Goal: Task Accomplishment & Management: Use online tool/utility

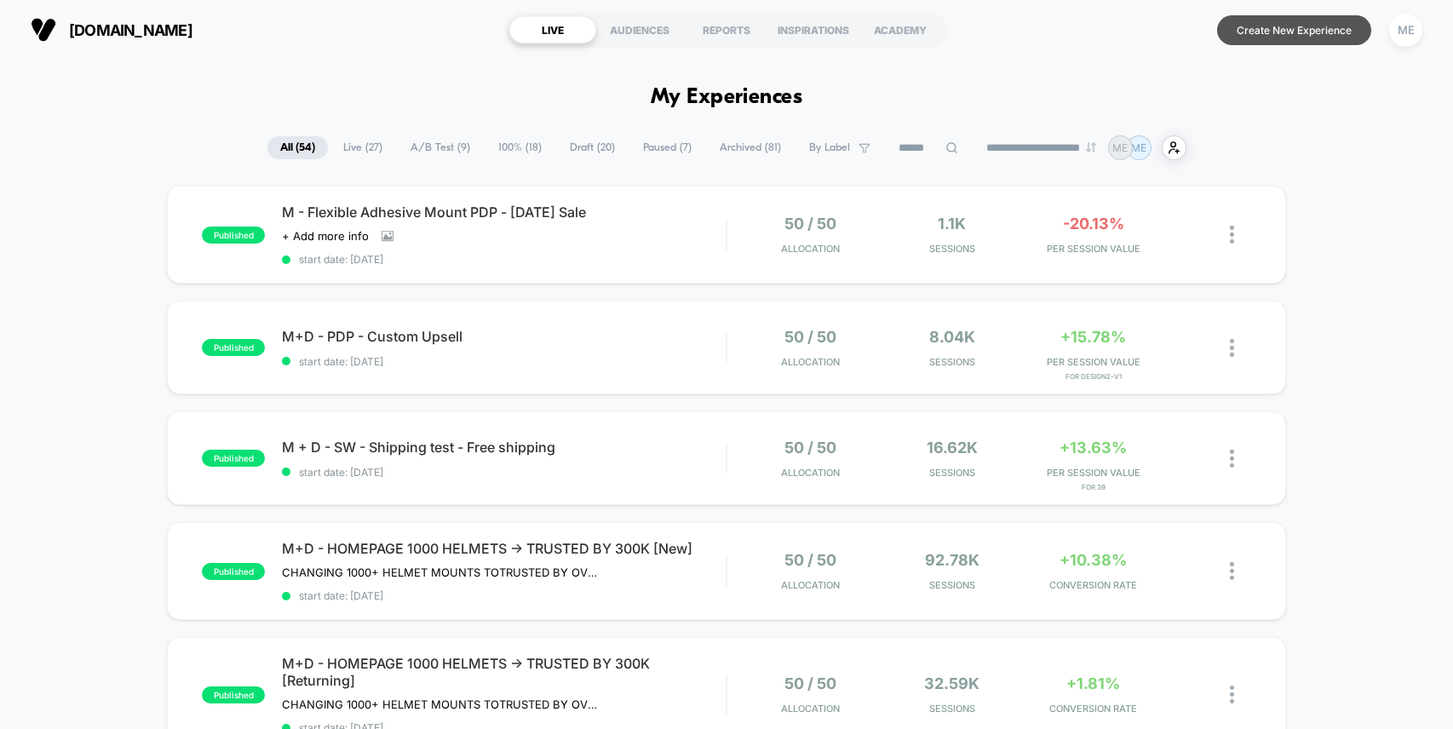
click at [1264, 27] on button "Create New Experience" at bounding box center [1294, 30] width 154 height 30
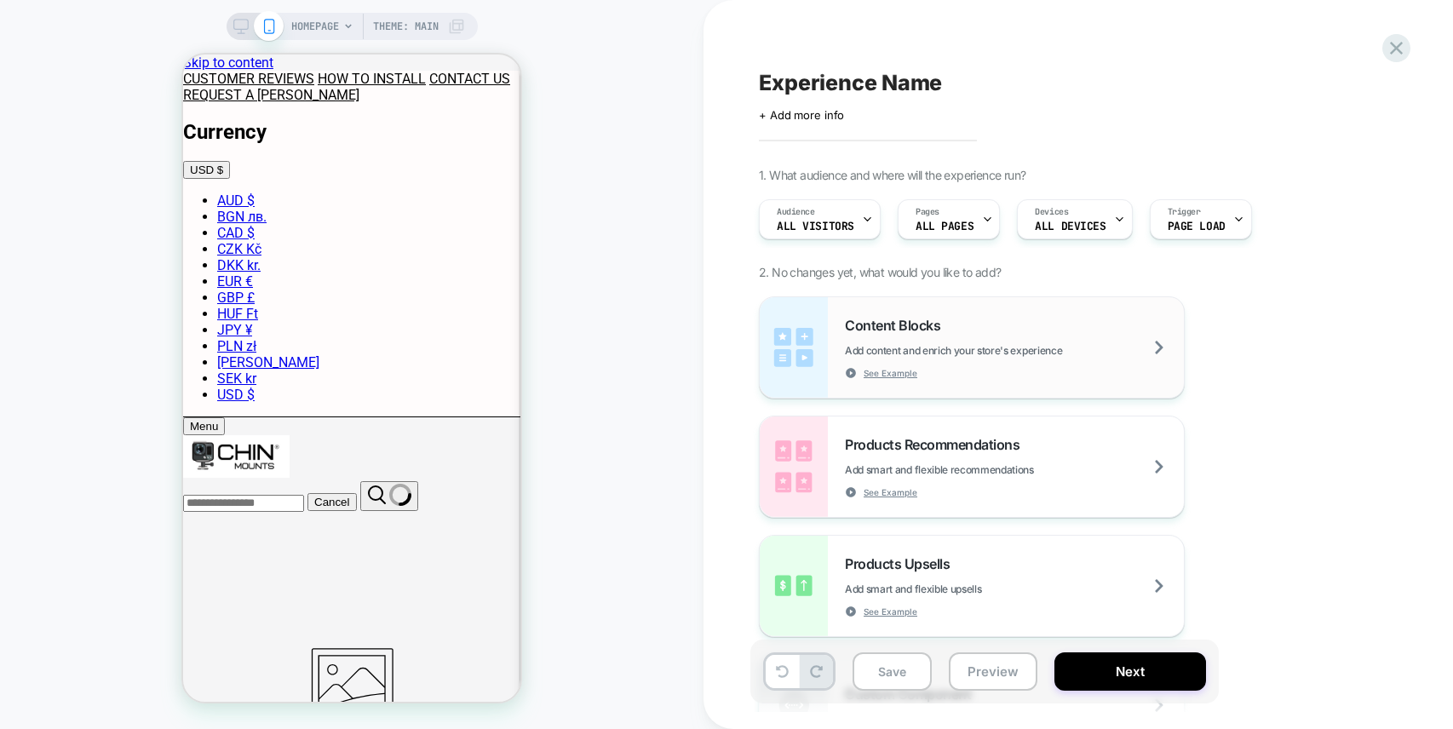
click at [917, 327] on span "Content Blocks" at bounding box center [897, 325] width 104 height 17
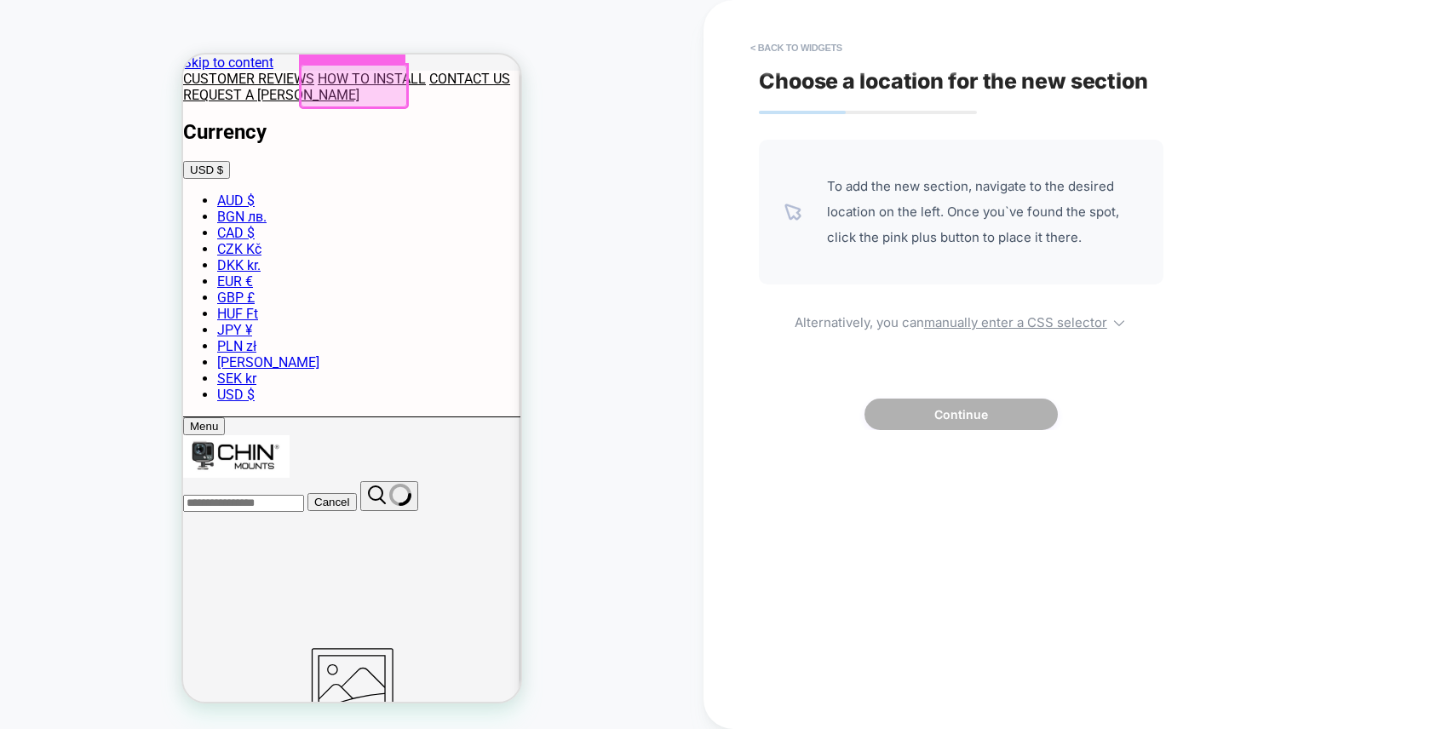
click at [367, 54] on div at bounding box center [352, 37] width 106 height 51
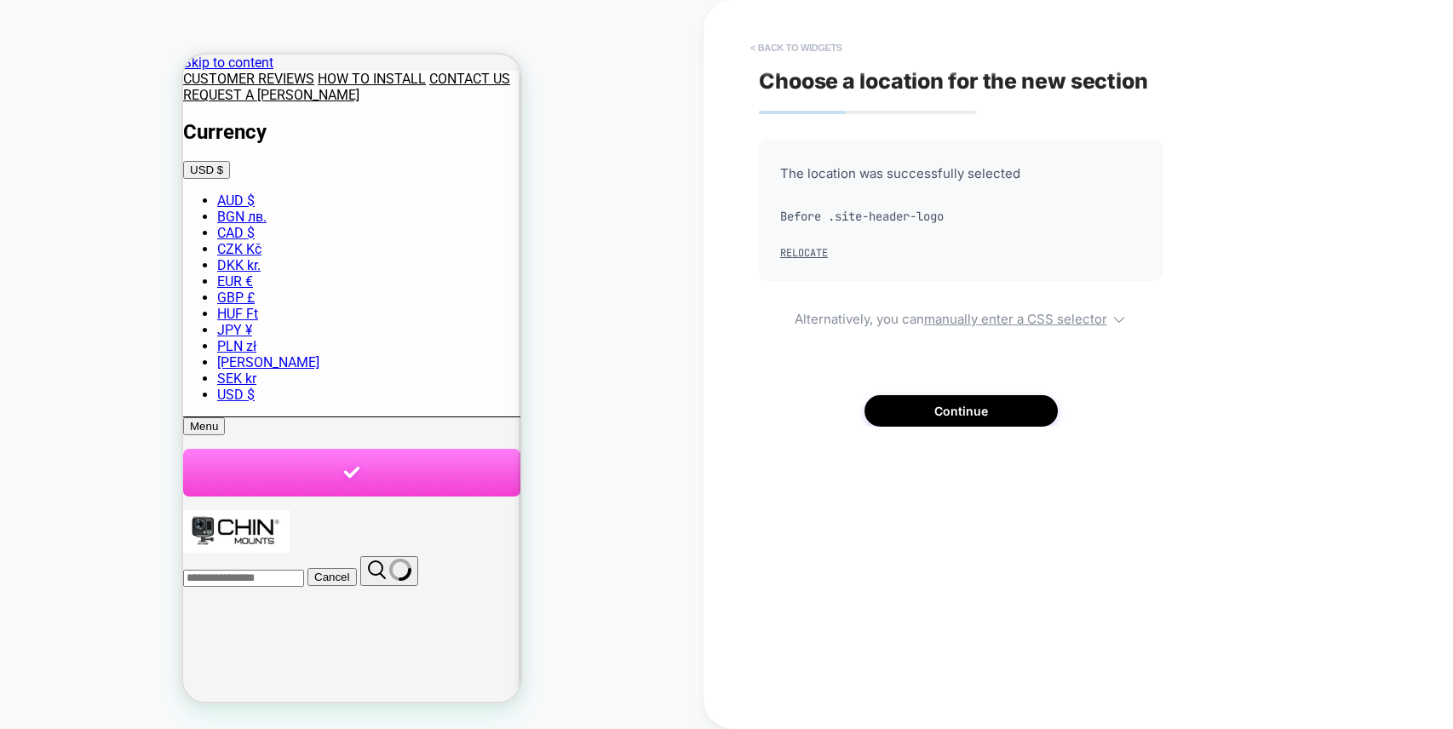
click at [780, 41] on button "< Back to widgets" at bounding box center [796, 47] width 109 height 27
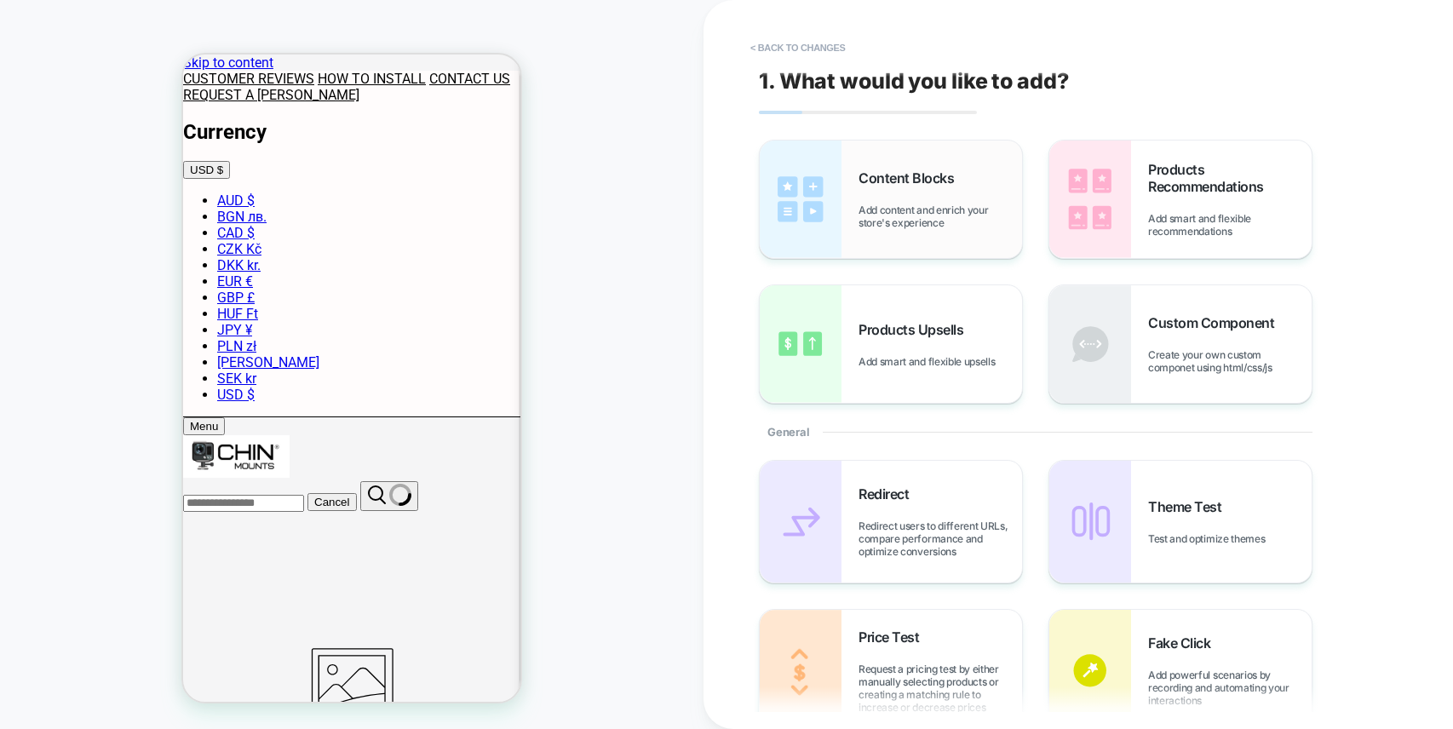
click at [927, 191] on div "Content Blocks Add content and enrich your store's experience" at bounding box center [939, 199] width 163 height 60
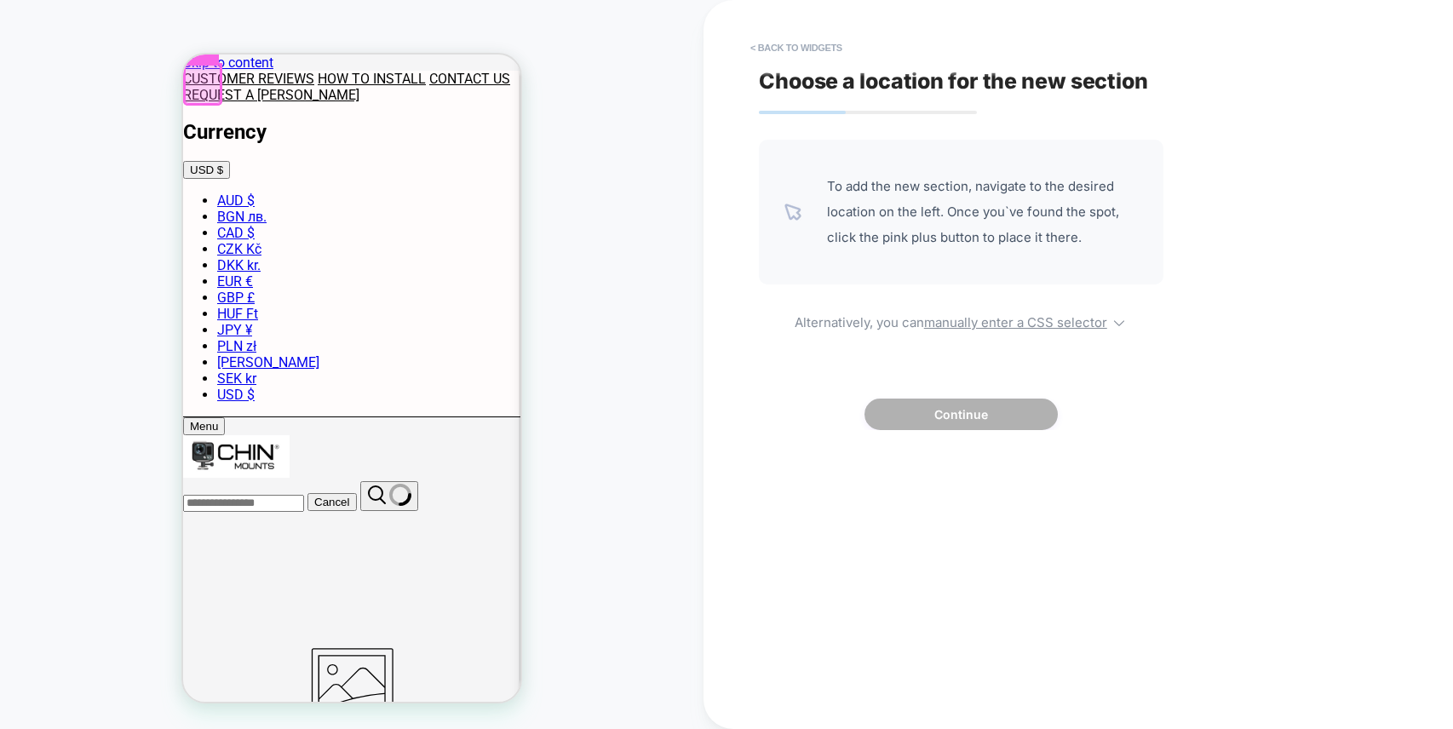
click at [201, 60] on div at bounding box center [201, 37] width 36 height 51
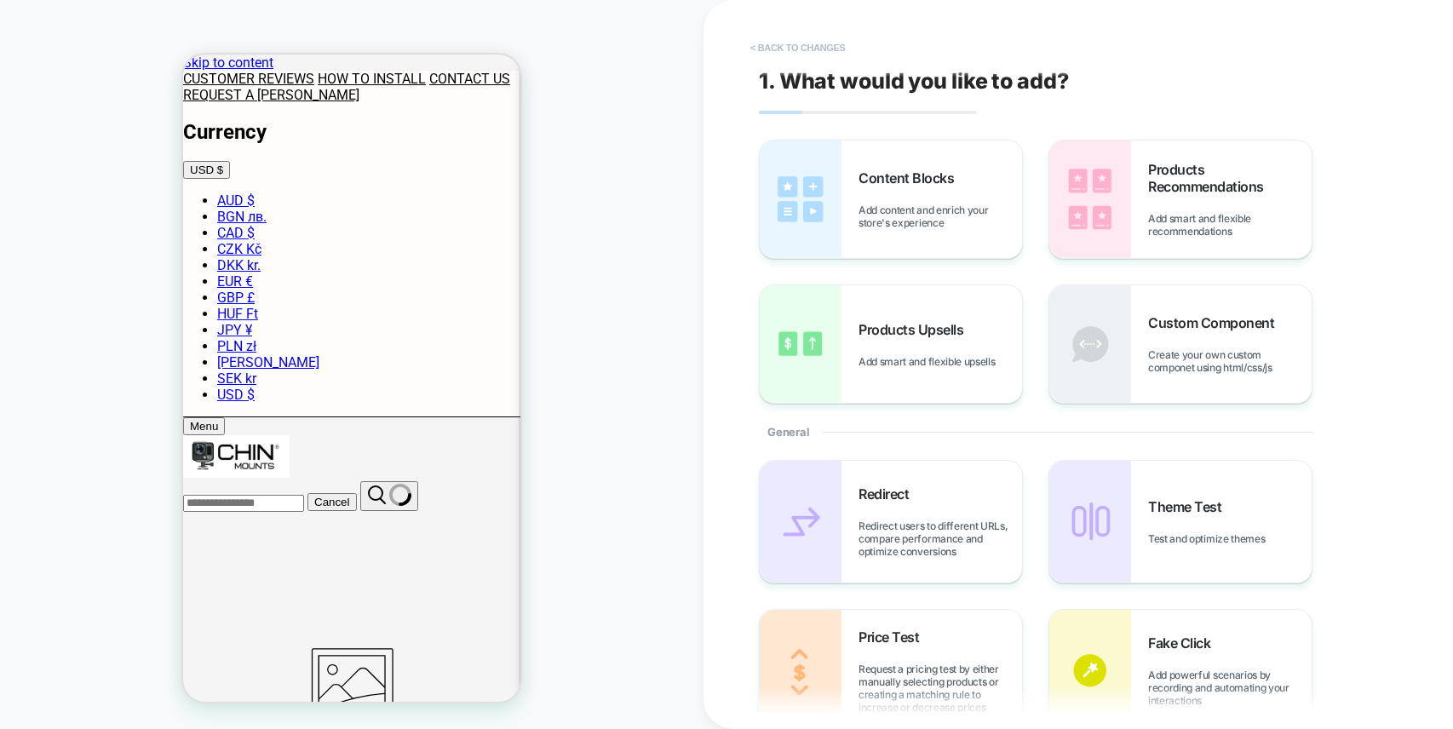
click at [759, 50] on button "< Back to changes" at bounding box center [798, 47] width 112 height 27
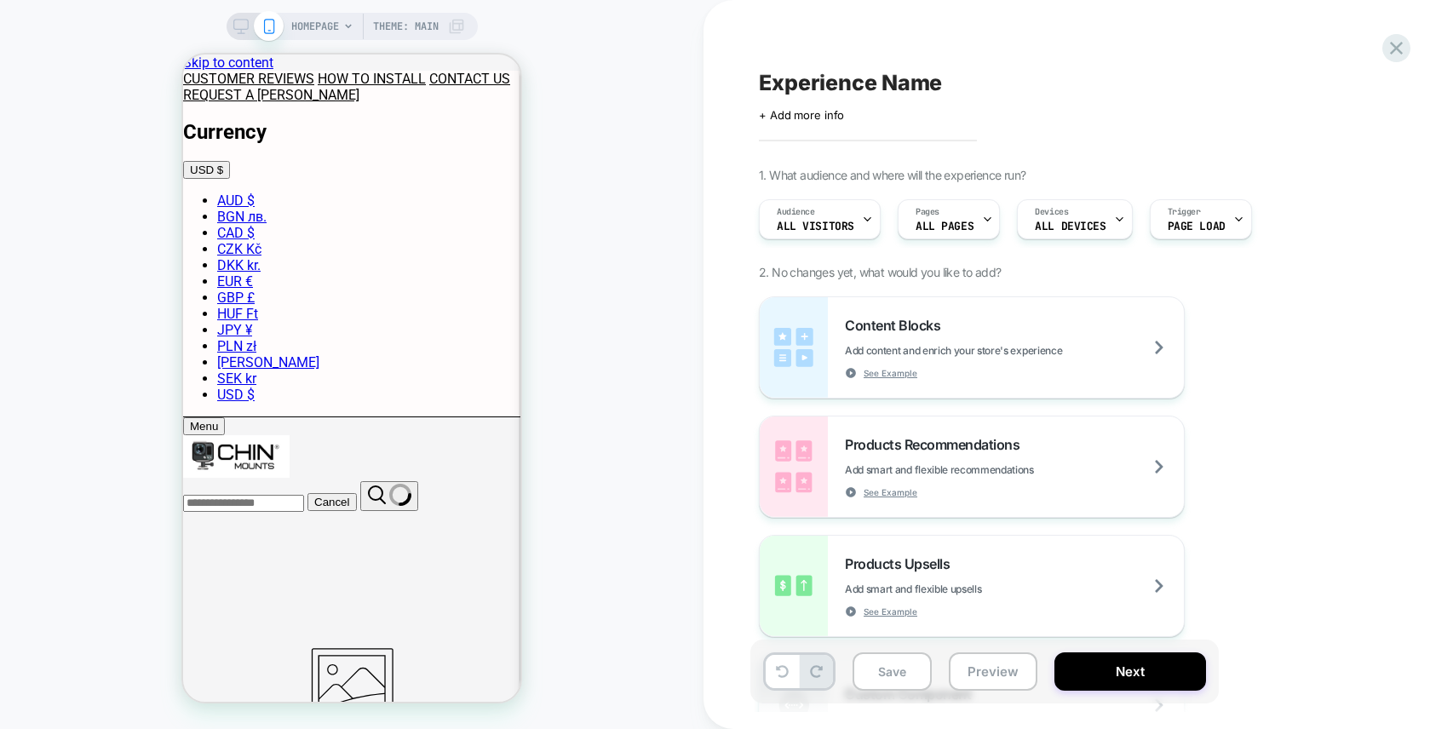
click at [239, 26] on icon at bounding box center [240, 26] width 15 height 15
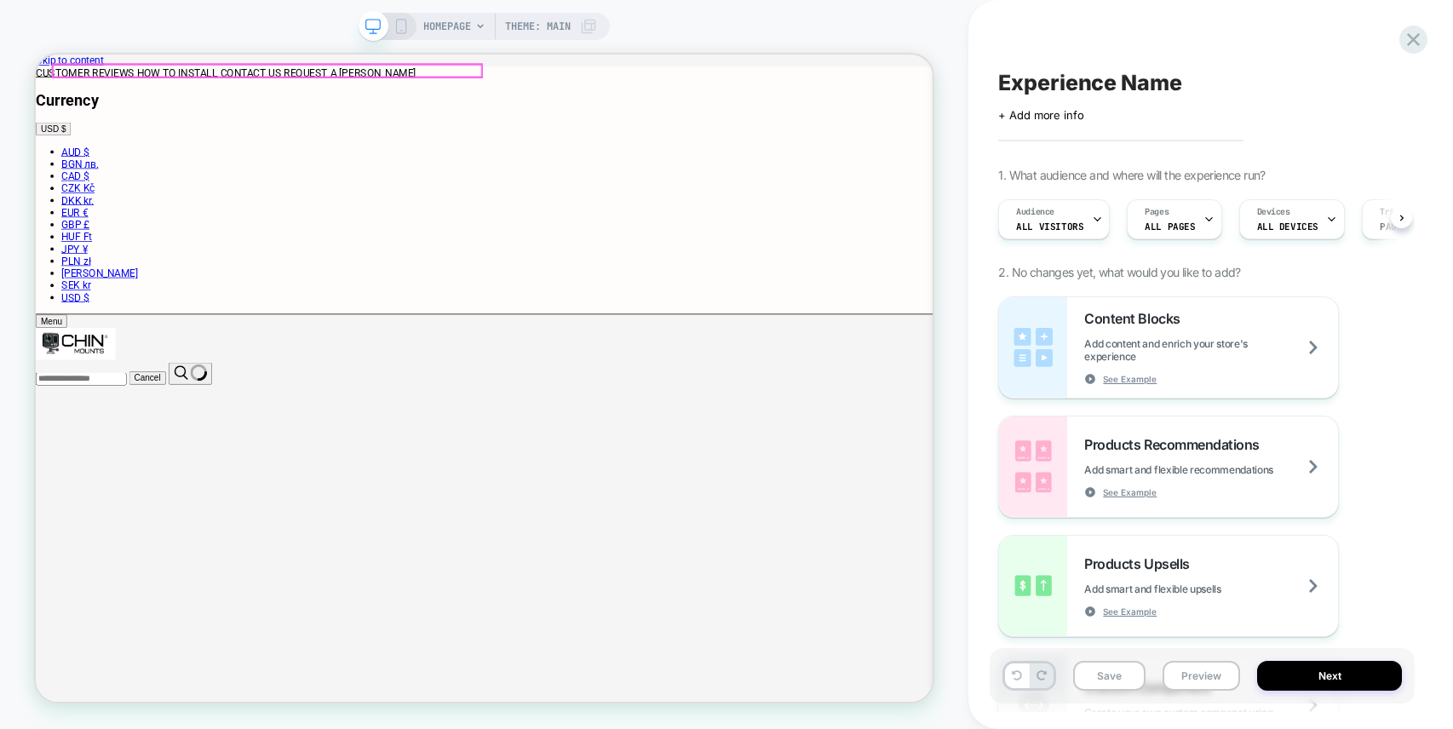
scroll to position [0, 1]
click at [1111, 321] on span "Content Blocks" at bounding box center [1136, 318] width 104 height 17
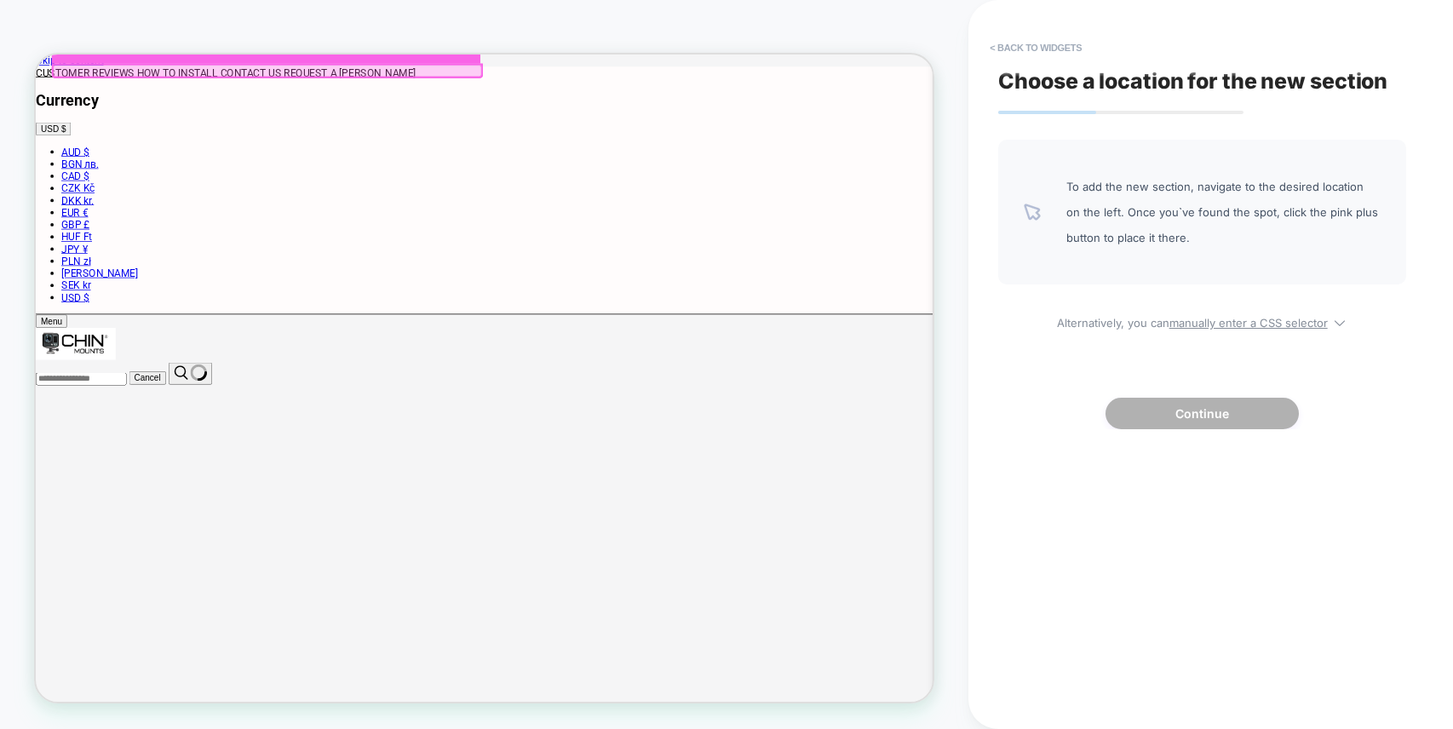
click at [565, 58] on div at bounding box center [342, 40] width 571 height 51
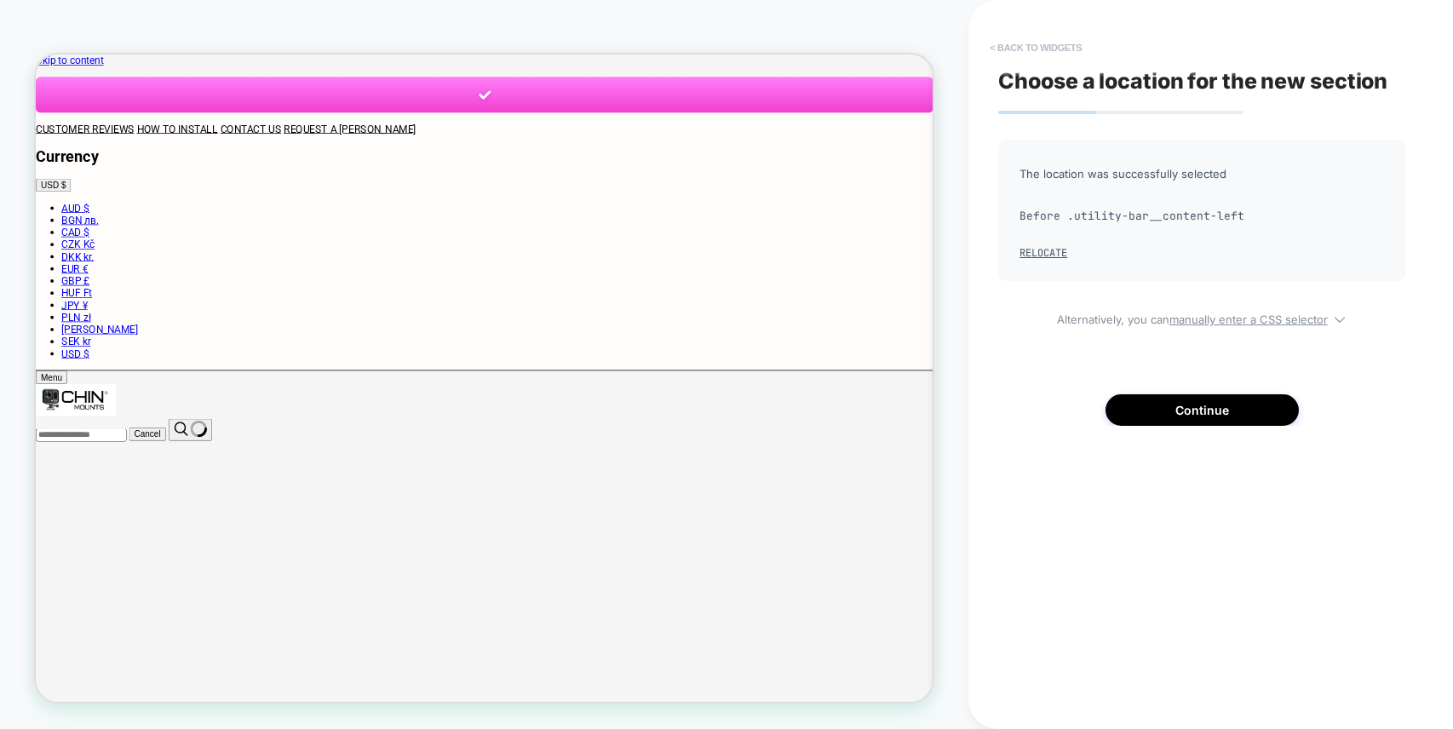
click at [1018, 46] on button "< Back to widgets" at bounding box center [1035, 47] width 109 height 27
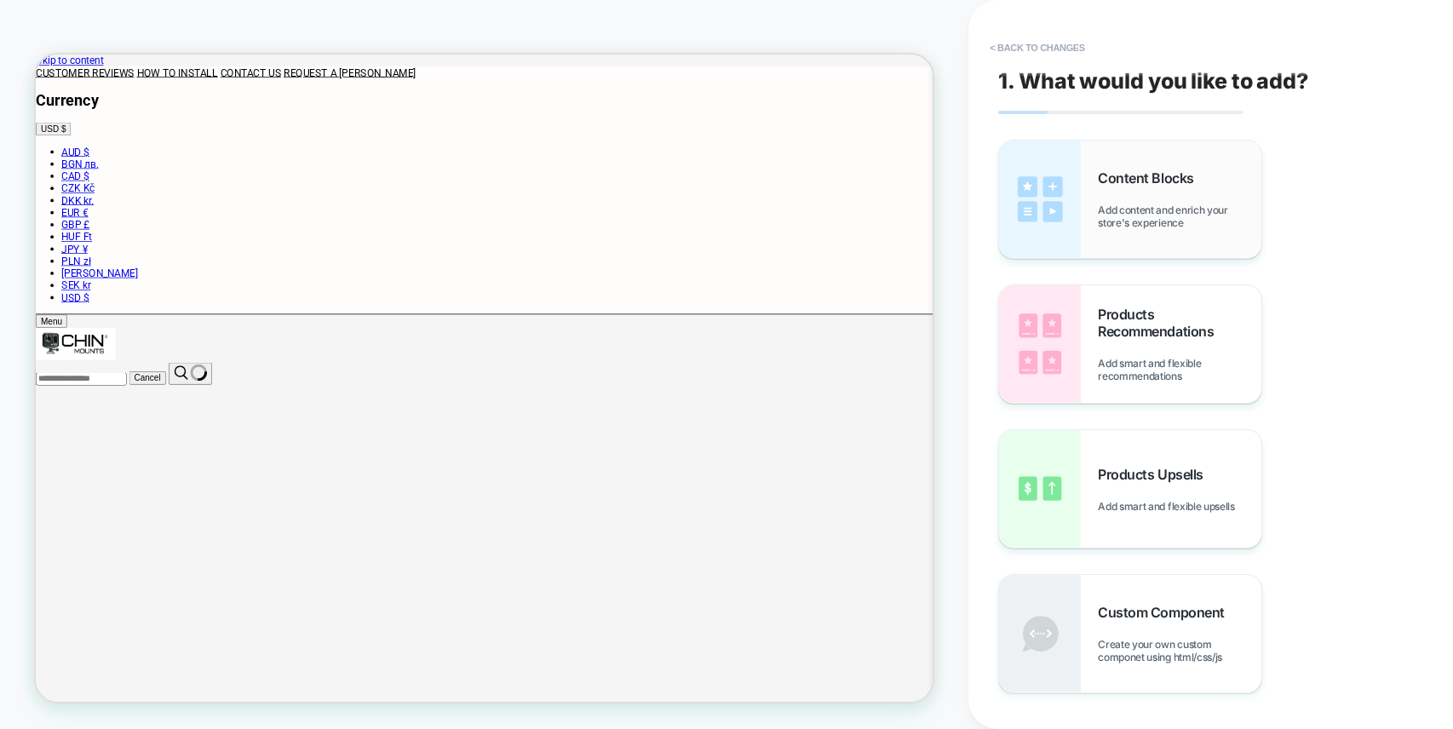
click at [1099, 174] on span "Content Blocks" at bounding box center [1149, 177] width 104 height 17
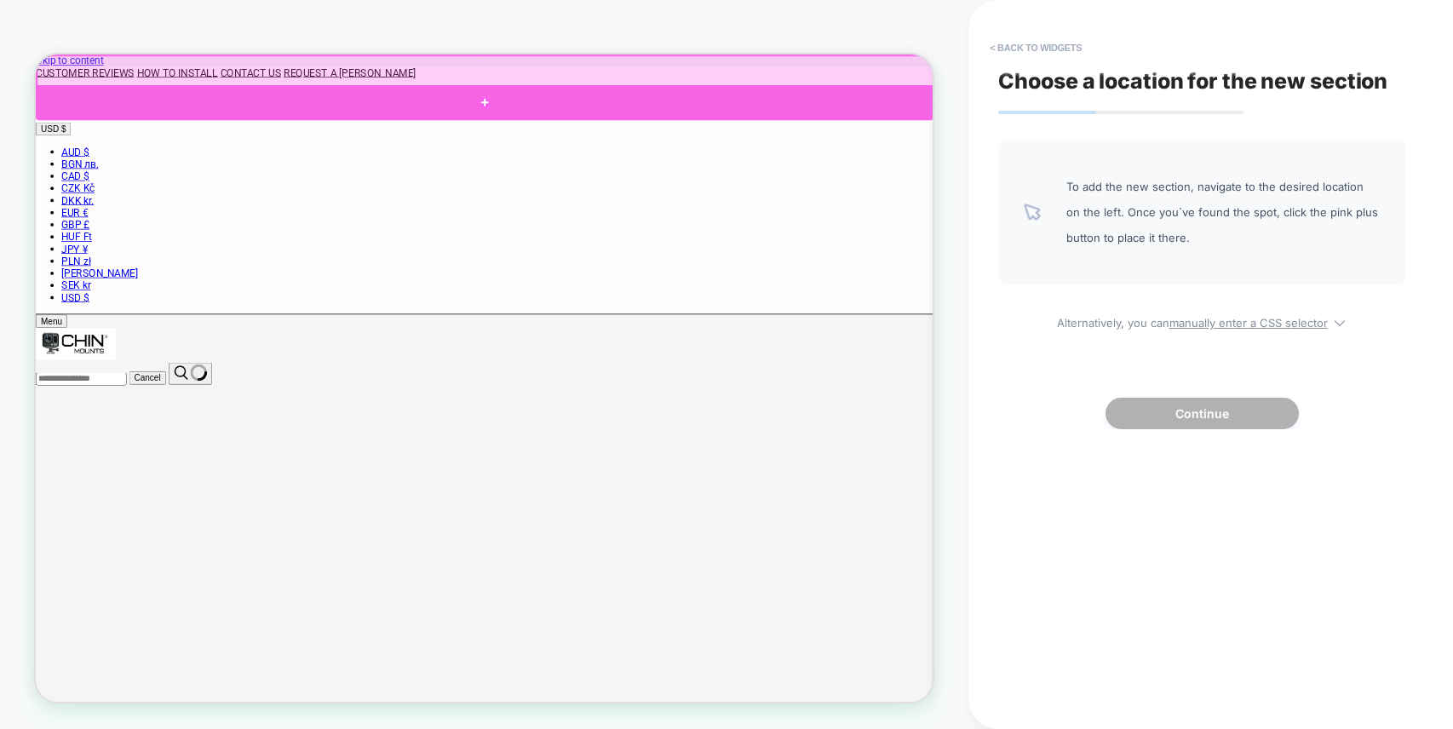
click at [700, 103] on div at bounding box center [634, 118] width 1196 height 47
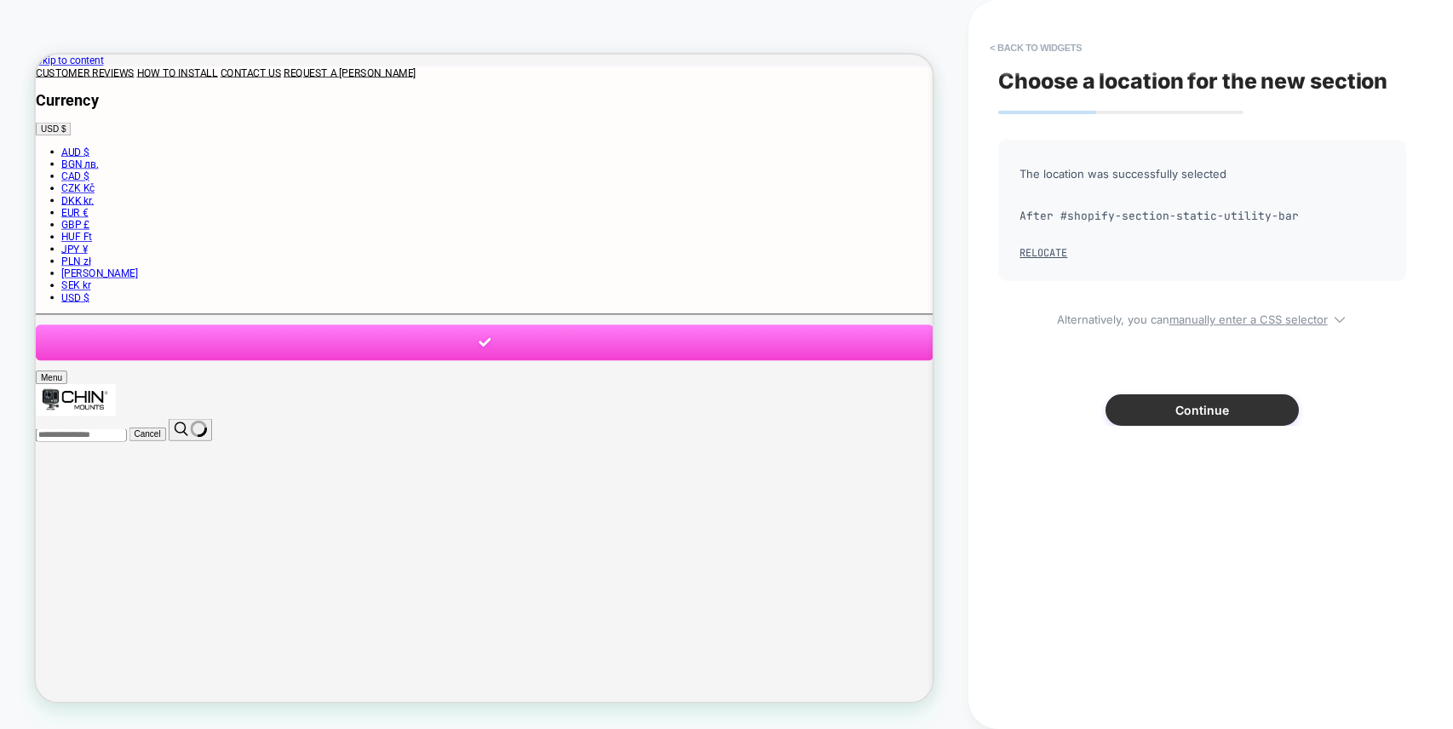
click at [1195, 415] on button "Continue" at bounding box center [1201, 410] width 193 height 32
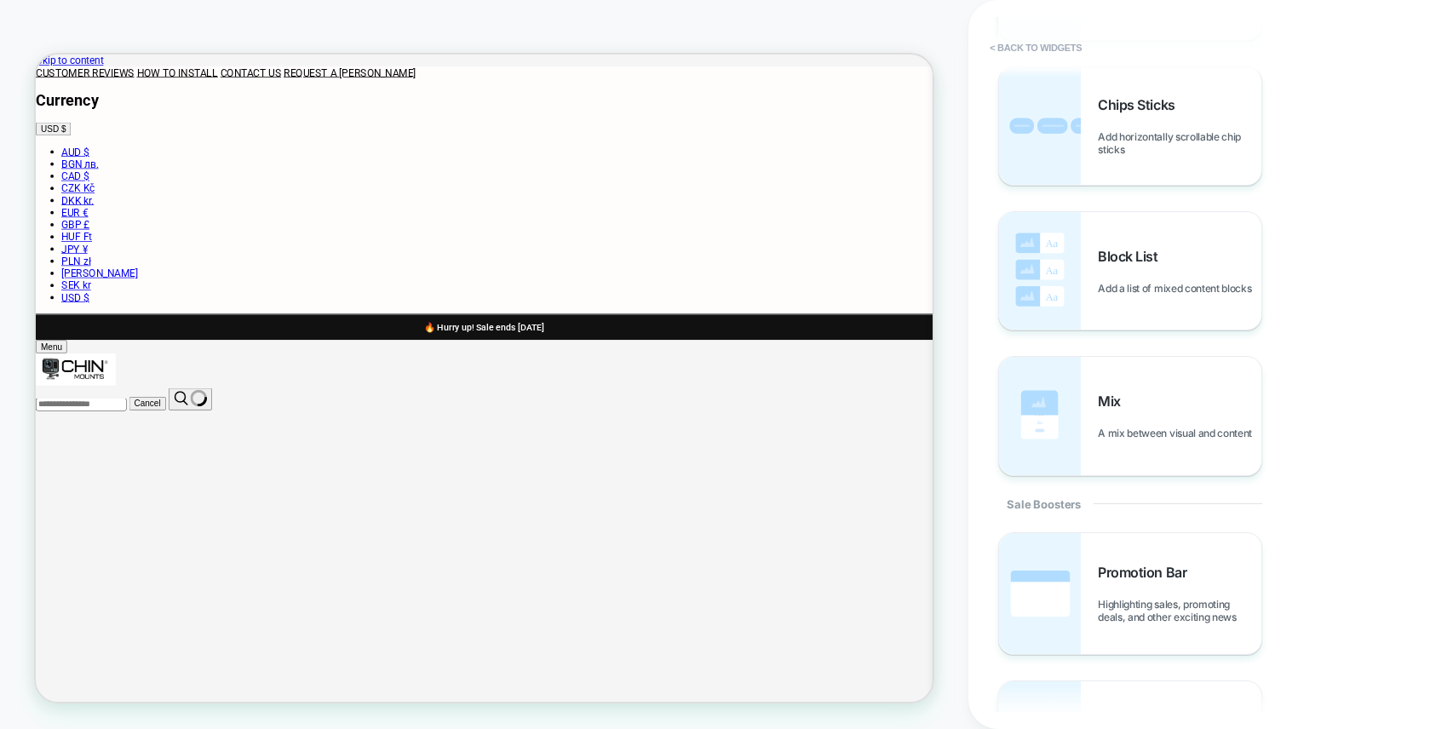
scroll to position [1371, 0]
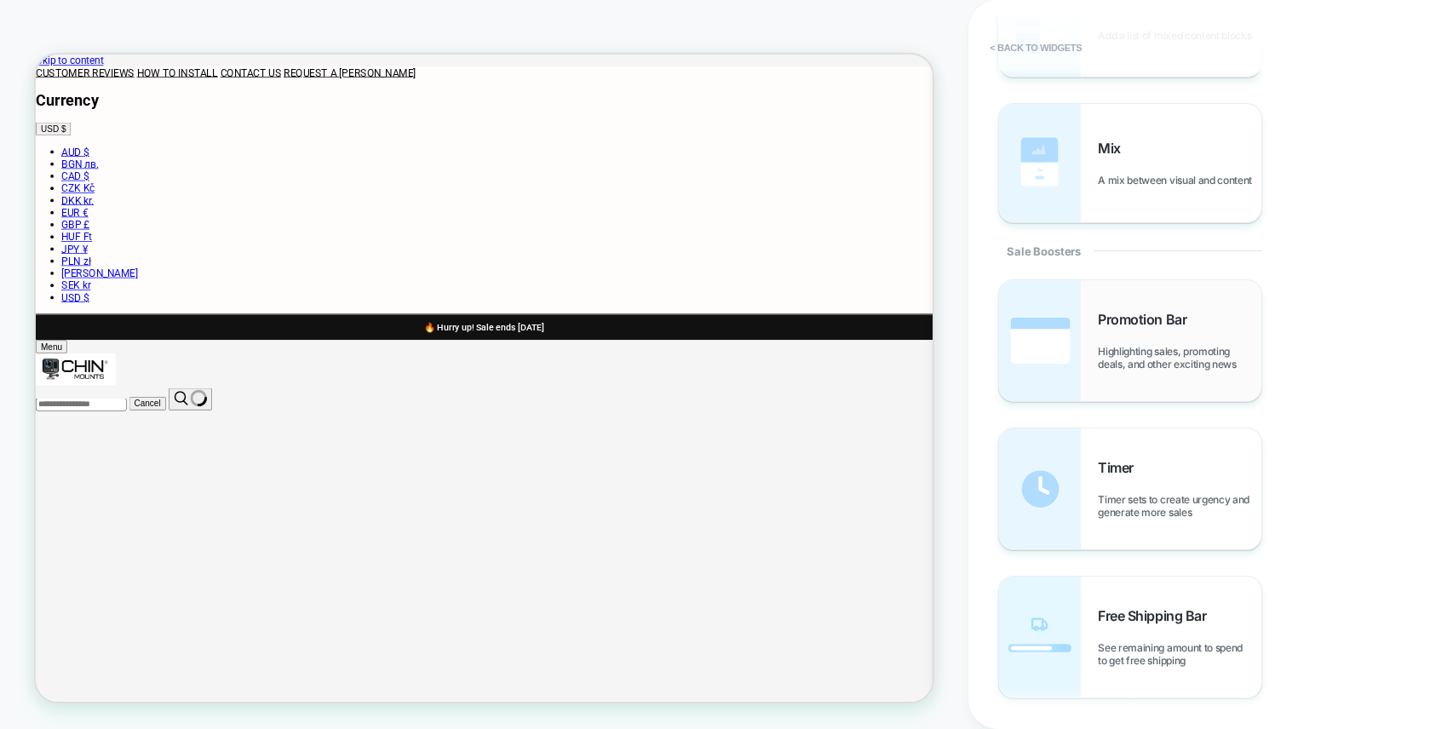
click at [1146, 334] on div "Promotion Bar Highlighting sales, promoting deals, and other exciting news" at bounding box center [1178, 341] width 163 height 60
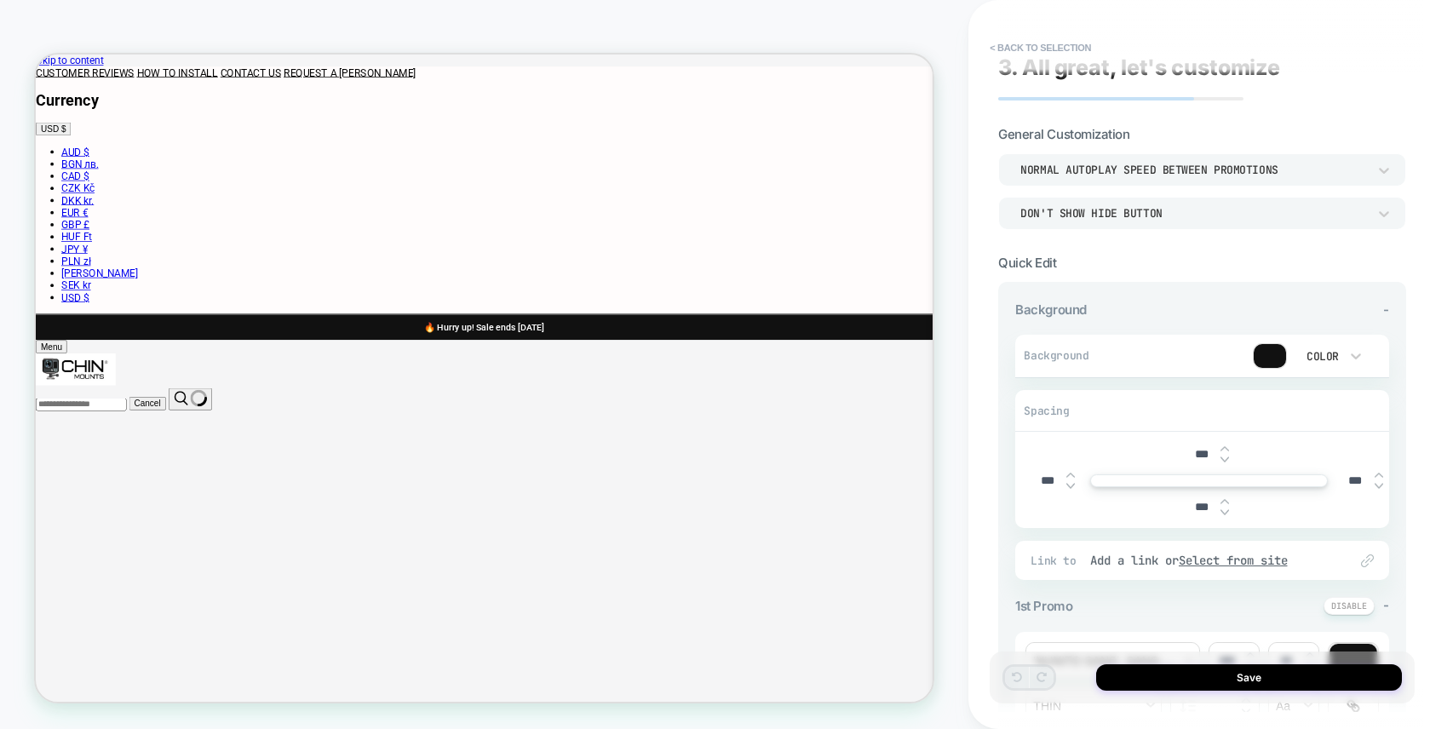
scroll to position [17, 0]
click at [1269, 353] on div at bounding box center [1269, 353] width 32 height 24
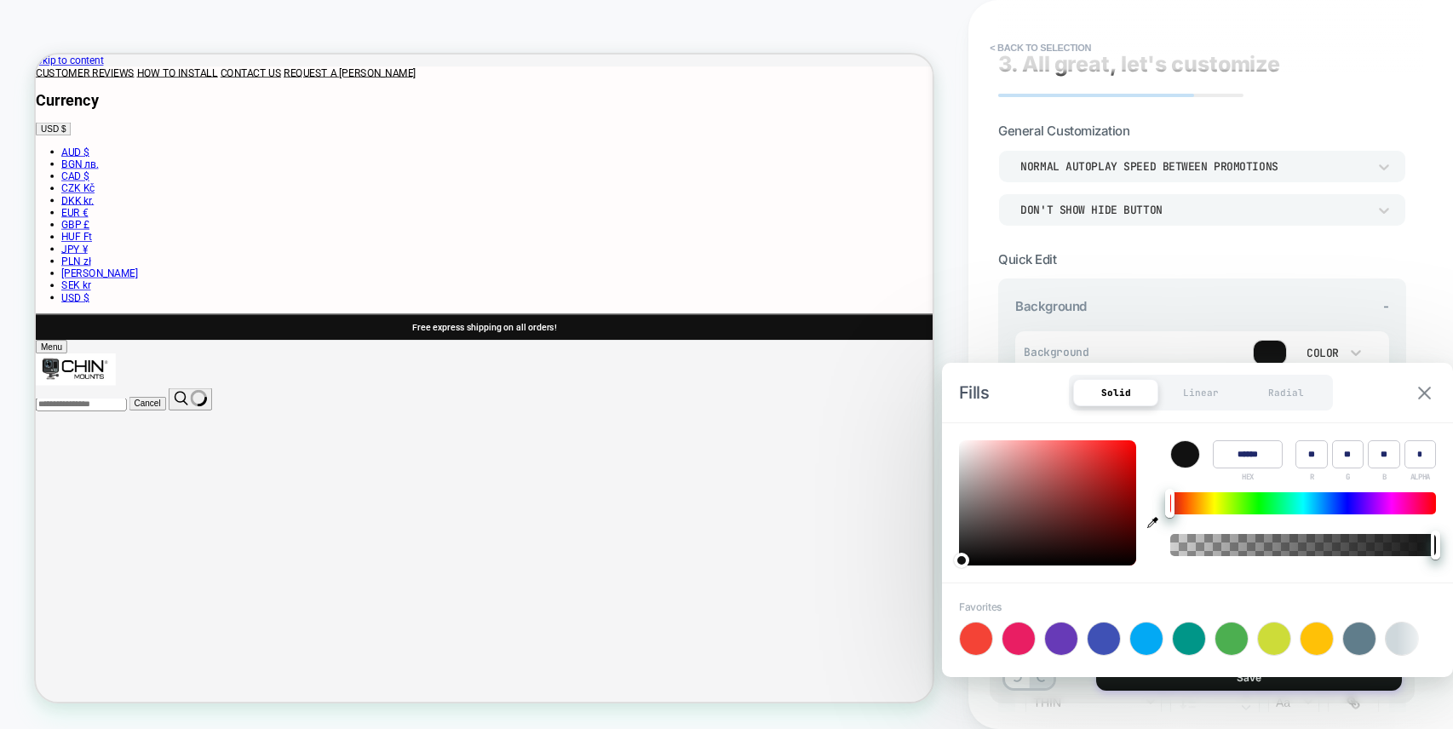
click at [1428, 393] on img at bounding box center [1424, 393] width 13 height 13
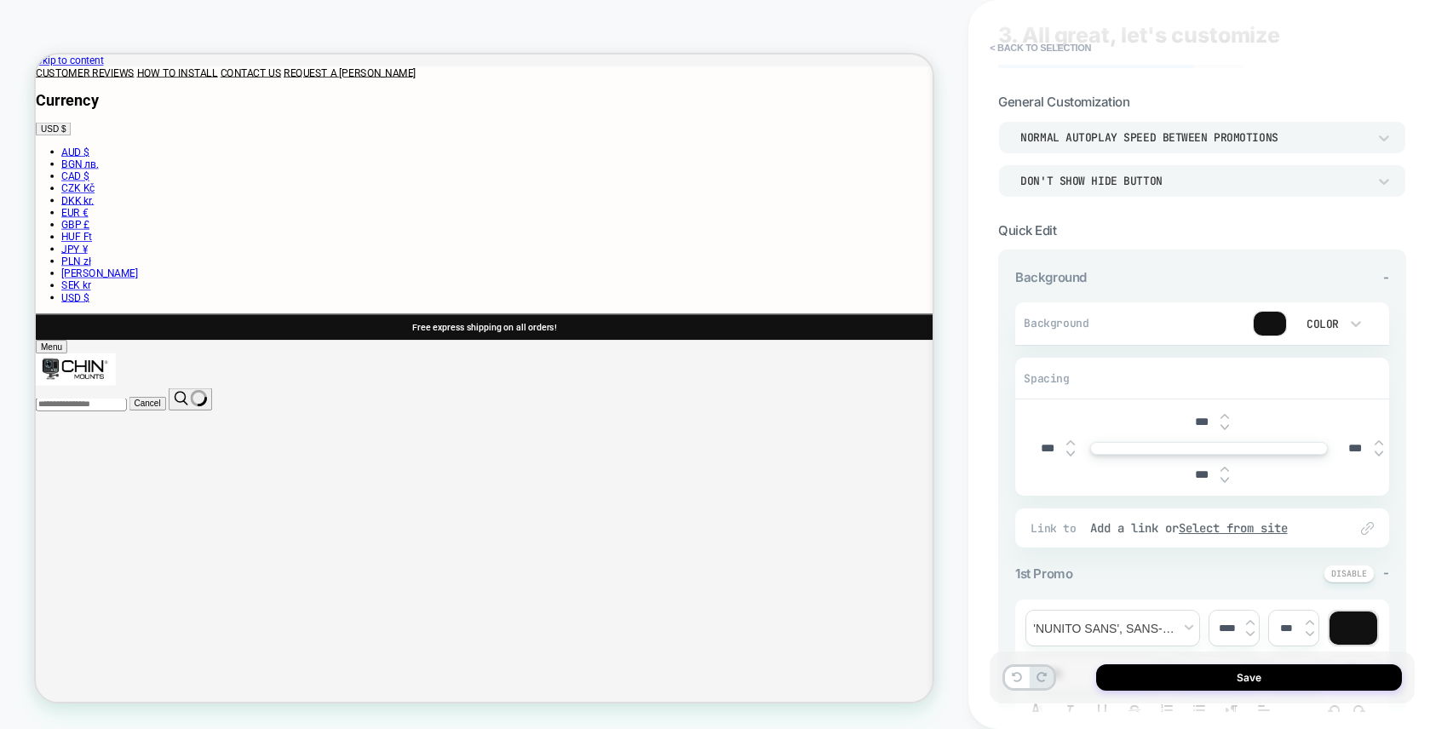
scroll to position [113, 0]
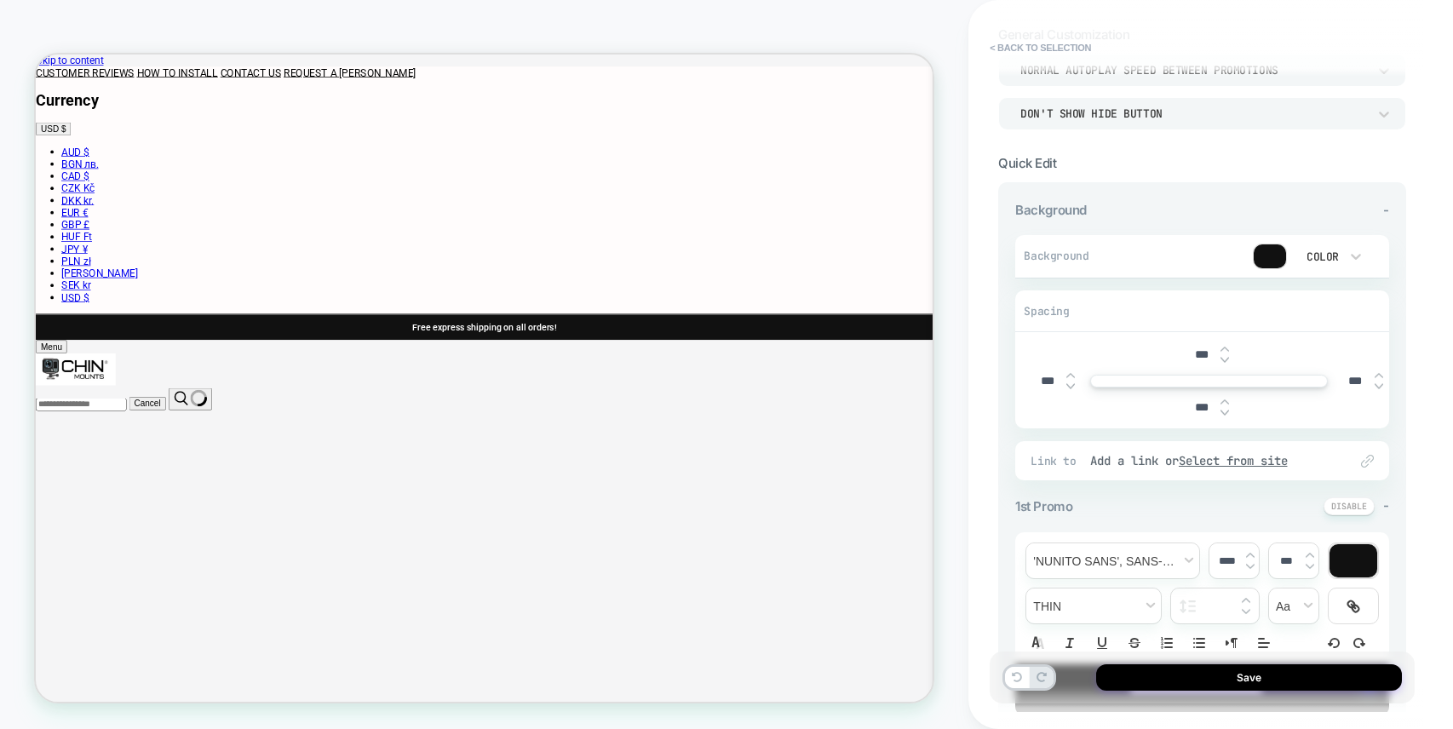
click at [1271, 256] on div at bounding box center [1269, 256] width 32 height 24
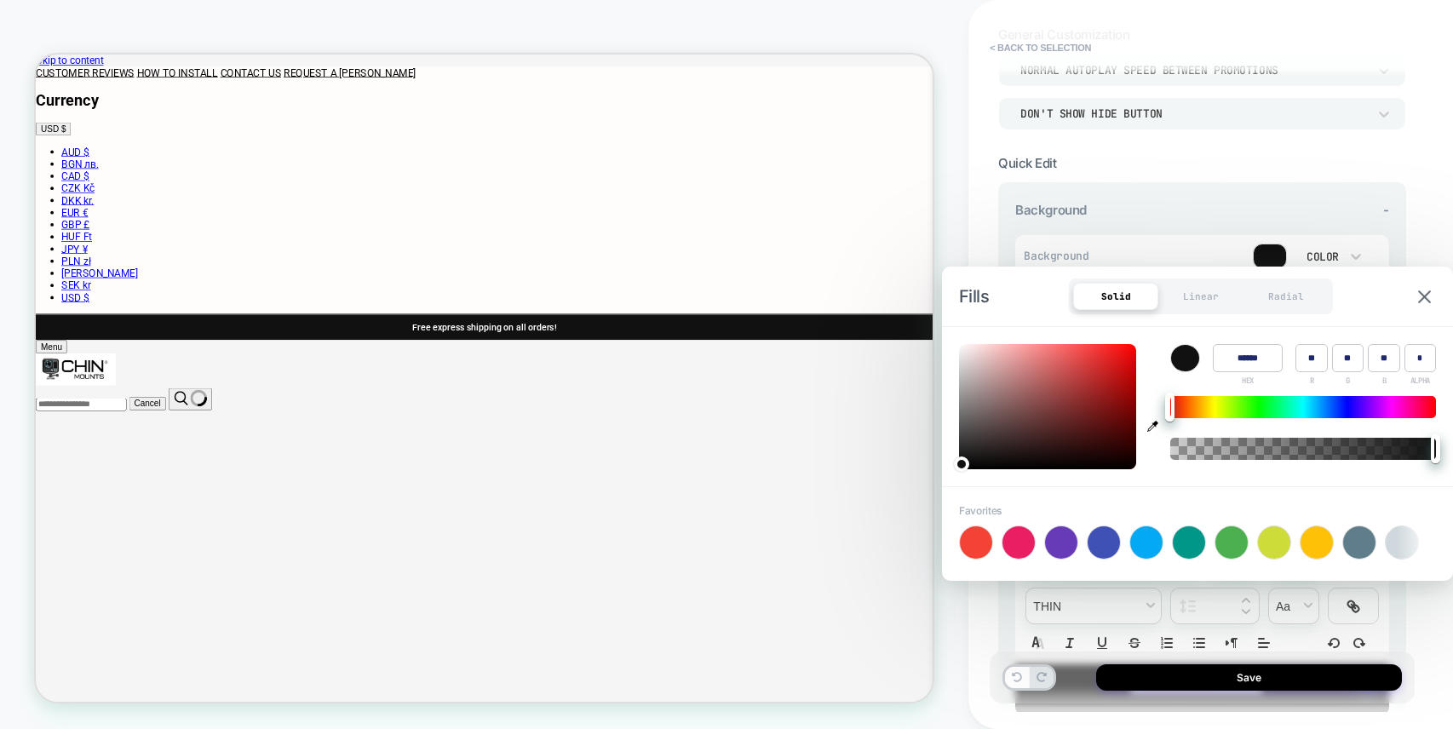
click at [1155, 426] on icon "button" at bounding box center [1152, 426] width 11 height 11
type input "******"
type input "*"
type input "***"
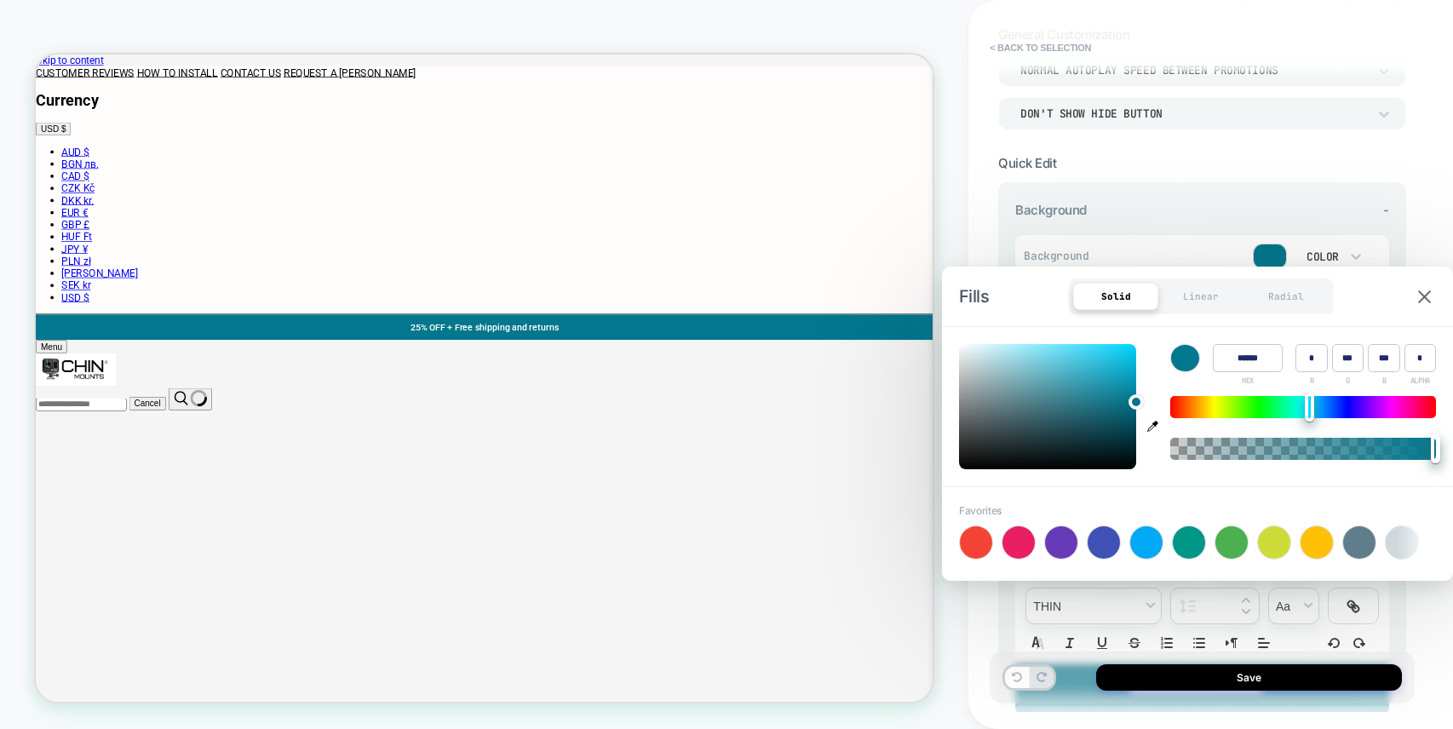
click at [1151, 427] on icon "button" at bounding box center [1152, 426] width 11 height 11
type input "******"
type input "*"
type input "***"
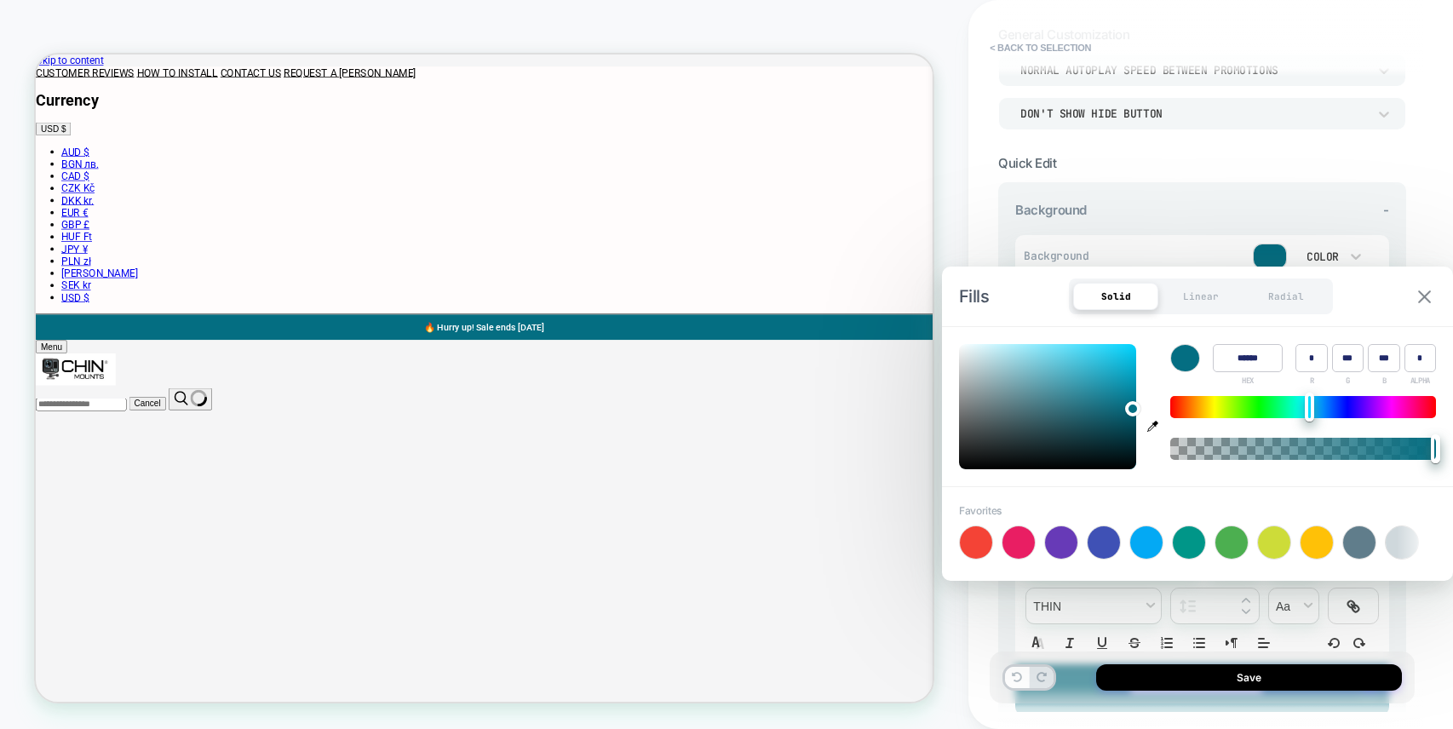
click at [1430, 298] on img at bounding box center [1424, 296] width 13 height 13
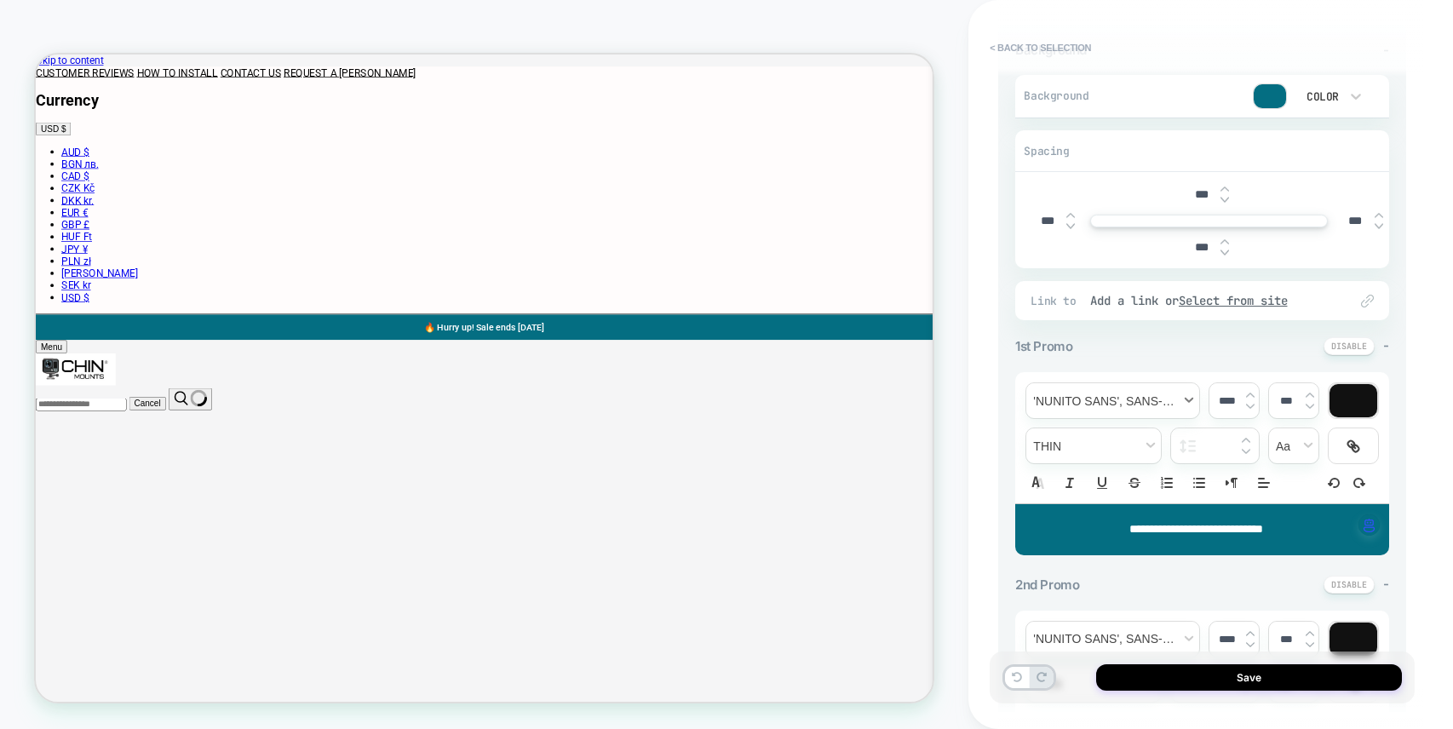
scroll to position [278, 0]
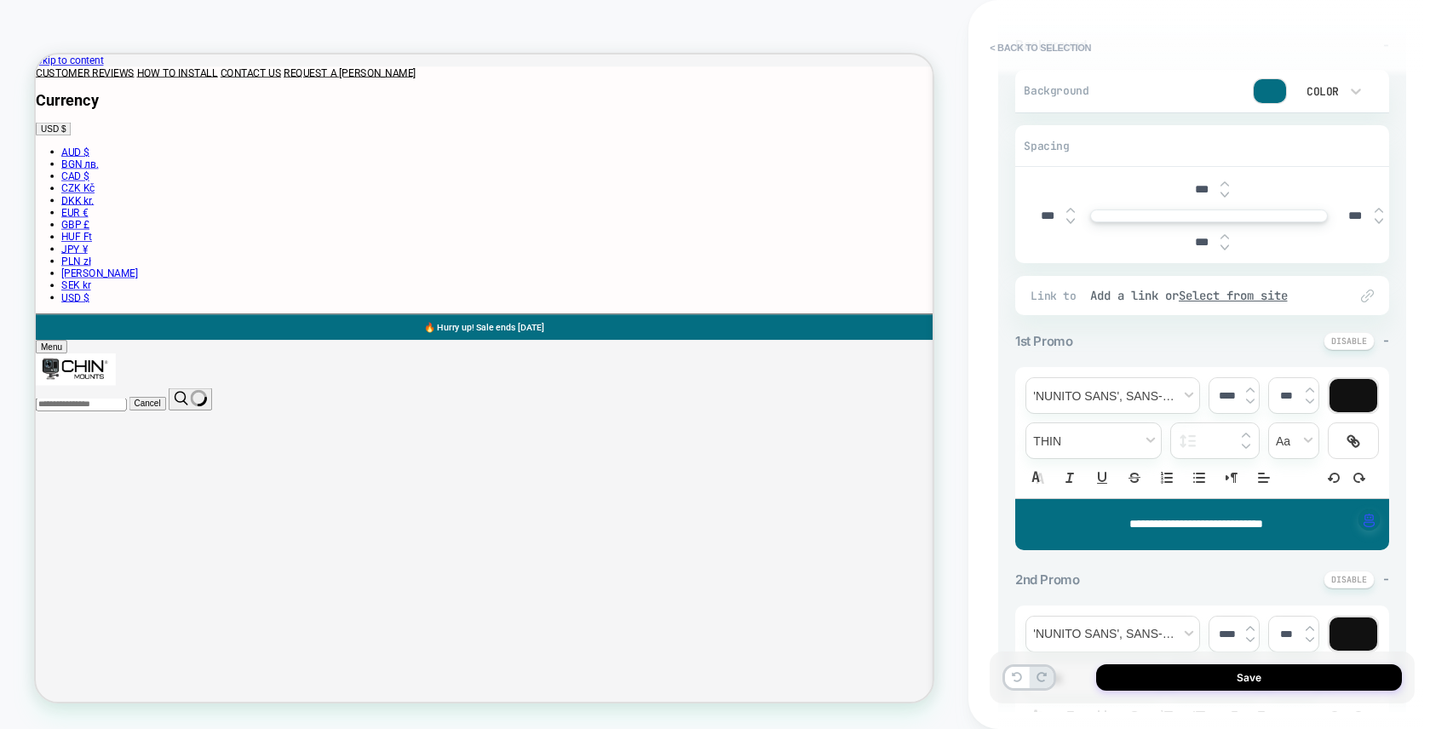
click at [1160, 522] on span "**********" at bounding box center [1196, 524] width 134 height 12
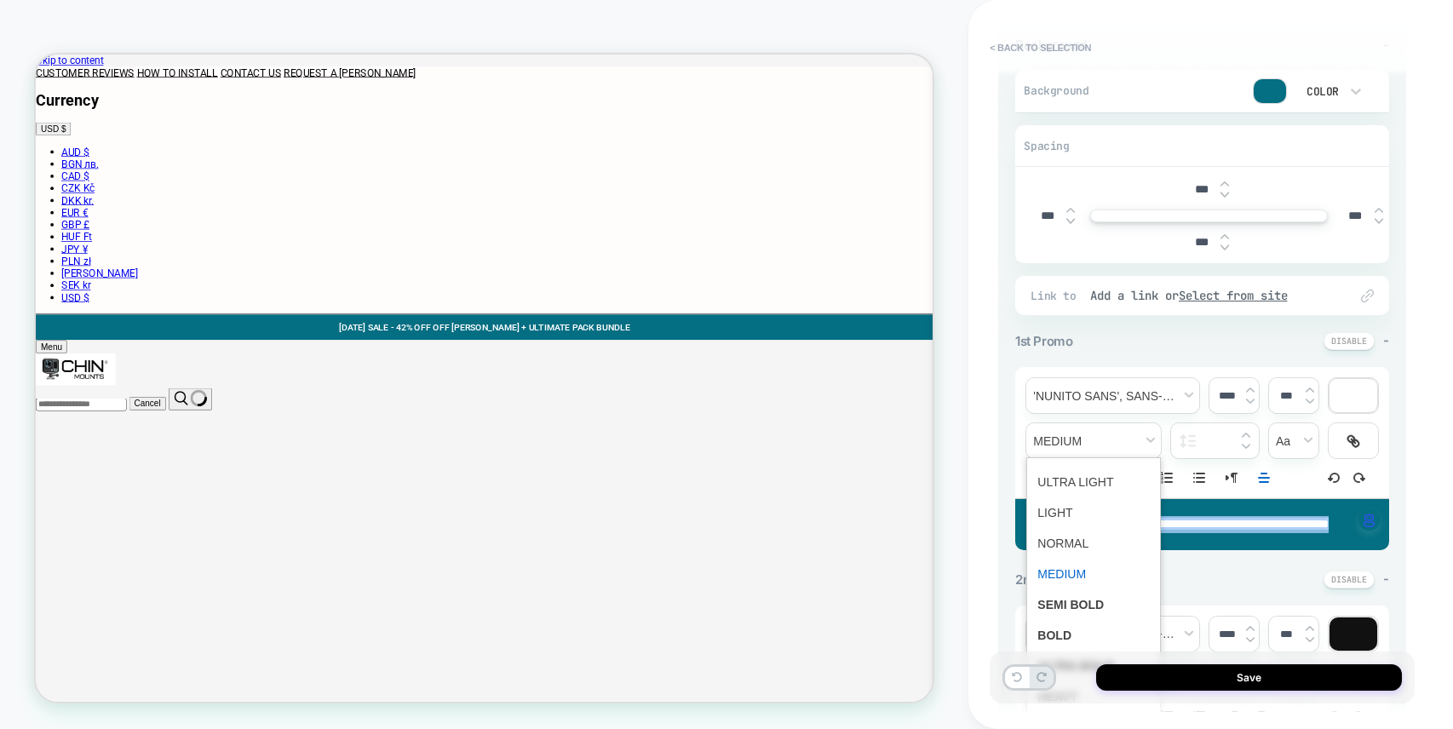
scroll to position [26, 0]
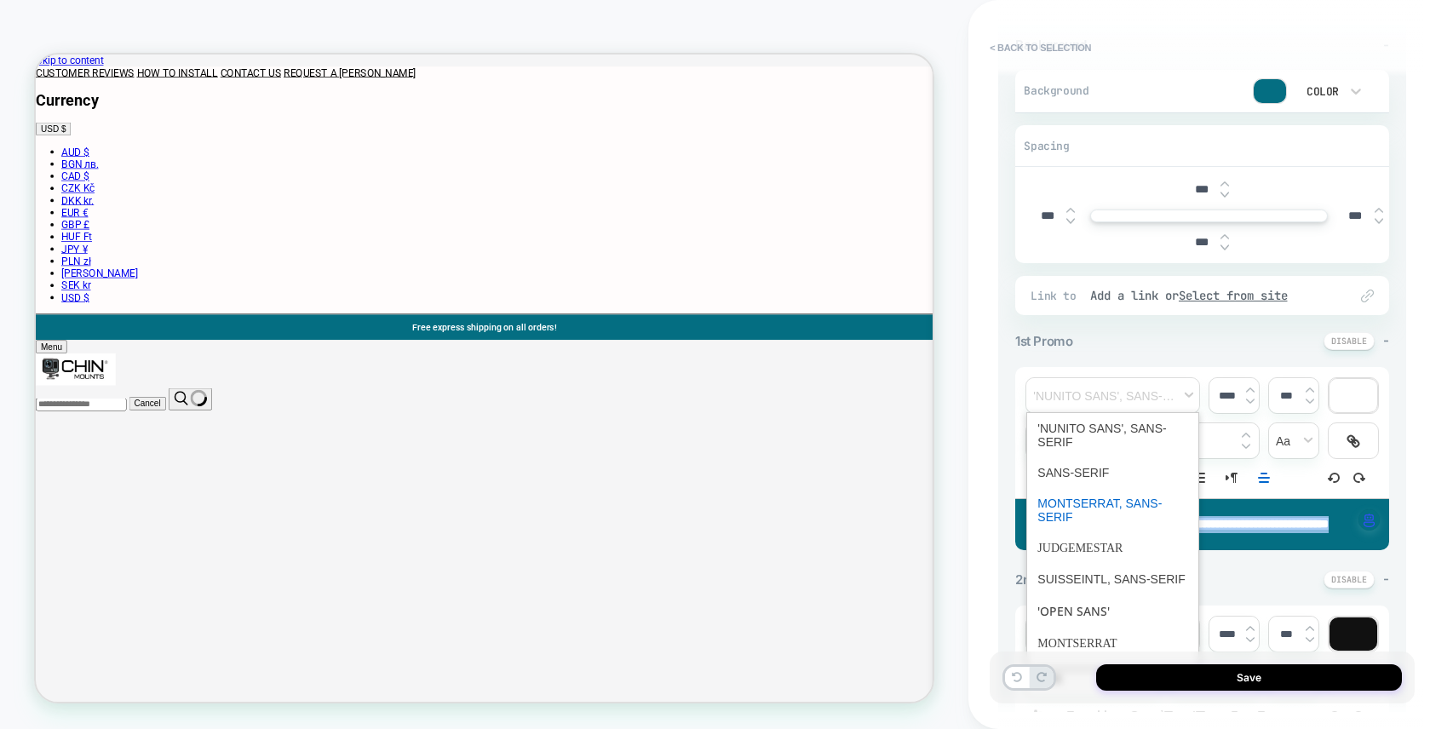
scroll to position [21, 0]
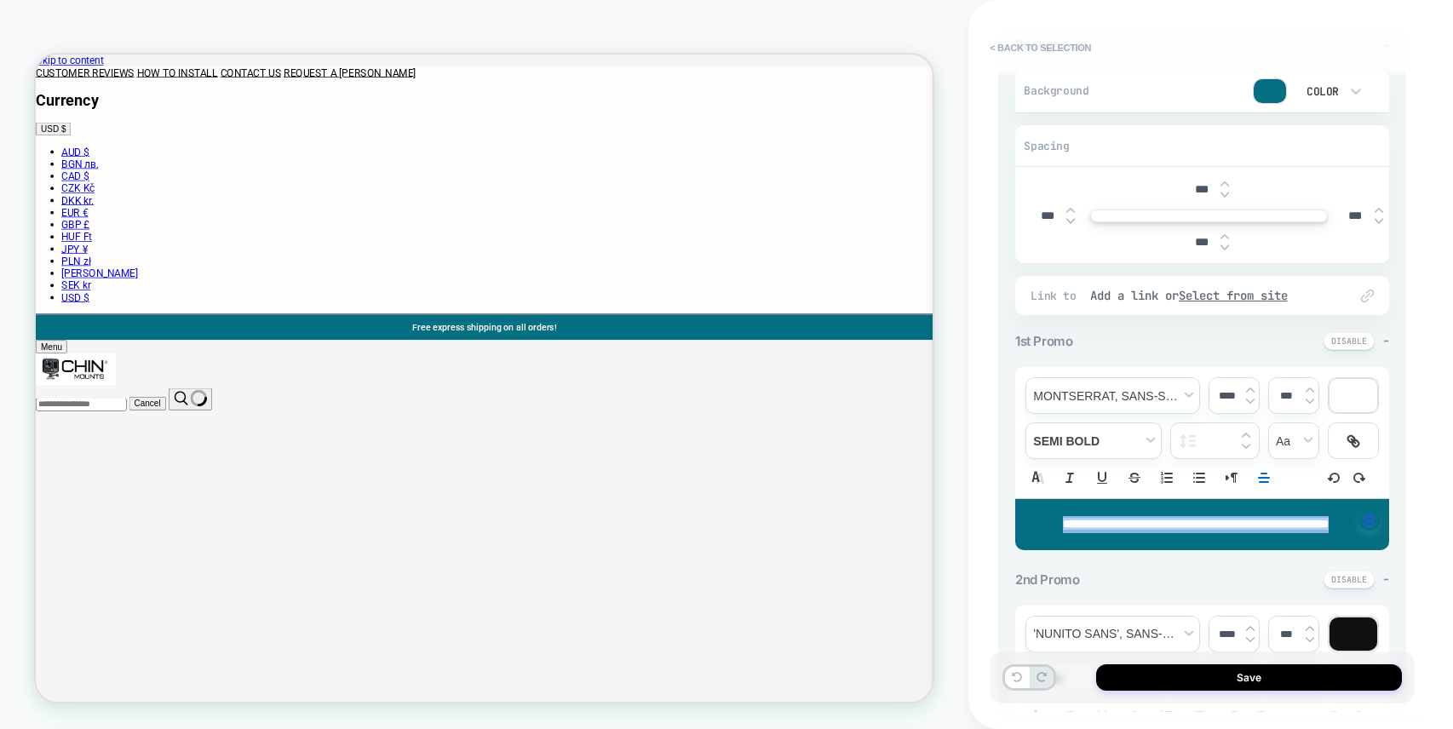
click at [1248, 388] on img at bounding box center [1250, 390] width 9 height 7
type input "****"
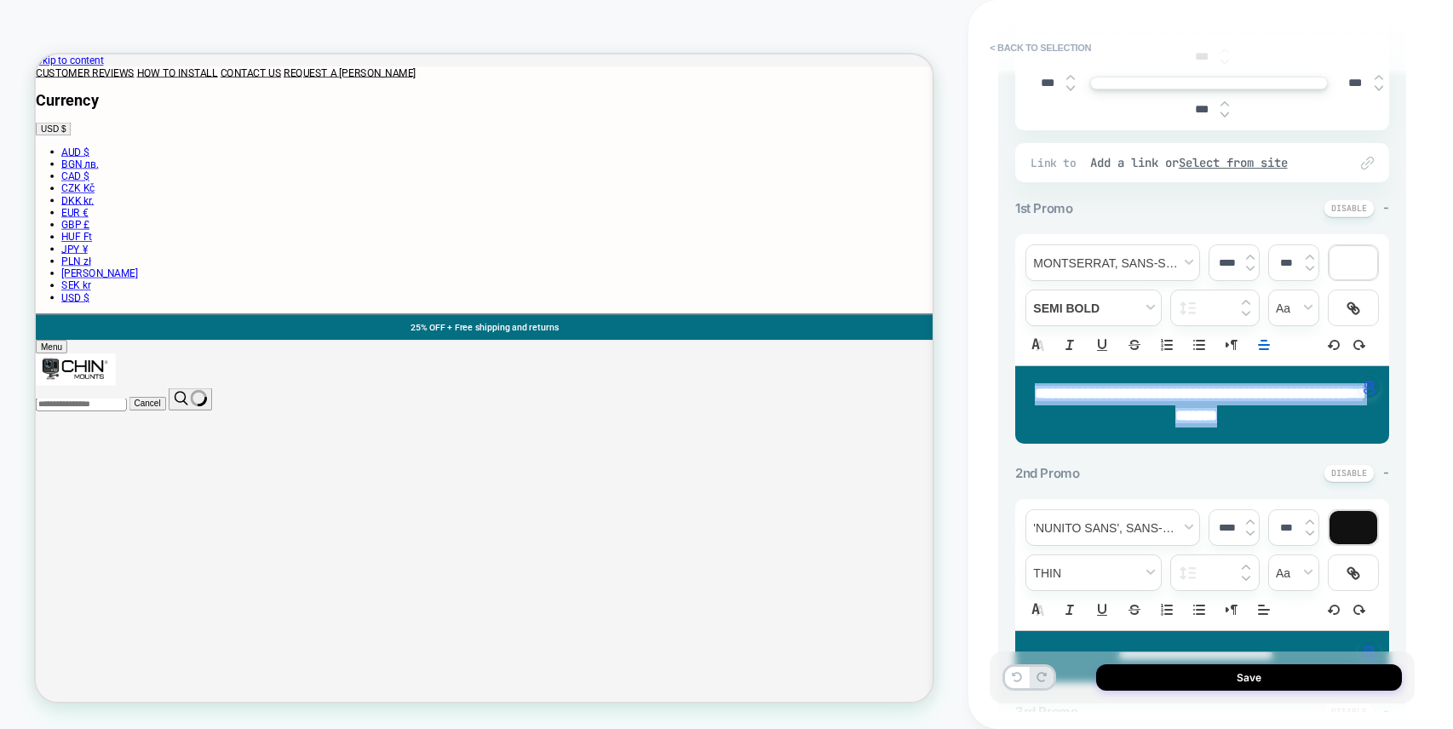
scroll to position [413, 0]
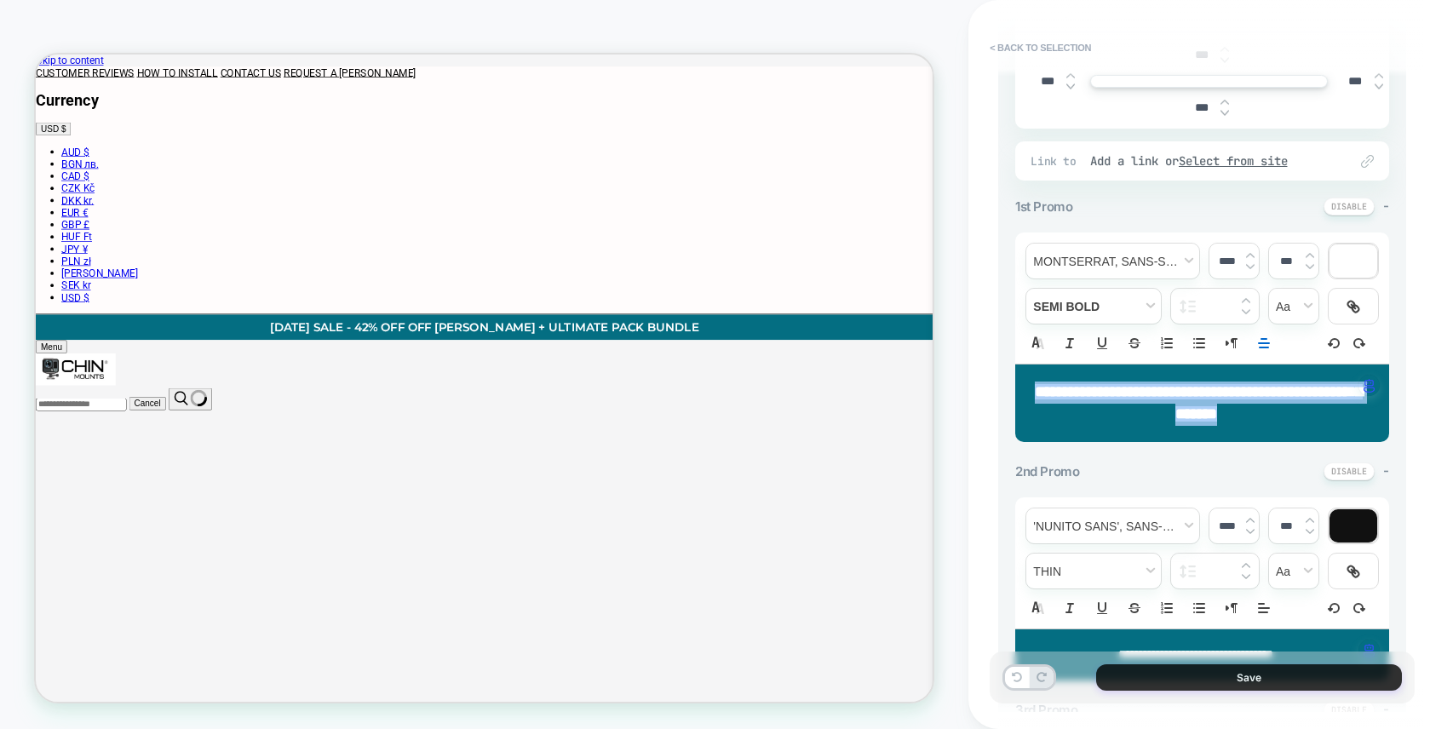
click at [1229, 675] on button "Save" at bounding box center [1249, 677] width 306 height 26
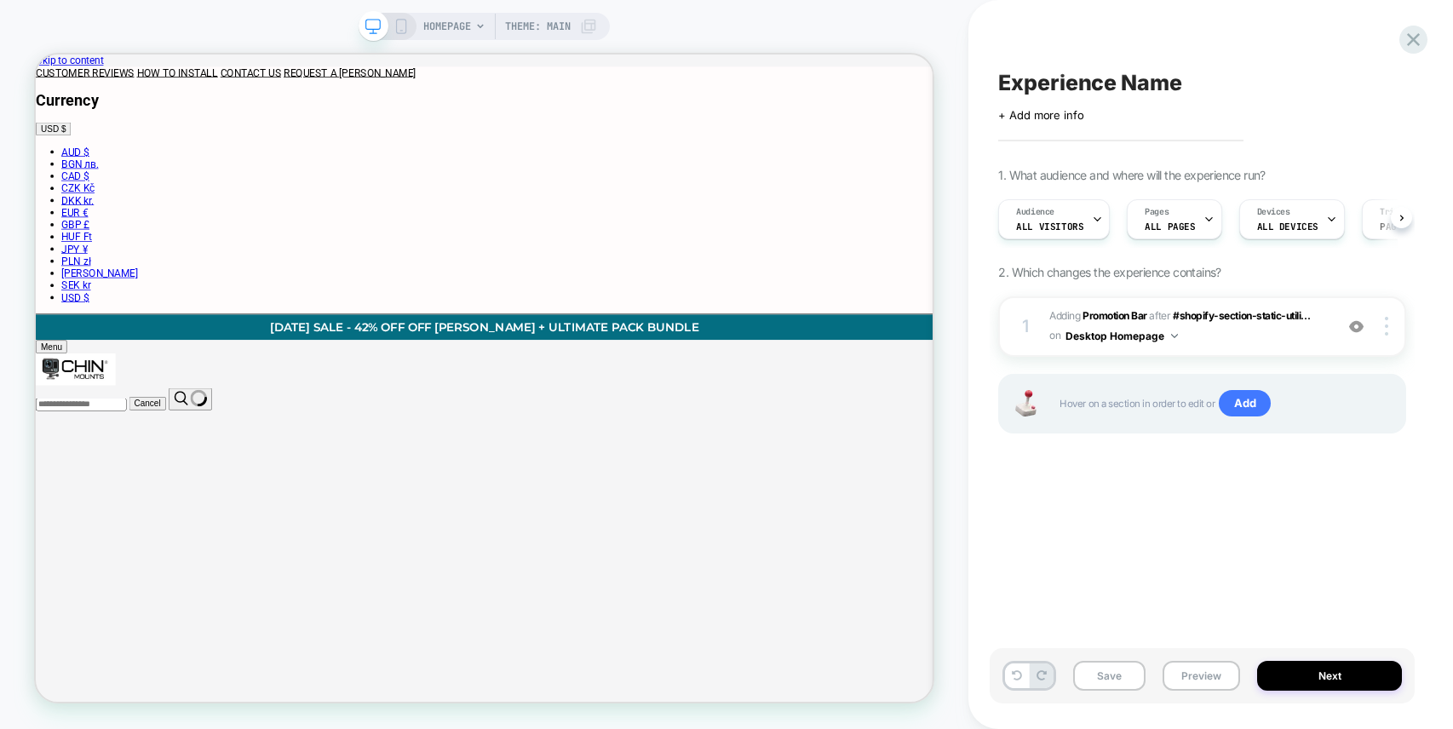
scroll to position [0, 1]
click at [1190, 335] on span "#_loomi_addon_1756072848547 Adding Promotion Bar AFTER #shopify-section-static-…" at bounding box center [1187, 327] width 276 height 40
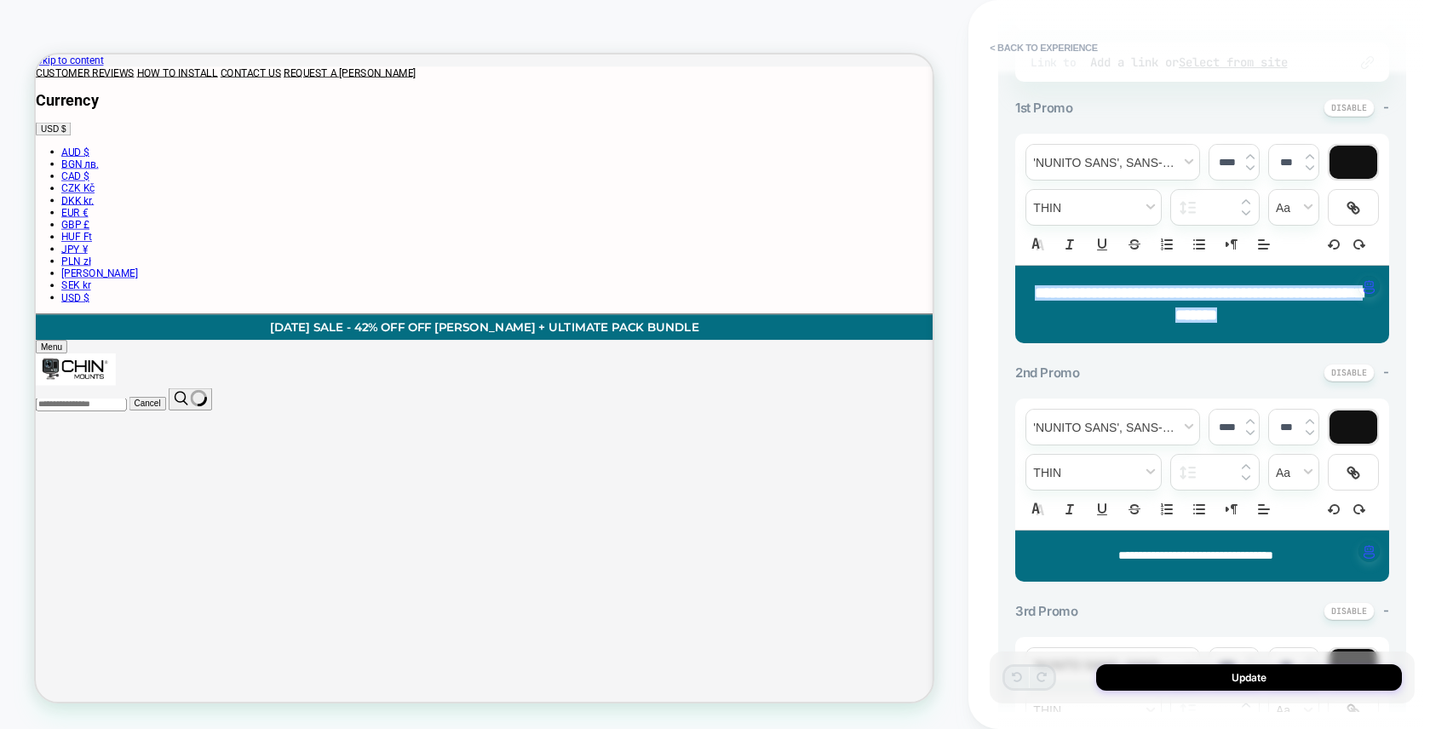
scroll to position [586, 0]
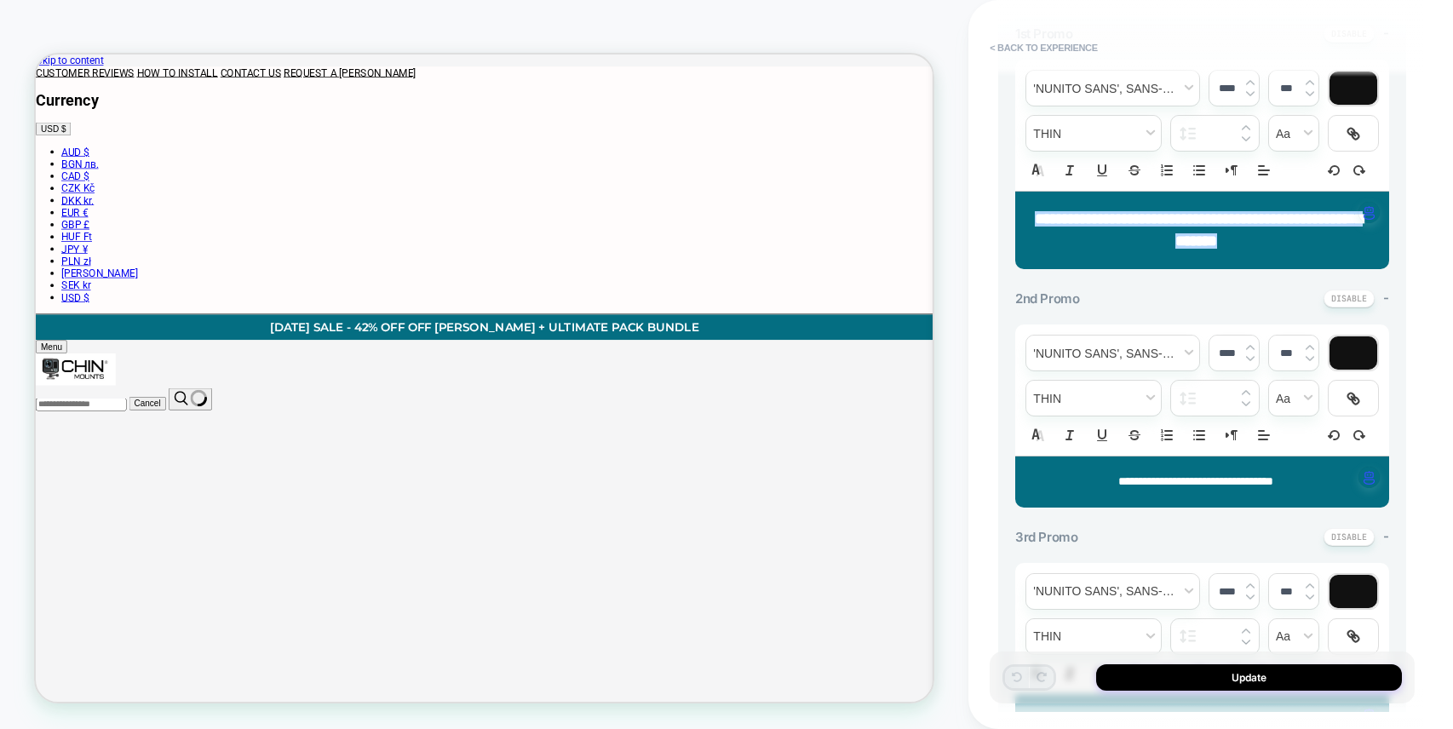
click at [1249, 477] on span "**********" at bounding box center [1195, 481] width 155 height 12
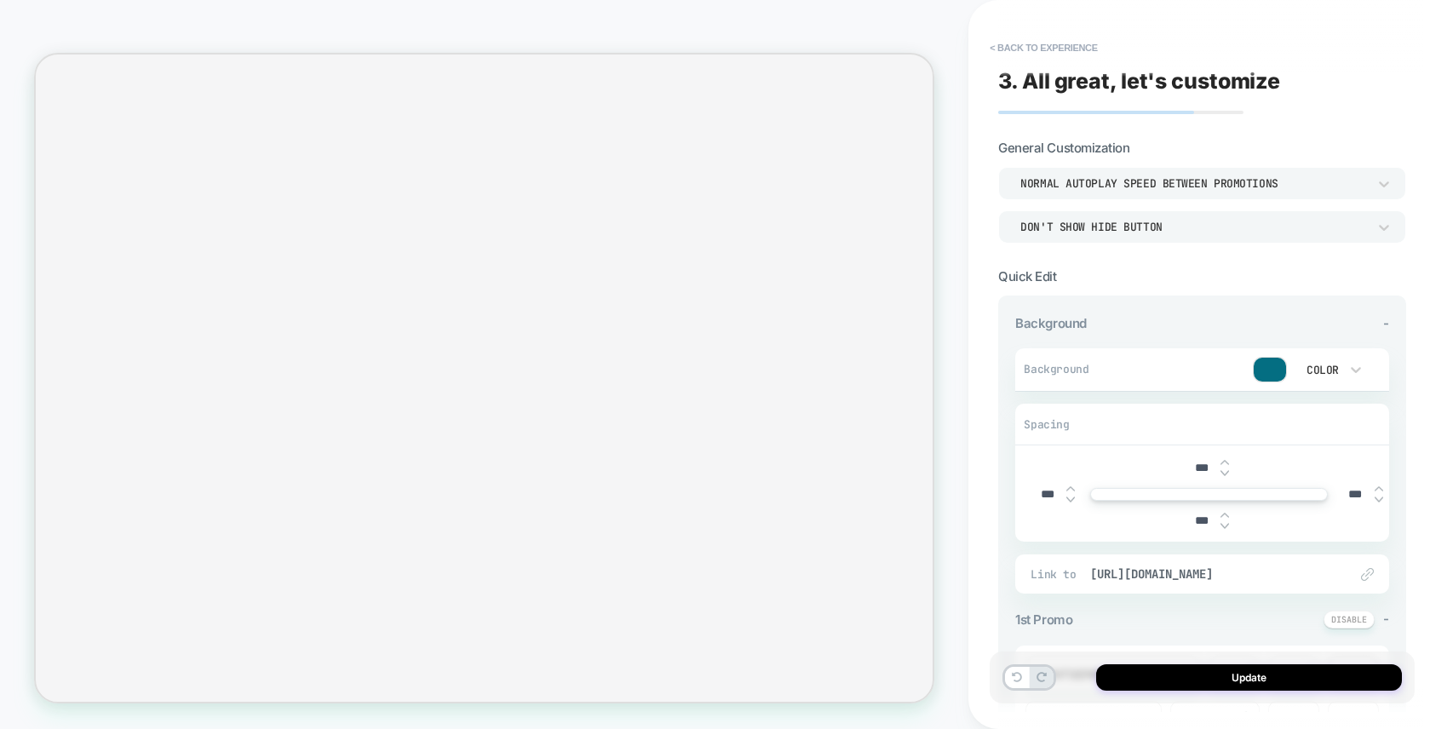
click at [1264, 677] on button "Update" at bounding box center [1249, 677] width 306 height 26
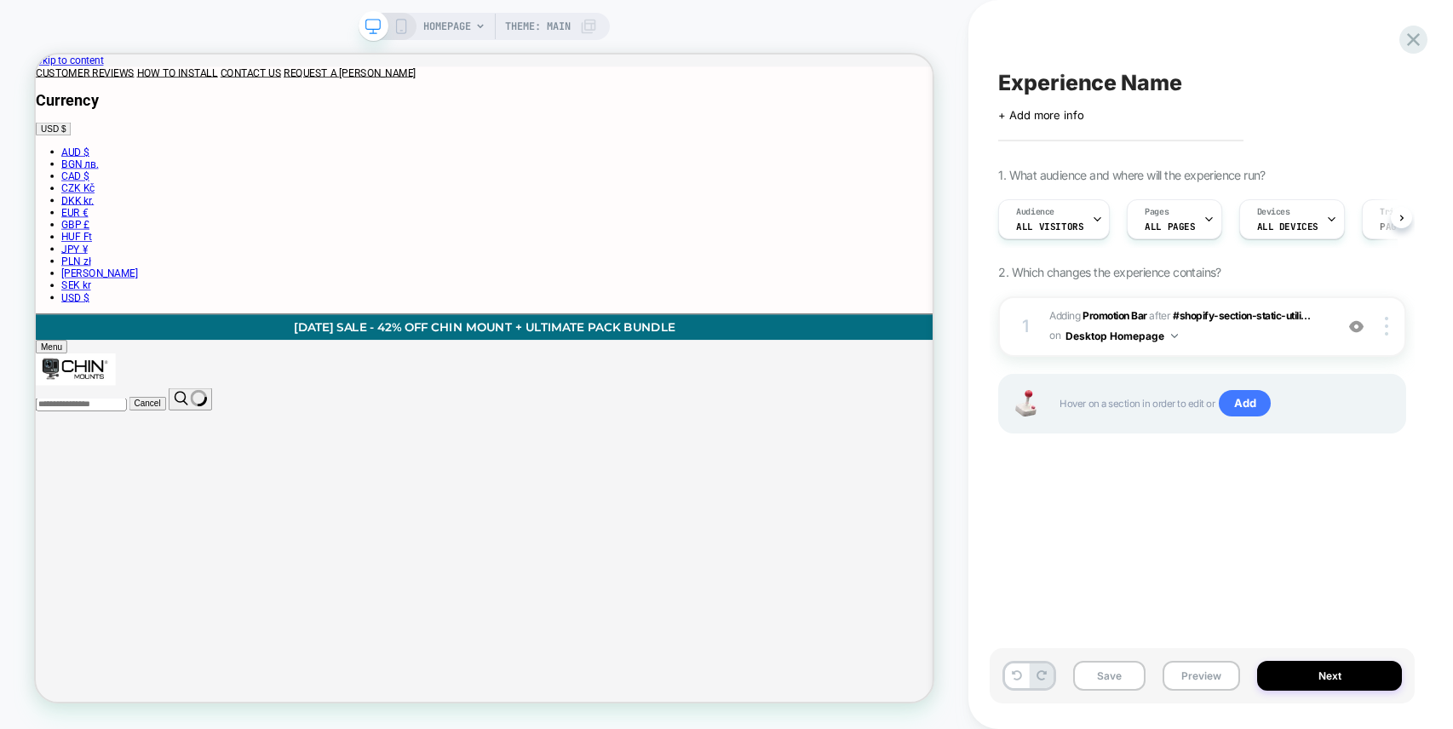
scroll to position [0, 1]
click at [1387, 331] on img at bounding box center [1385, 326] width 3 height 19
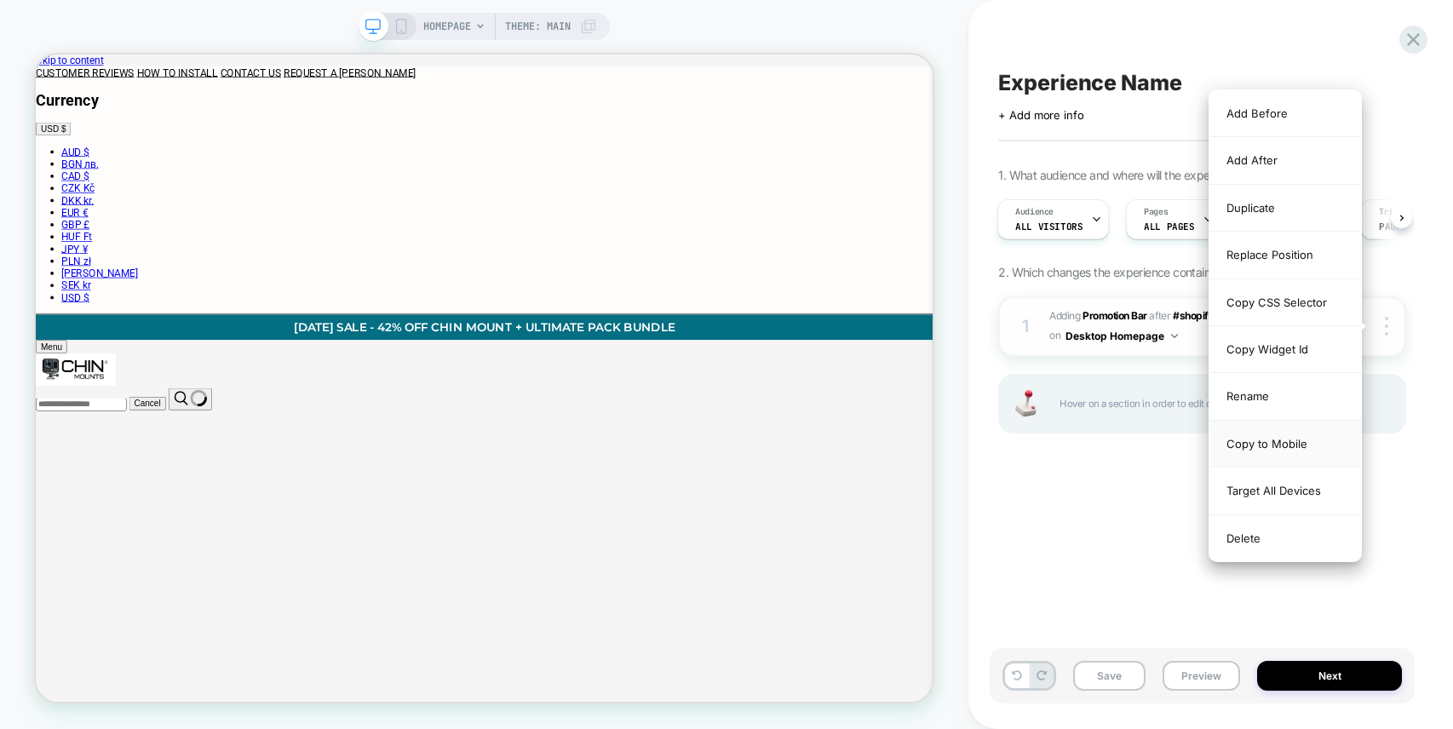
click at [1282, 444] on div "Copy to Mobile" at bounding box center [1285, 444] width 152 height 47
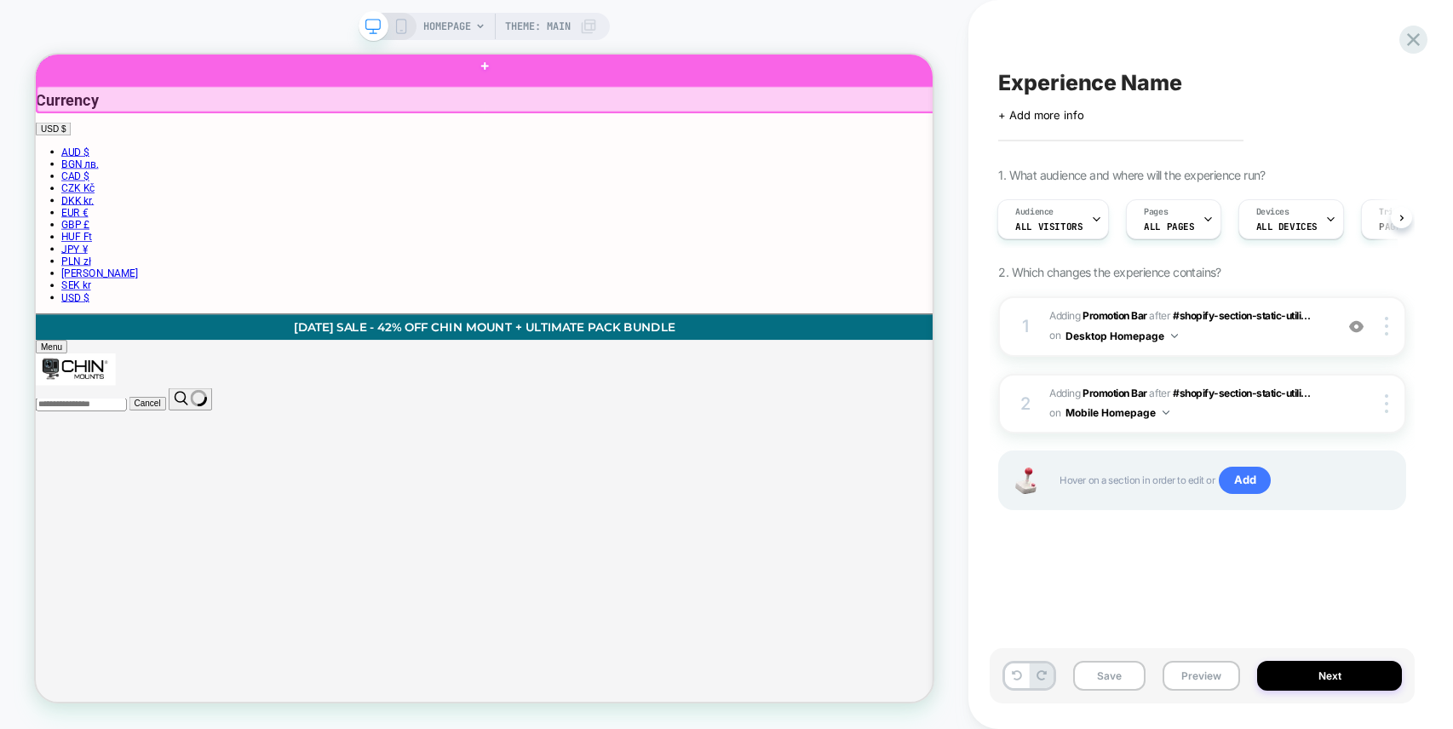
click at [631, 81] on div at bounding box center [634, 69] width 1196 height 51
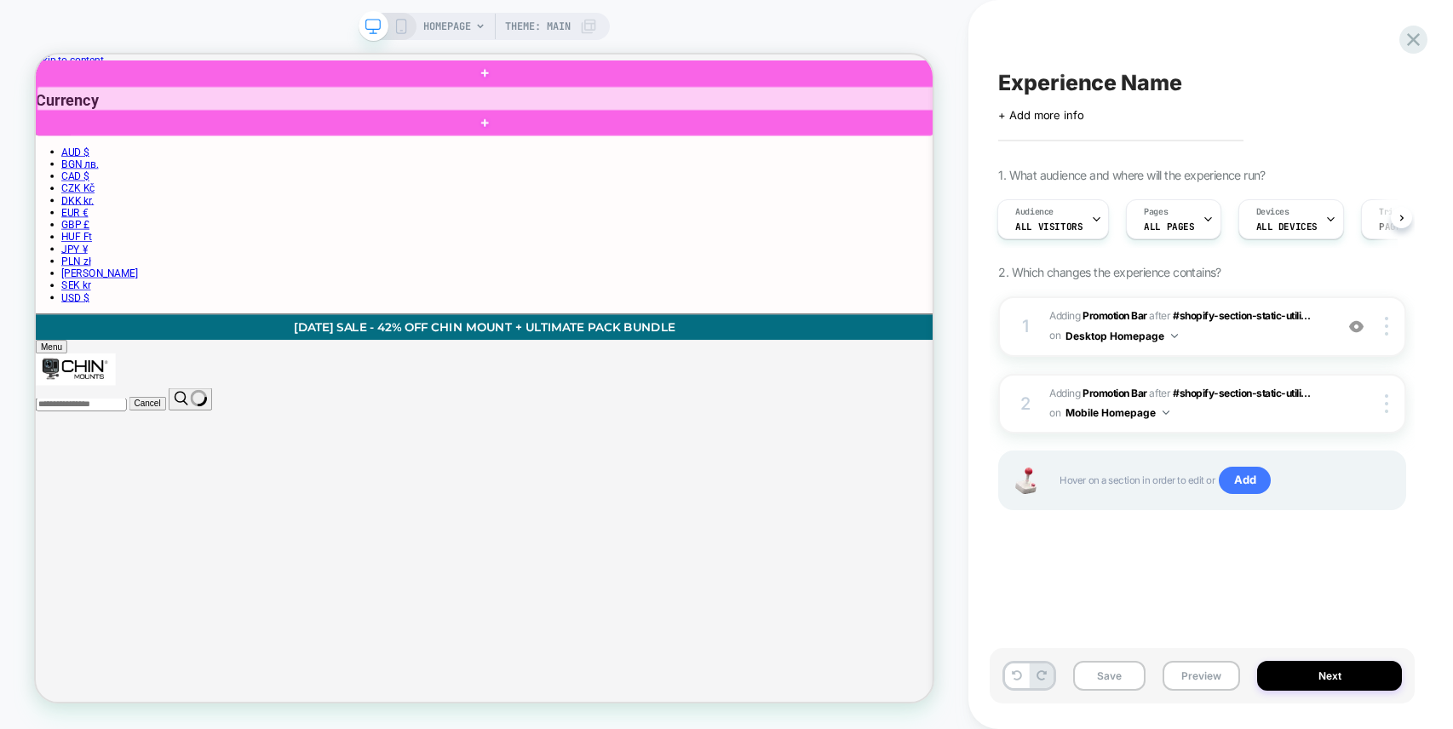
click at [995, 114] on div at bounding box center [635, 114] width 1196 height 34
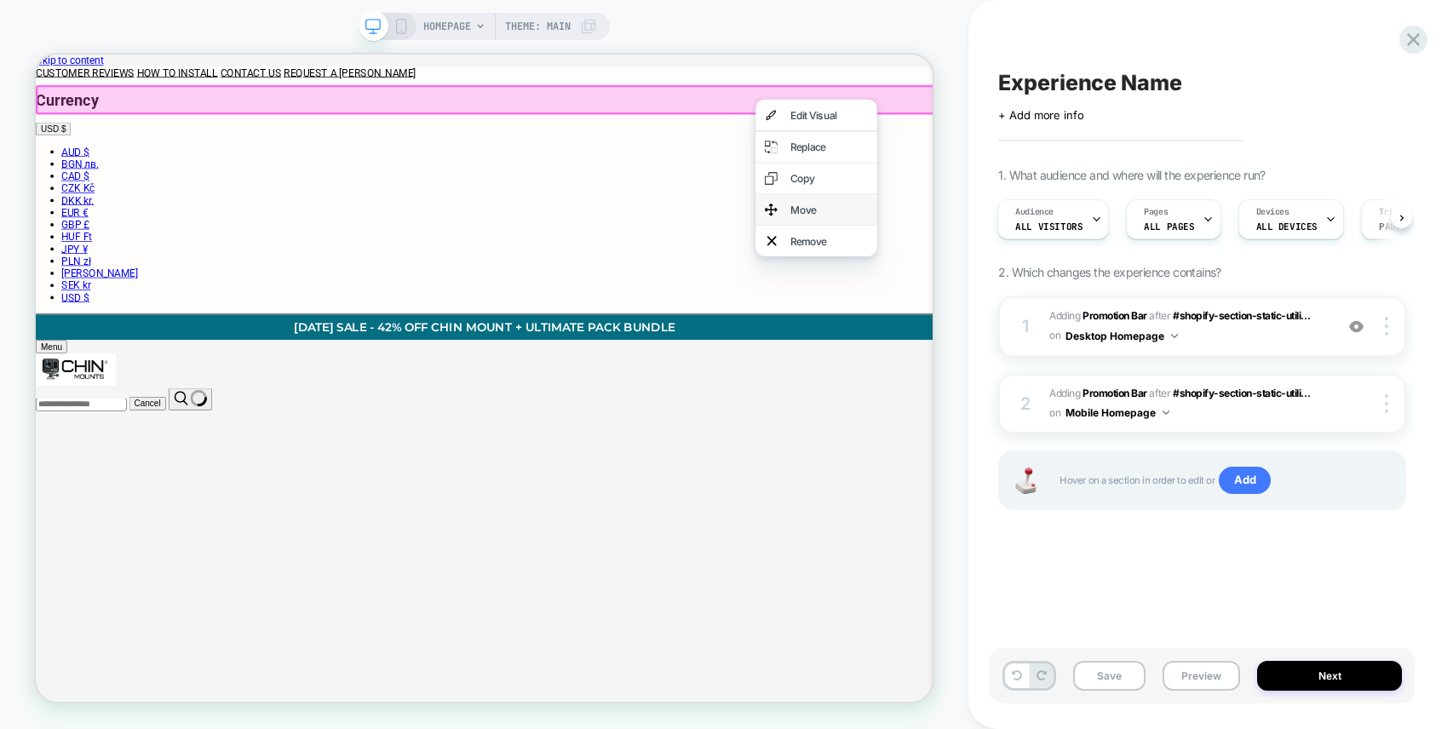
click at [1052, 256] on div "Move" at bounding box center [1093, 261] width 104 height 17
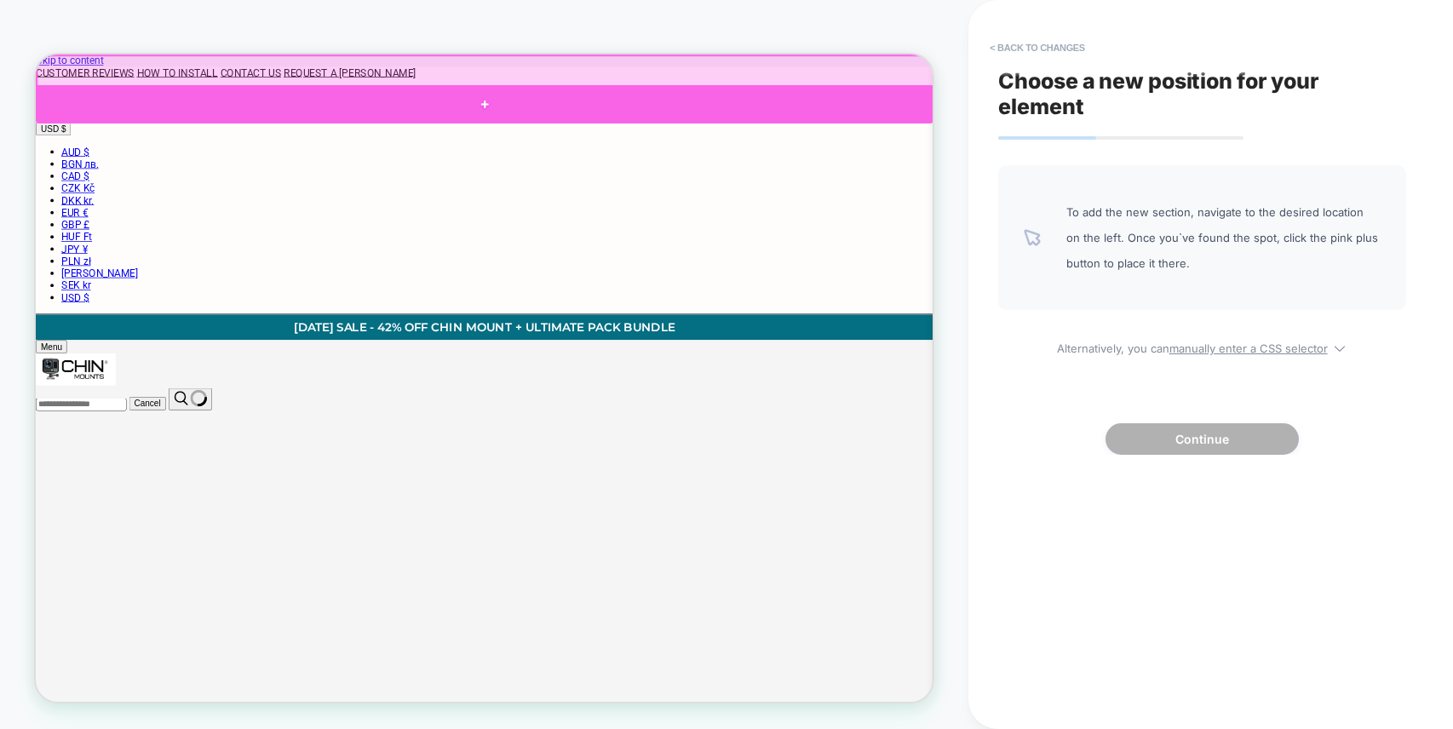
click at [658, 104] on div at bounding box center [634, 120] width 1196 height 51
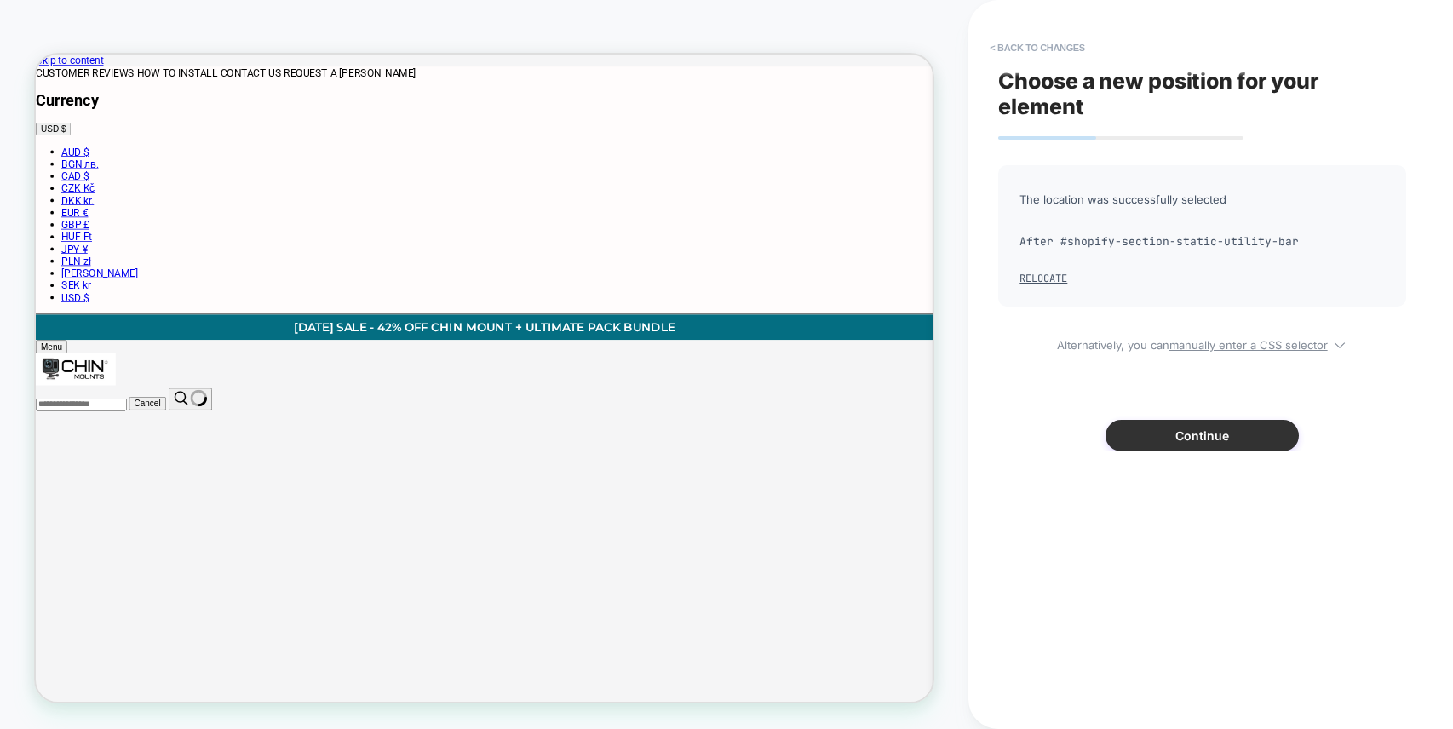
click at [1232, 437] on button "Continue" at bounding box center [1201, 436] width 193 height 32
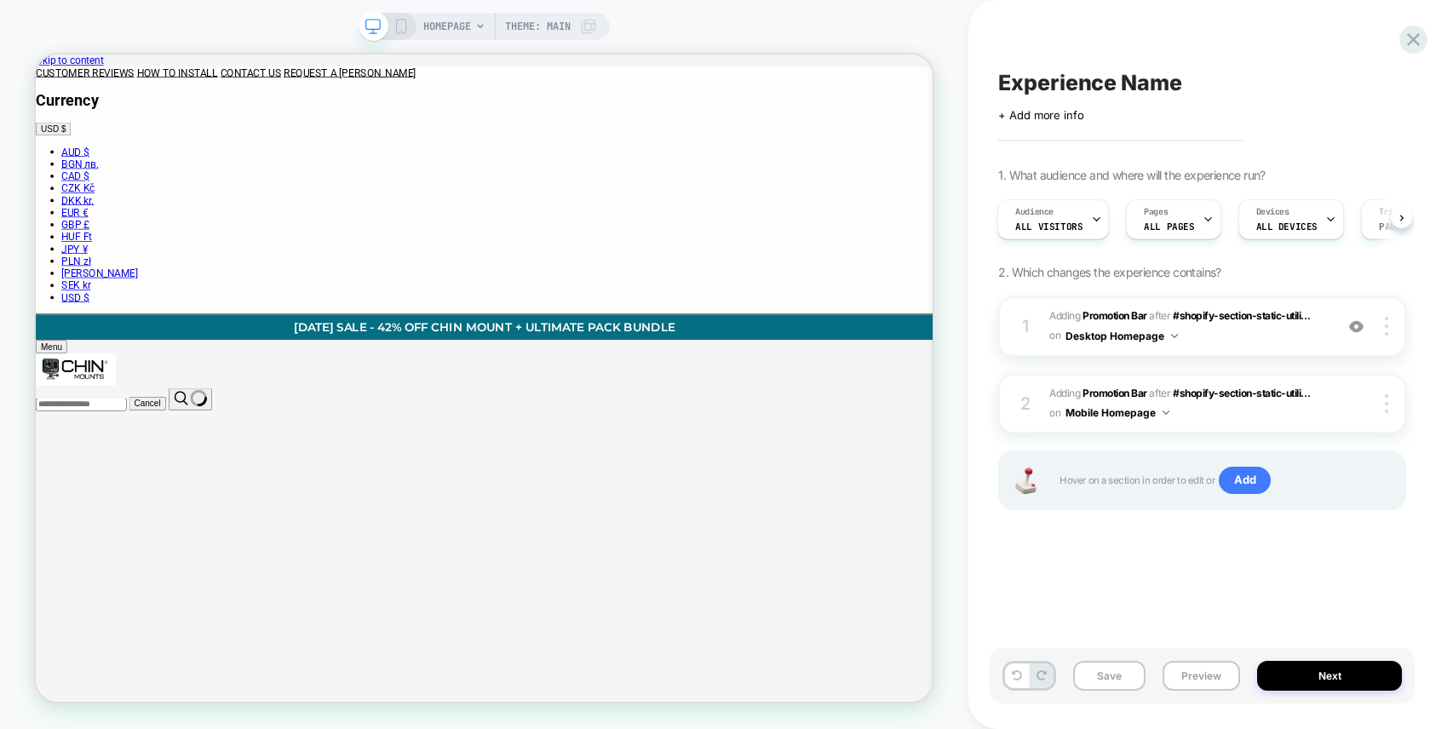
click at [402, 27] on icon at bounding box center [400, 26] width 15 height 15
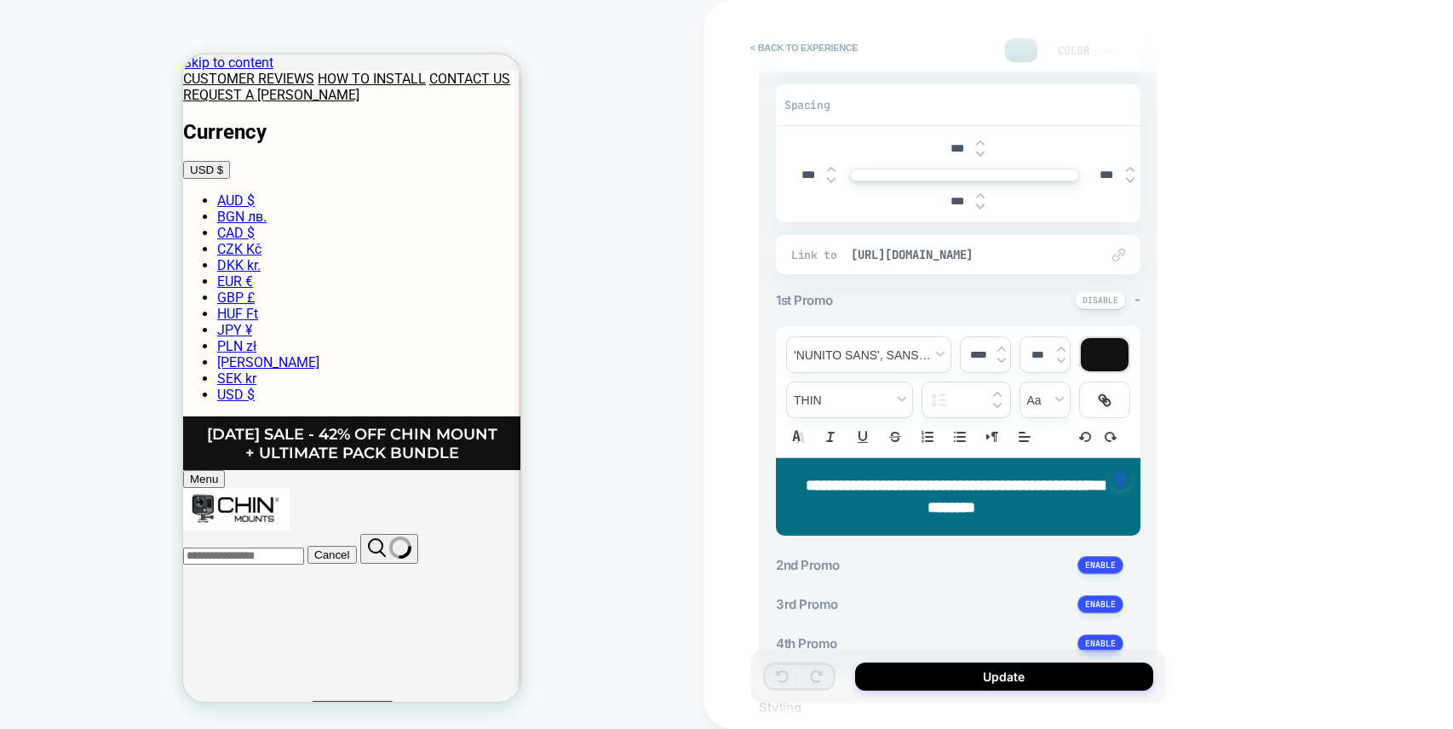
scroll to position [321, 0]
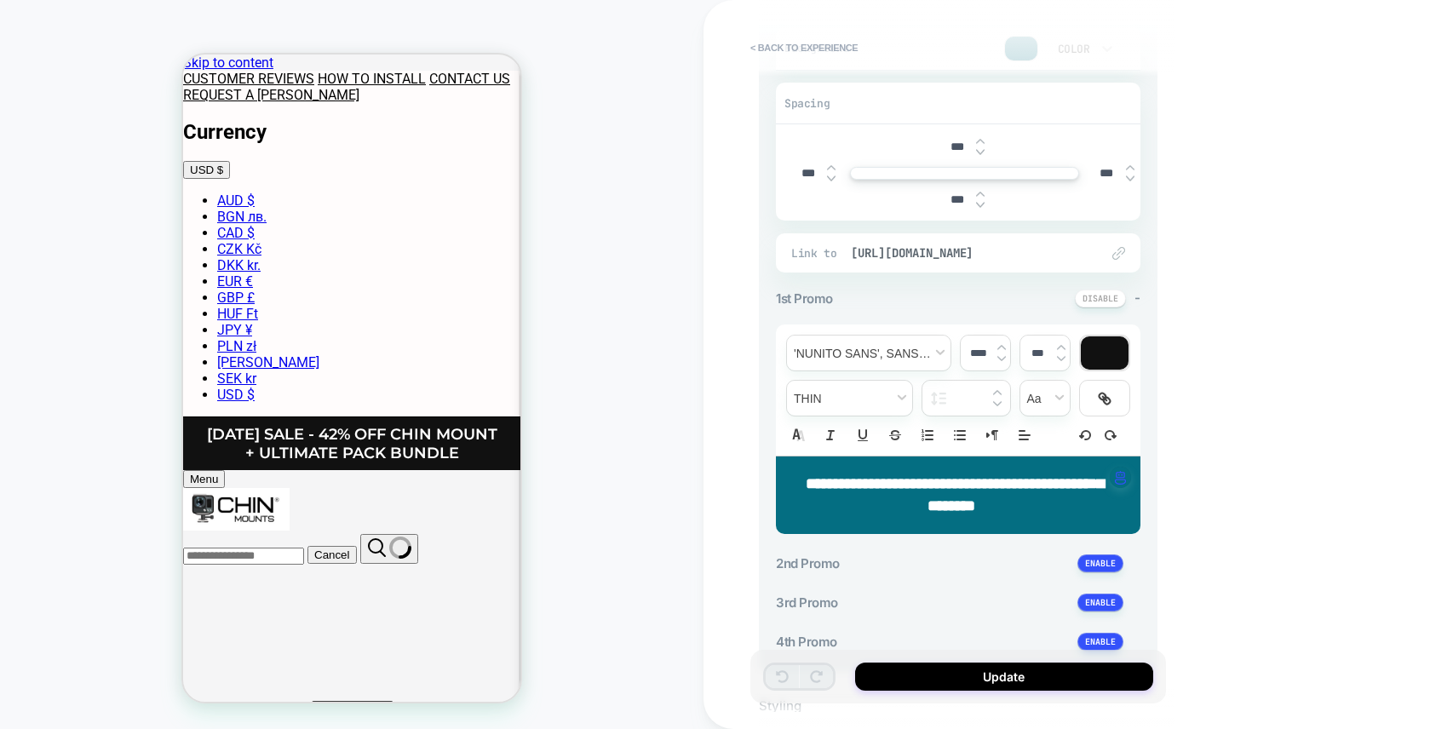
click at [1068, 524] on div "**********" at bounding box center [958, 494] width 364 height 77
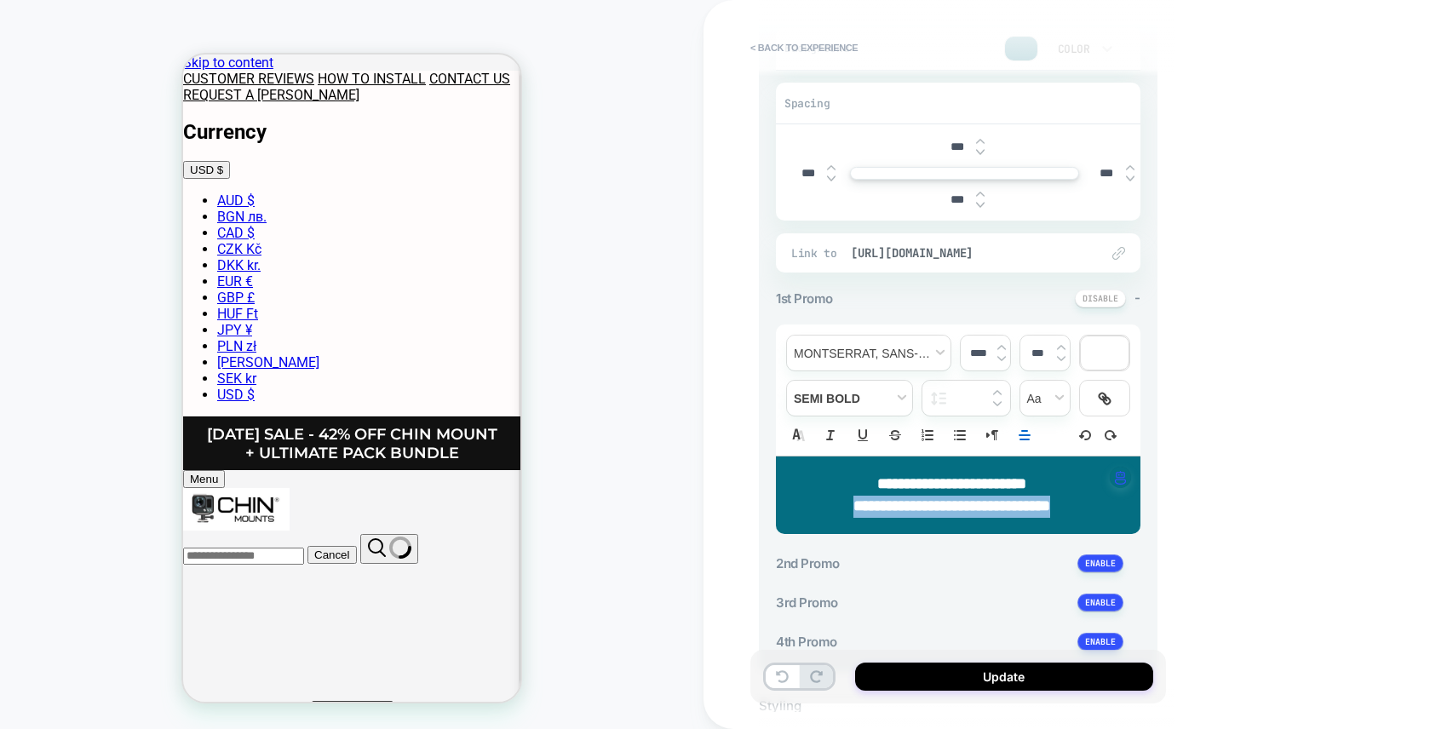
drag, startPoint x: 1105, startPoint y: 505, endPoint x: 788, endPoint y: 499, distance: 317.6
click at [788, 499] on div "**********" at bounding box center [958, 494] width 364 height 77
click at [863, 398] on span "fontWeight" at bounding box center [849, 398] width 125 height 35
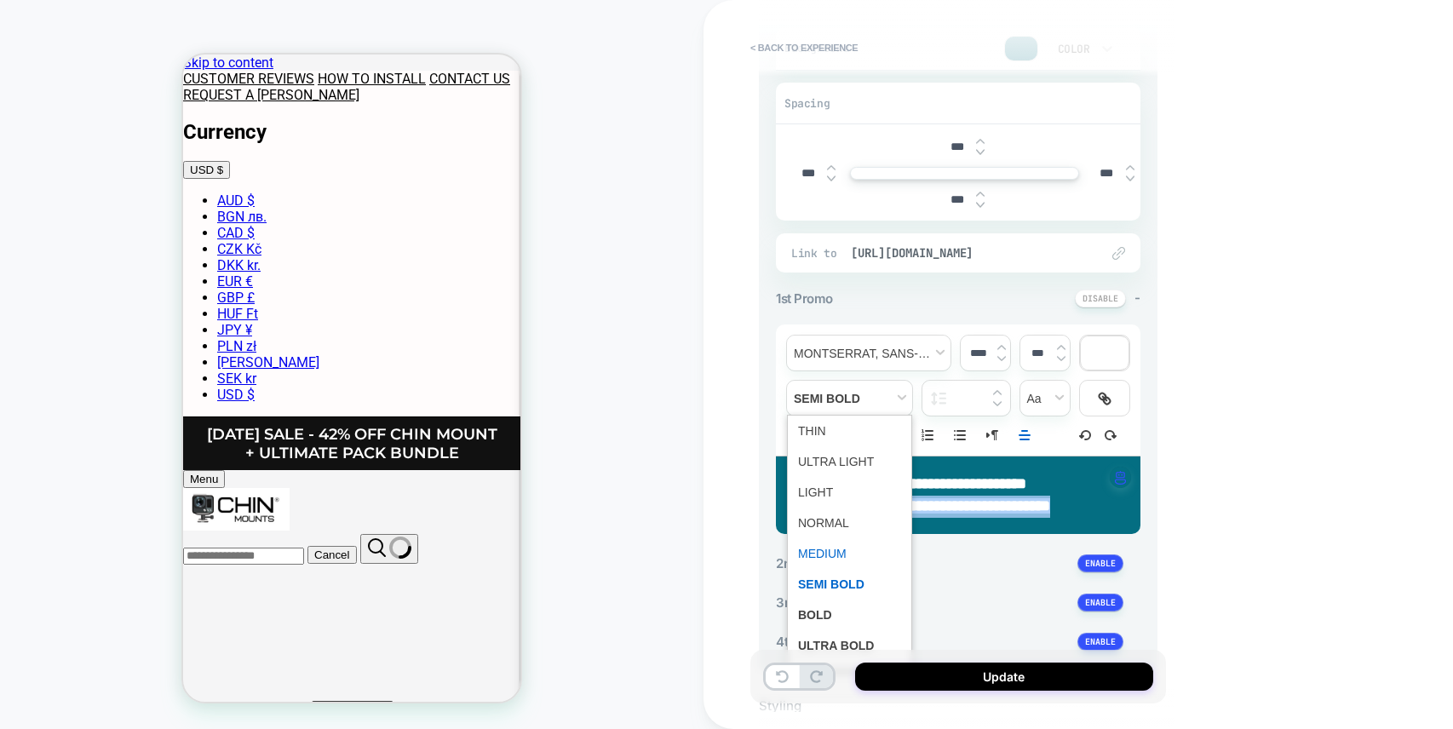
click at [828, 547] on span "fontWeight" at bounding box center [849, 553] width 103 height 31
click at [863, 401] on span "fontWeight" at bounding box center [849, 398] width 125 height 35
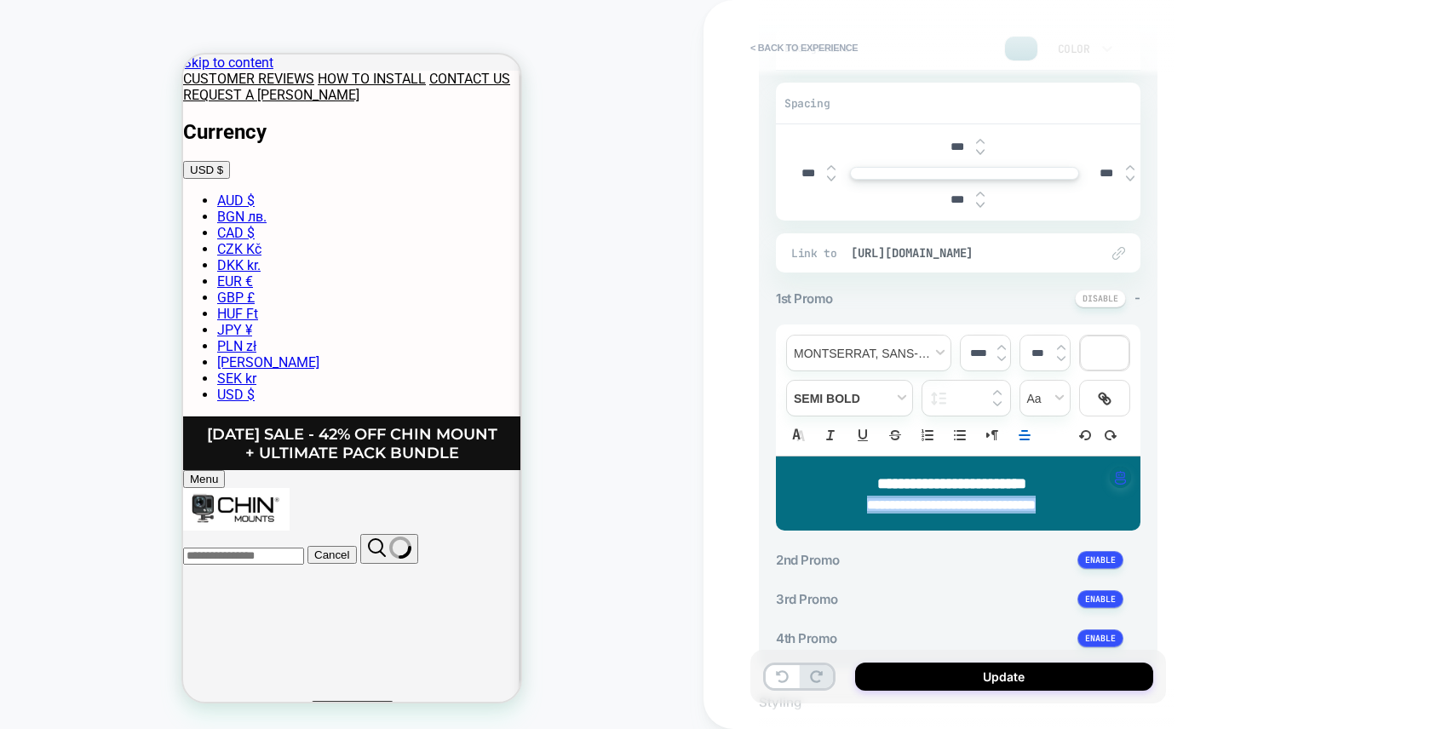
click at [998, 345] on img at bounding box center [1001, 347] width 9 height 7
type input "****"
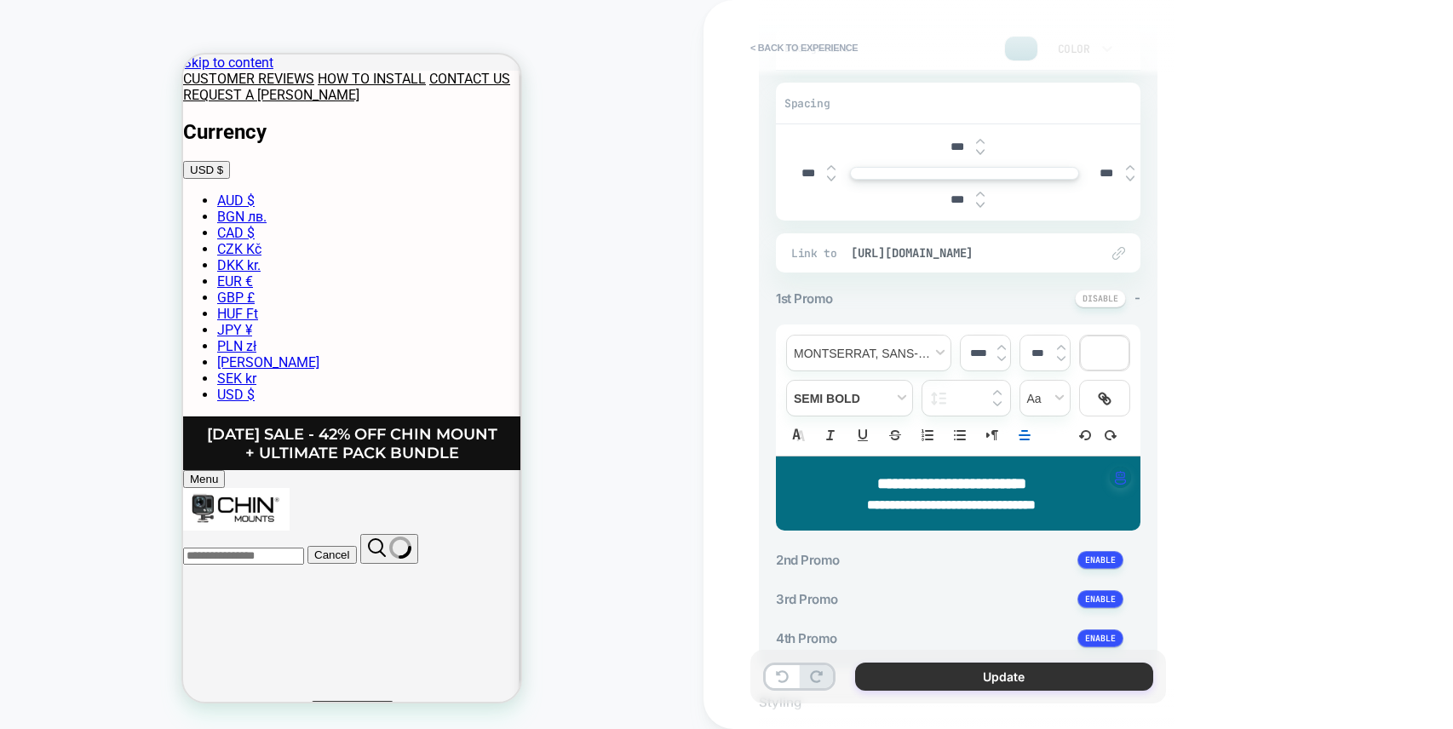
click at [993, 677] on button "Update" at bounding box center [1004, 676] width 298 height 28
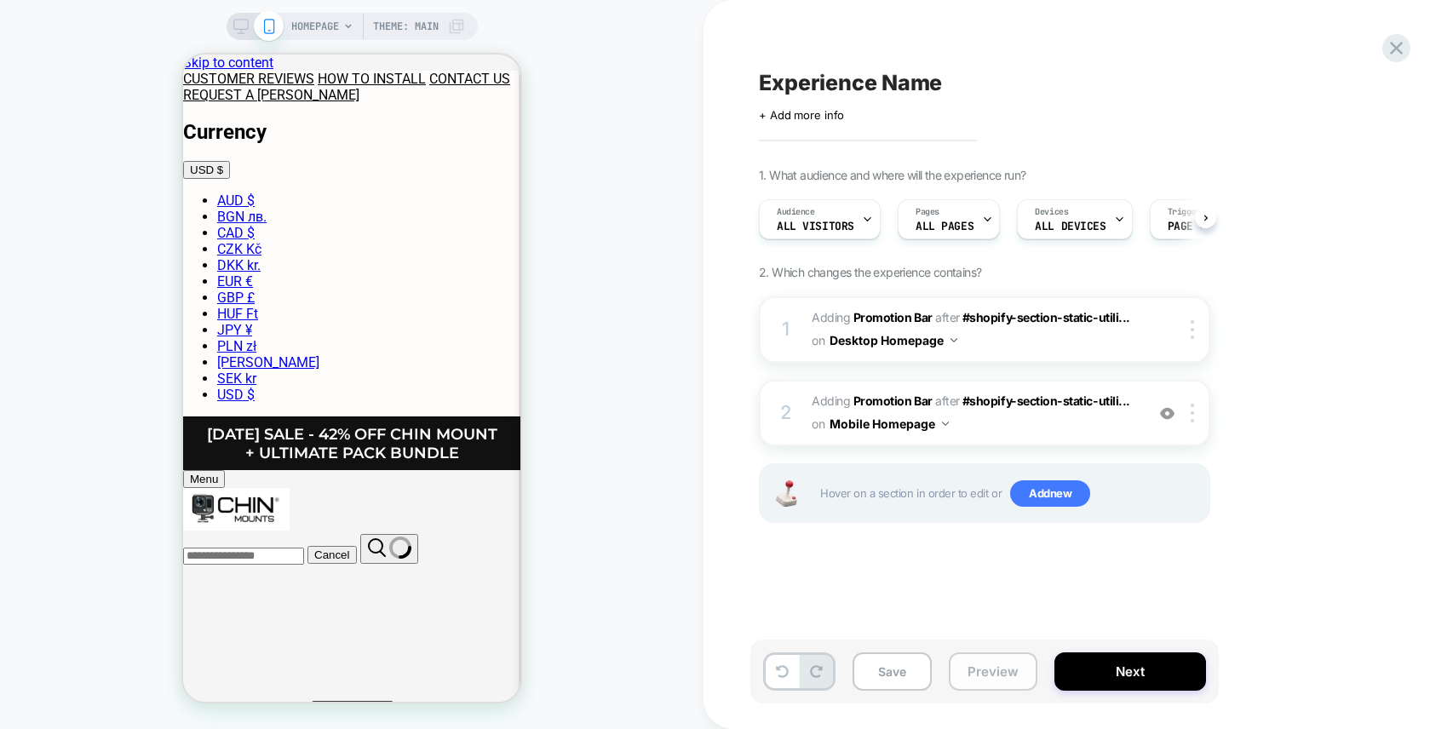
scroll to position [0, 1]
click at [237, 30] on icon at bounding box center [240, 26] width 15 height 15
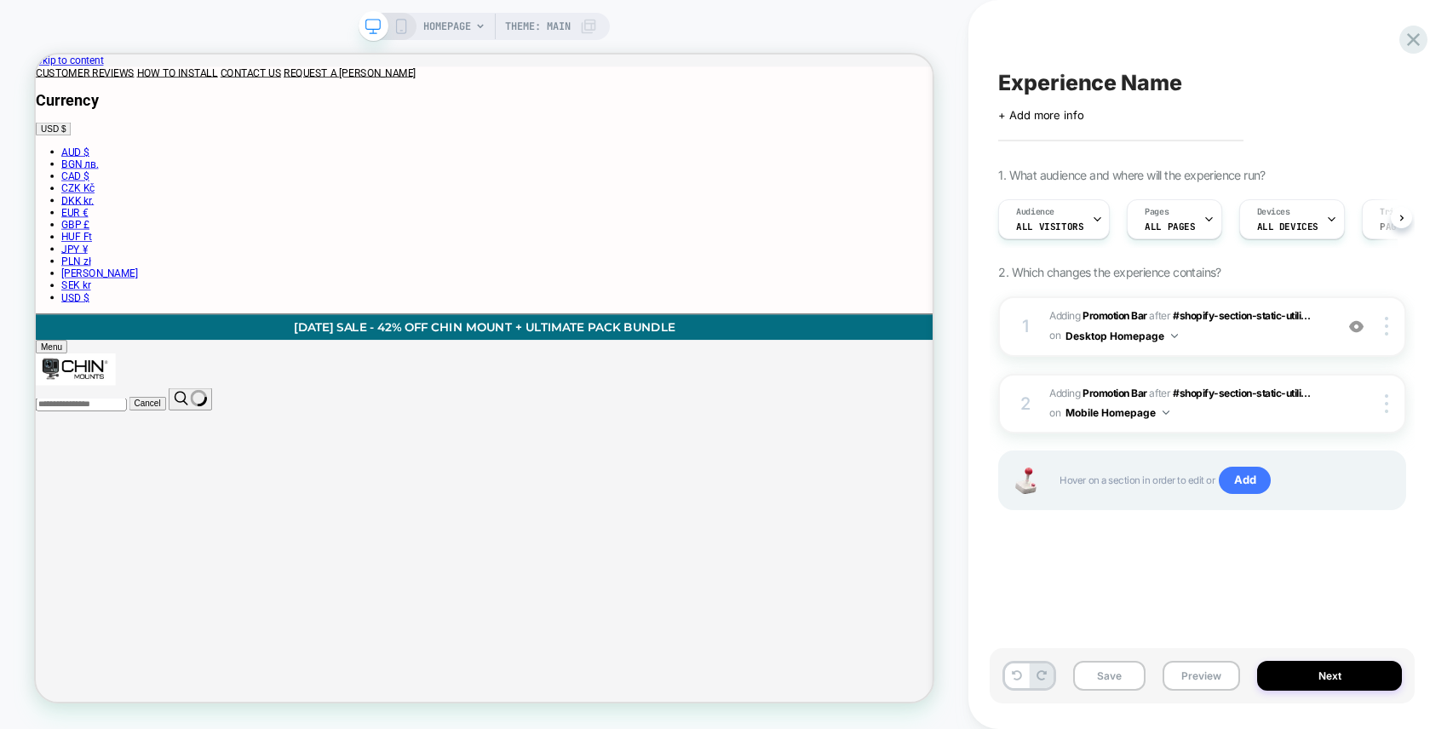
scroll to position [0, 1]
click at [403, 28] on icon at bounding box center [400, 26] width 15 height 15
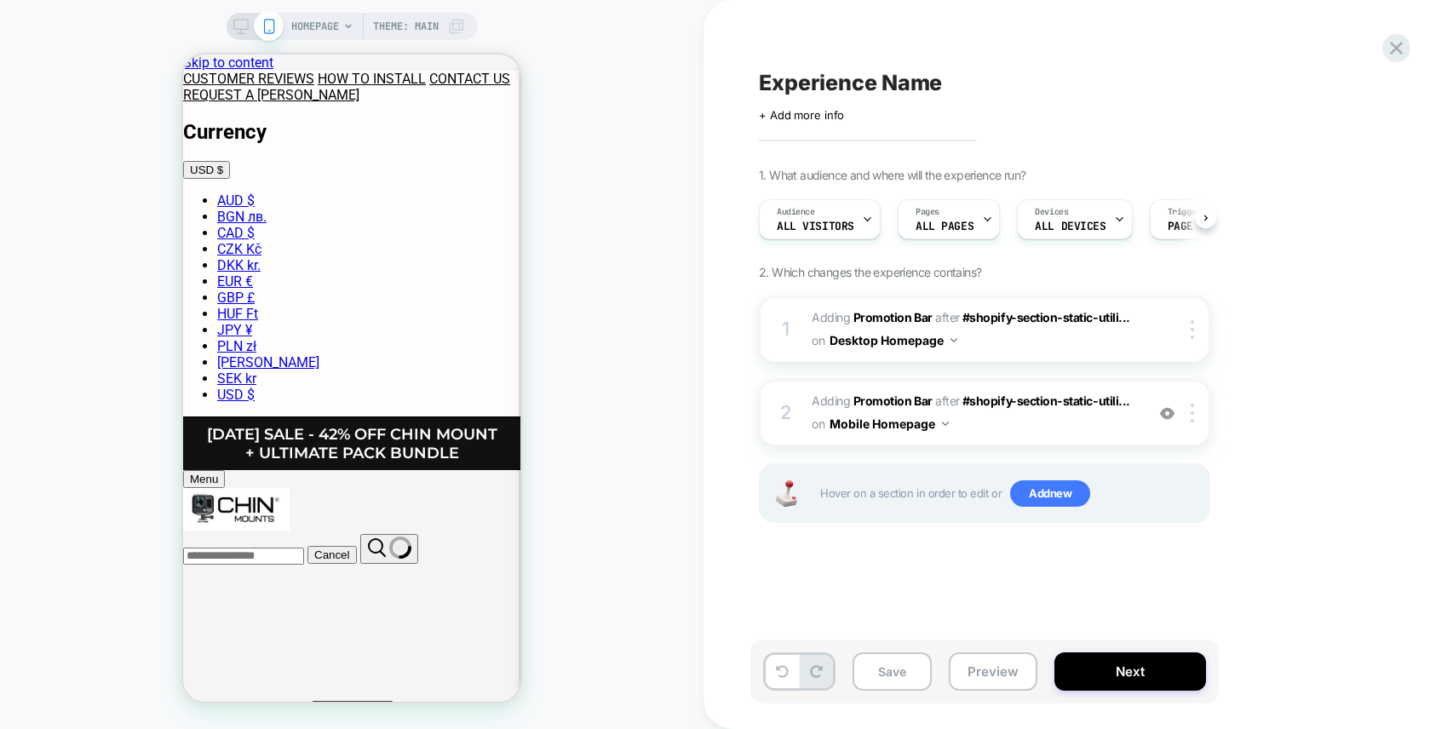
scroll to position [0, 1]
click at [325, 23] on span "HOMEPAGE" at bounding box center [315, 26] width 48 height 27
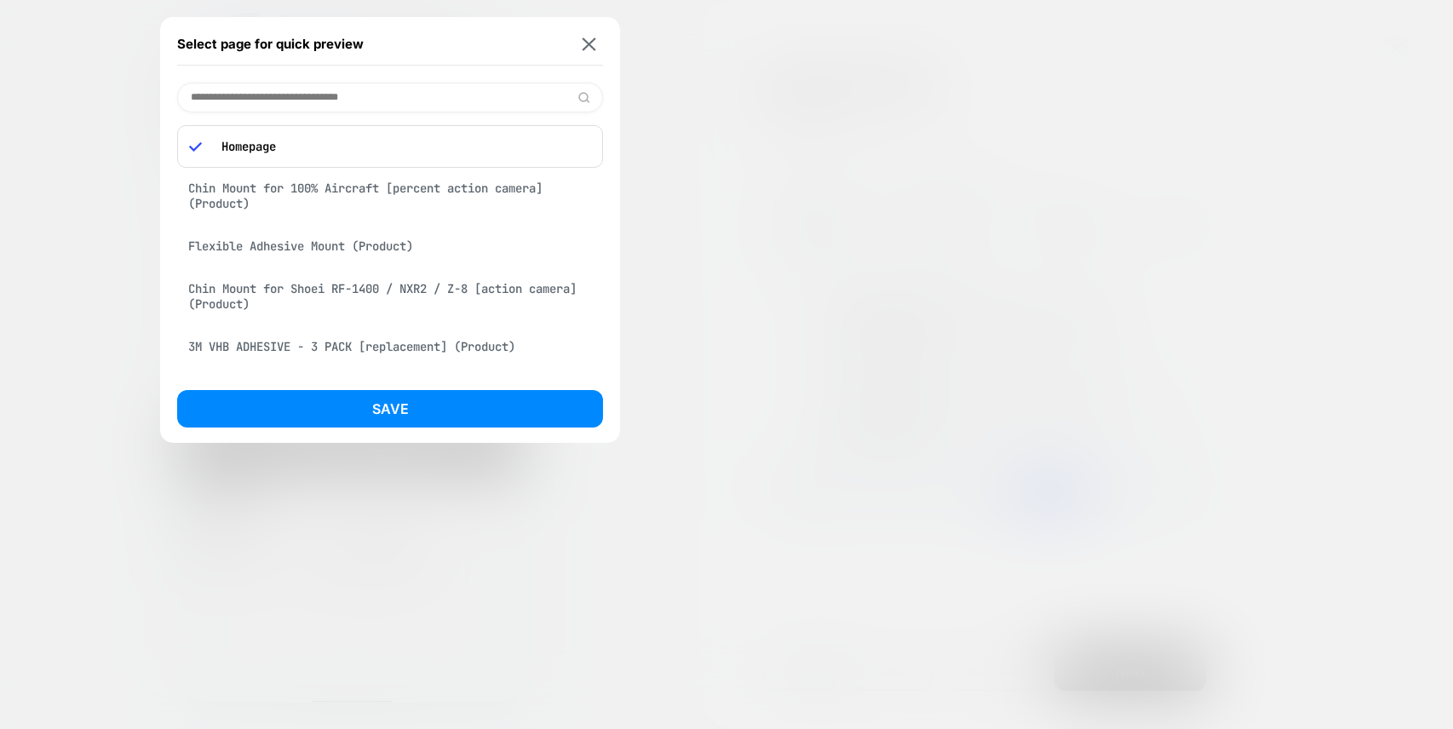
click at [313, 184] on div "Chin Mount for 100% Aircraft [percent action camera] (Product)" at bounding box center [390, 196] width 426 height 48
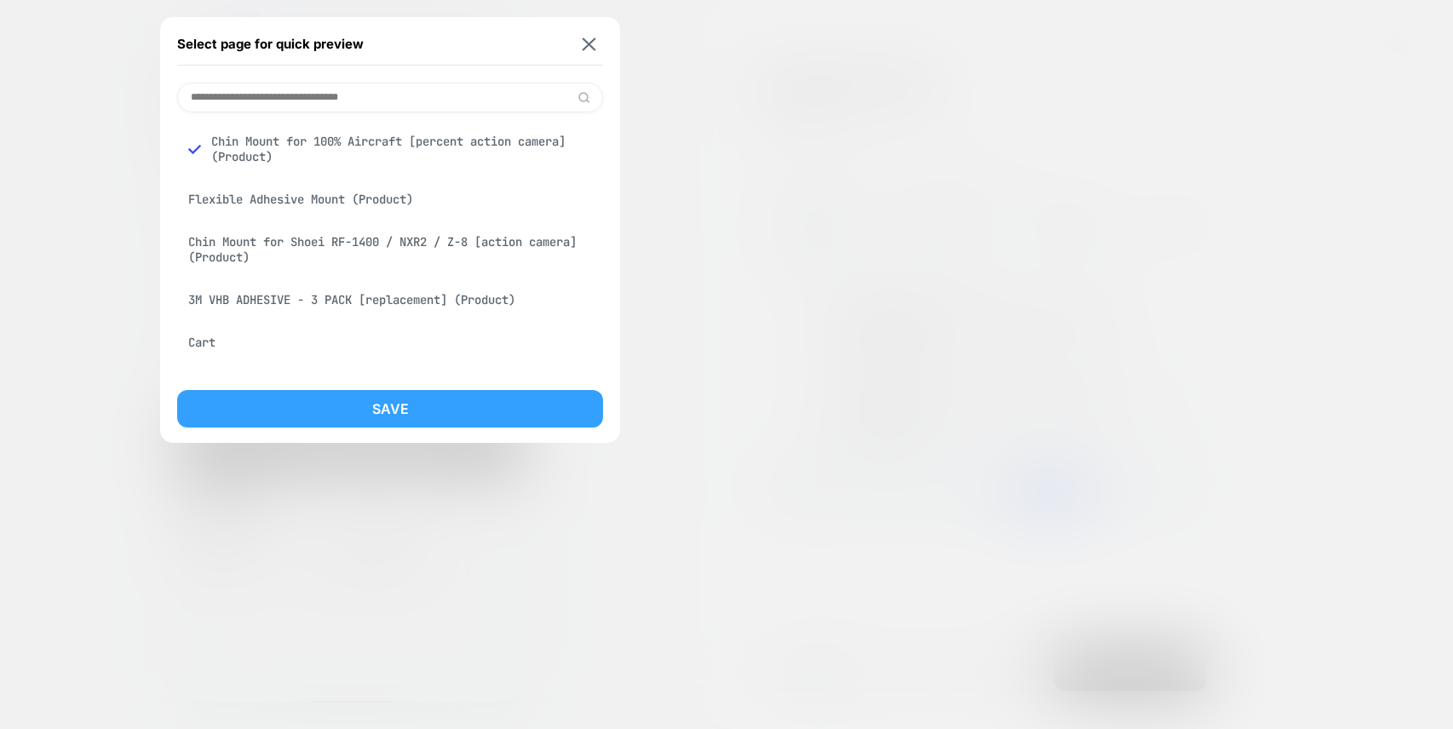
click at [373, 409] on button "Save" at bounding box center [390, 408] width 426 height 37
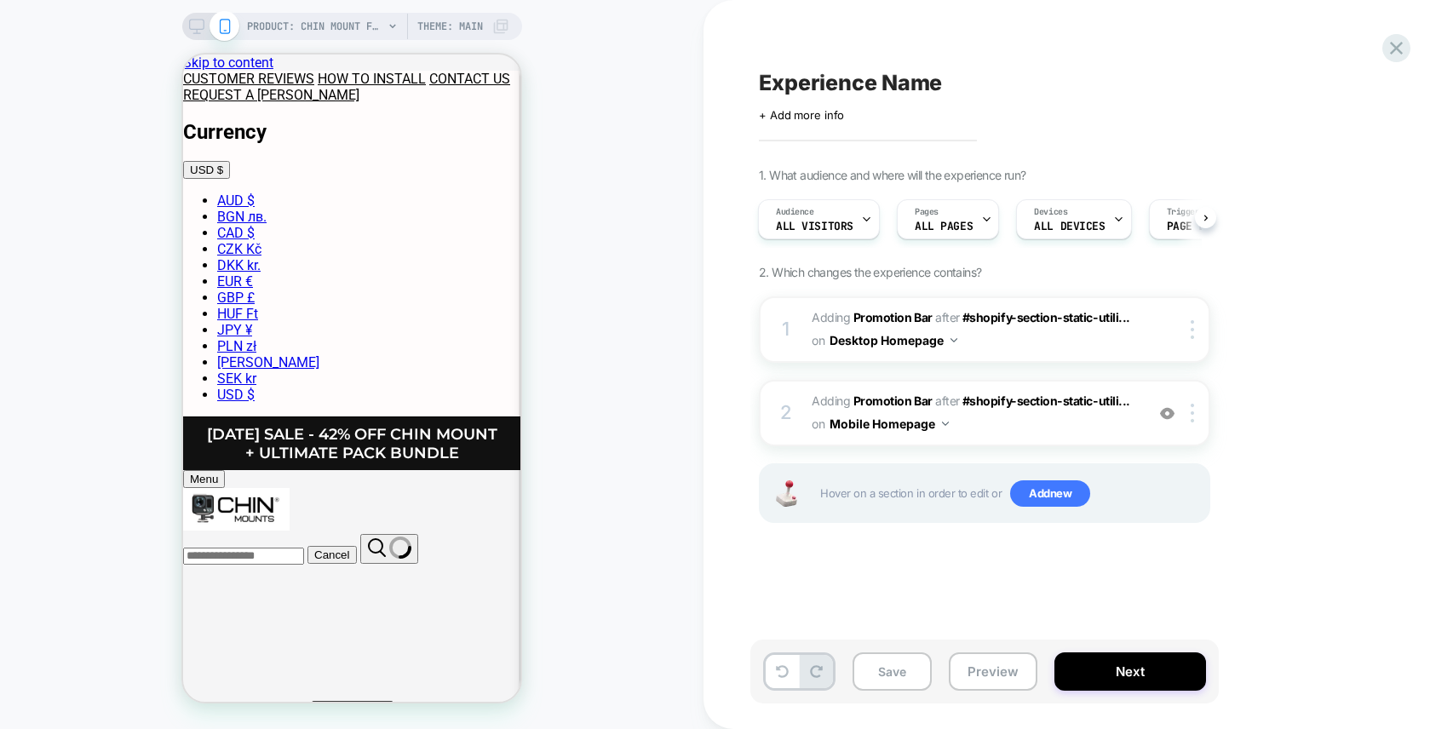
scroll to position [0, 2]
click at [925, 424] on button "Mobile Homepage" at bounding box center [888, 423] width 119 height 25
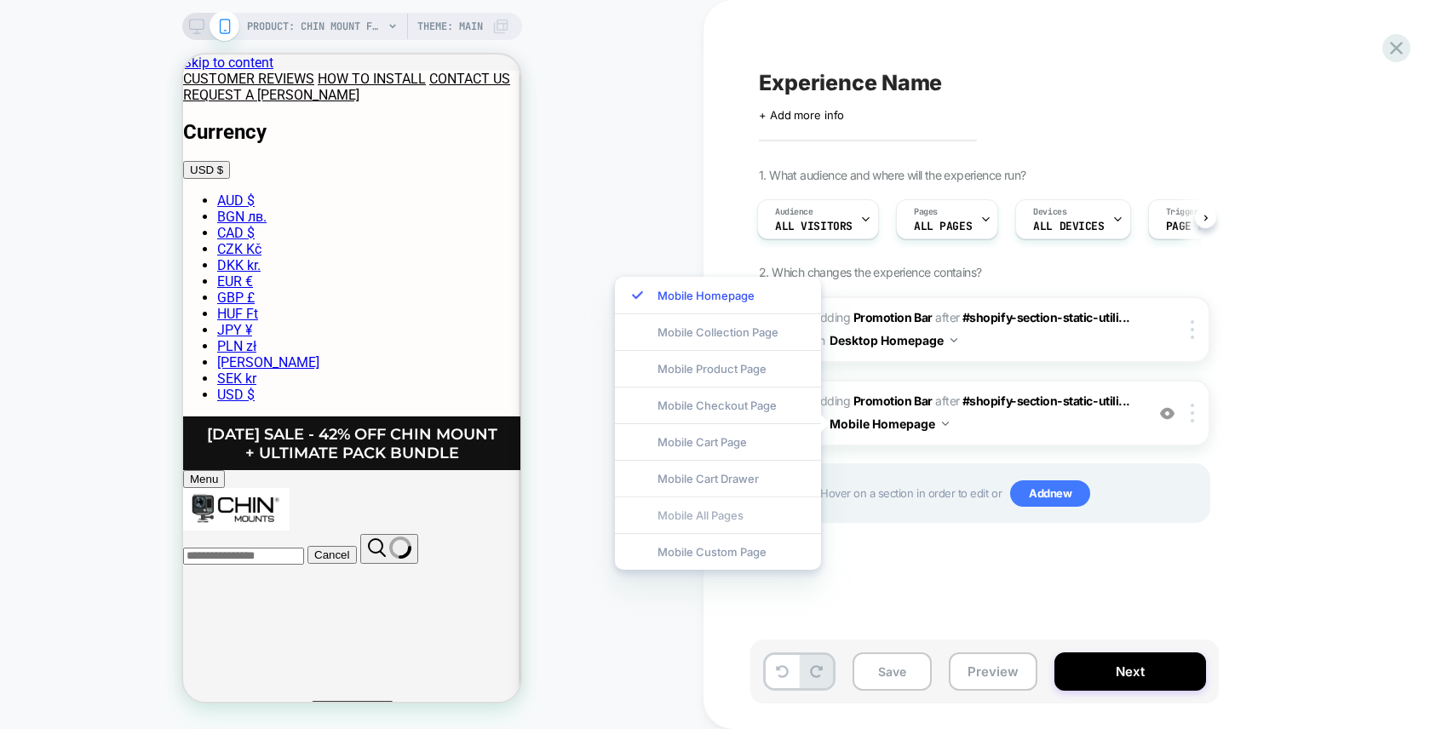
click at [725, 516] on div "Mobile All Pages" at bounding box center [718, 514] width 206 height 37
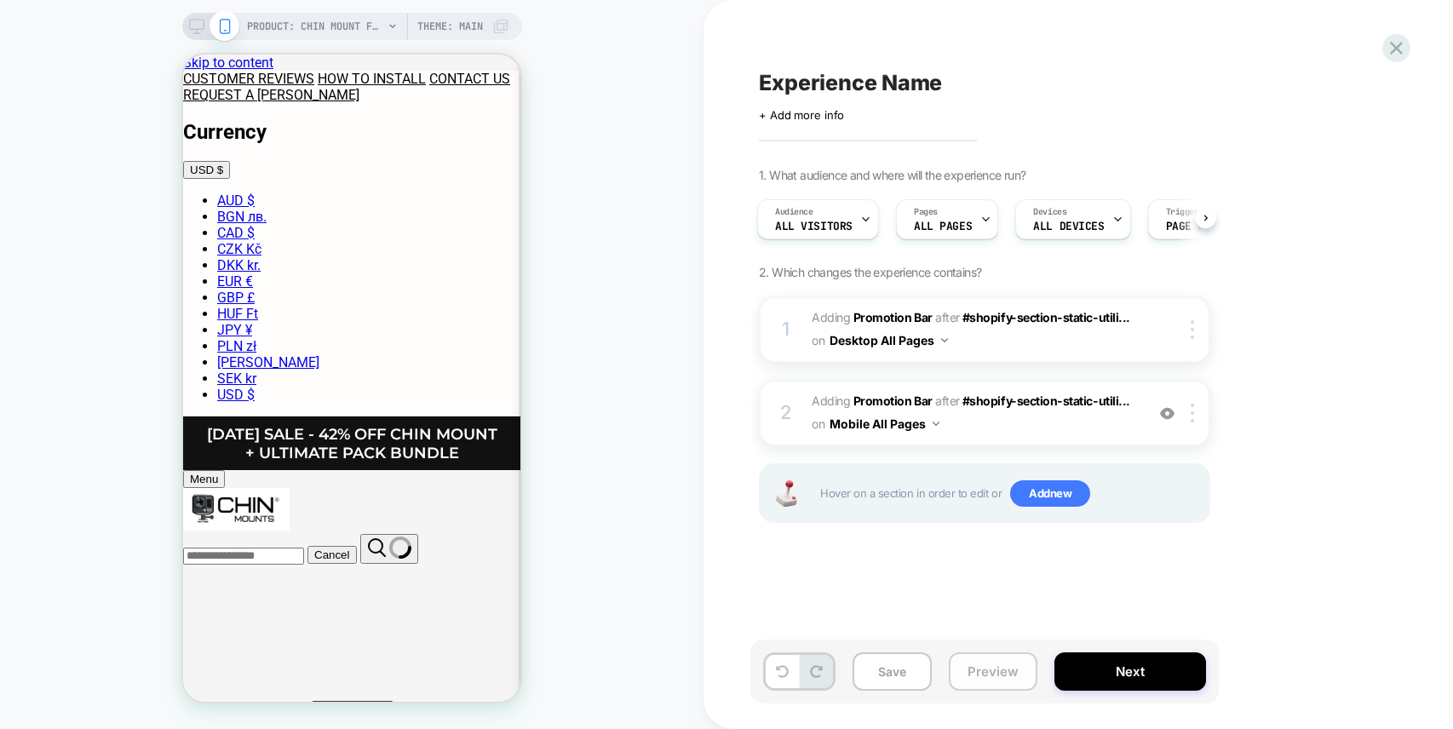
click at [995, 673] on button "Preview" at bounding box center [992, 671] width 89 height 38
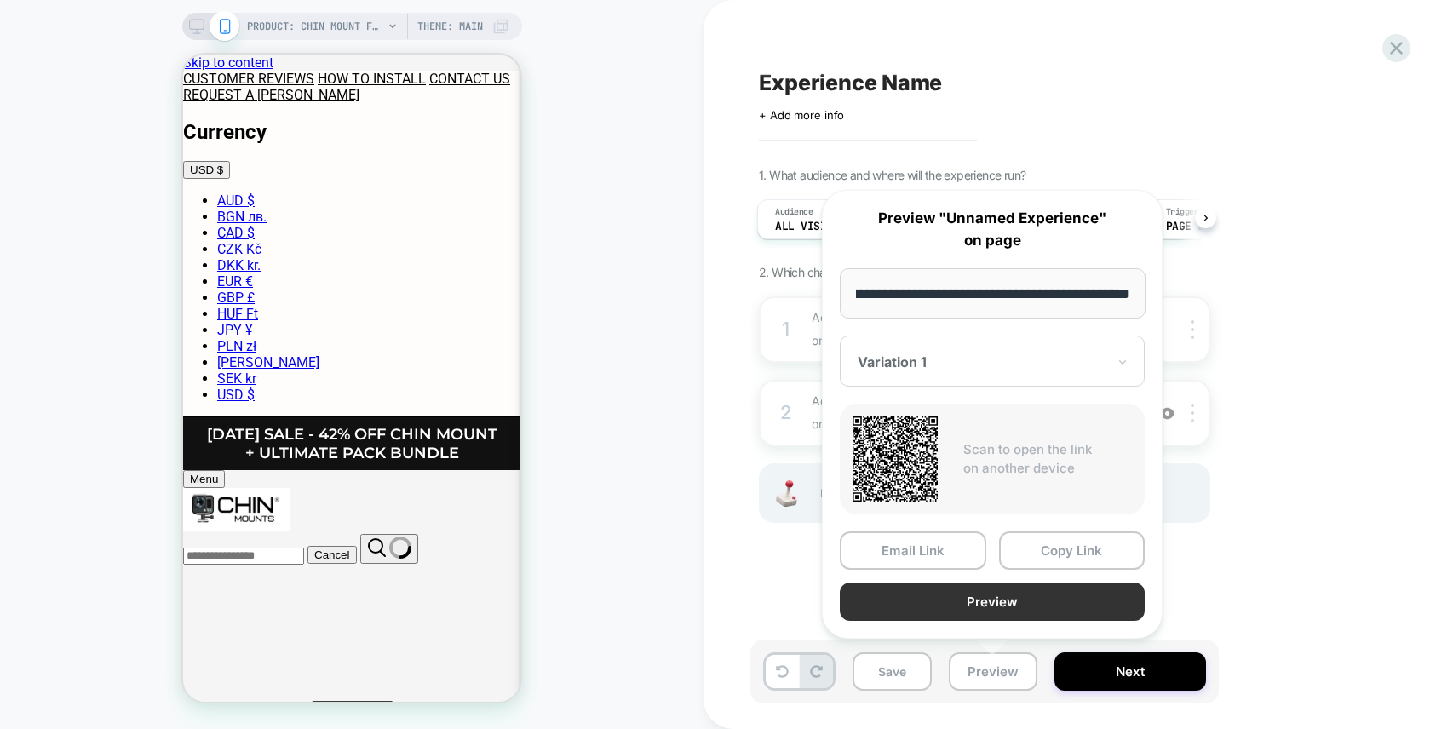
scroll to position [0, 0]
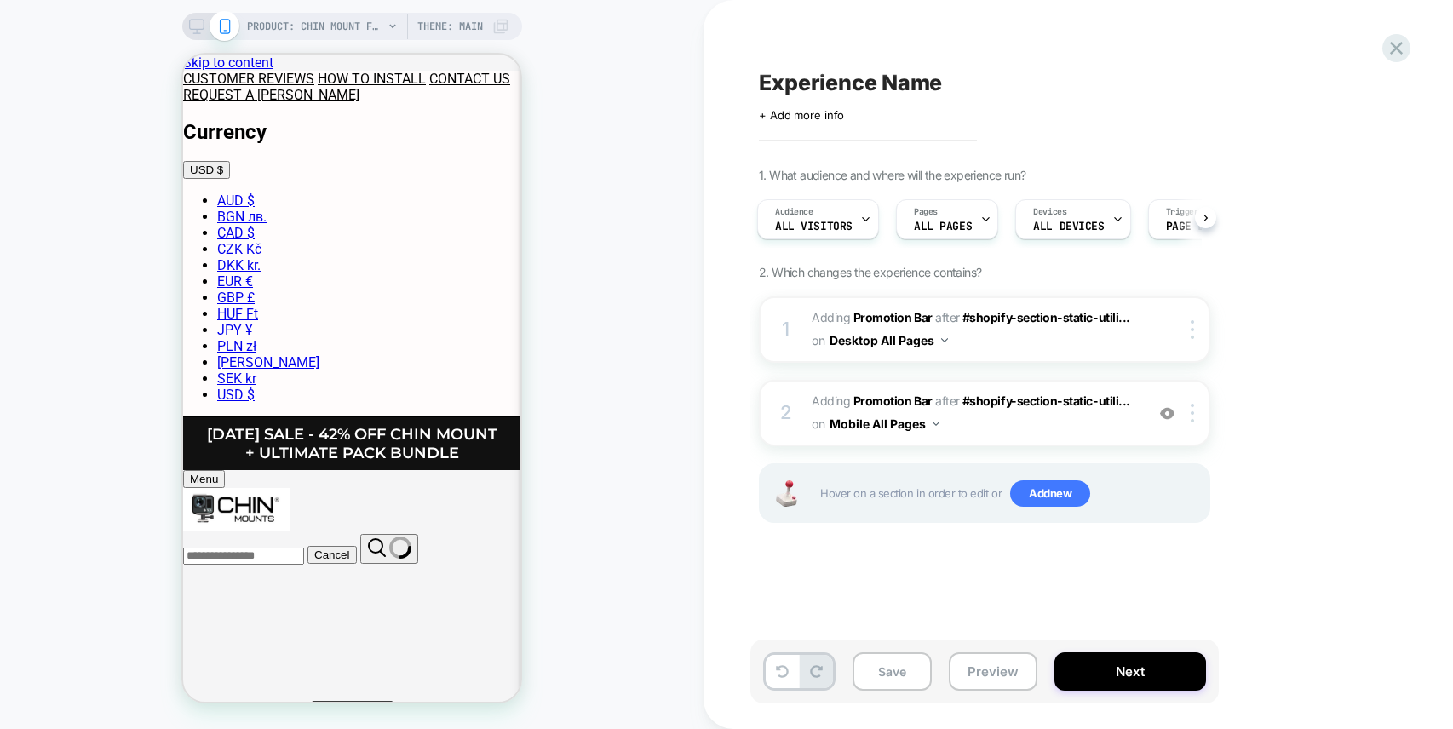
click at [196, 29] on icon at bounding box center [196, 31] width 1 height 4
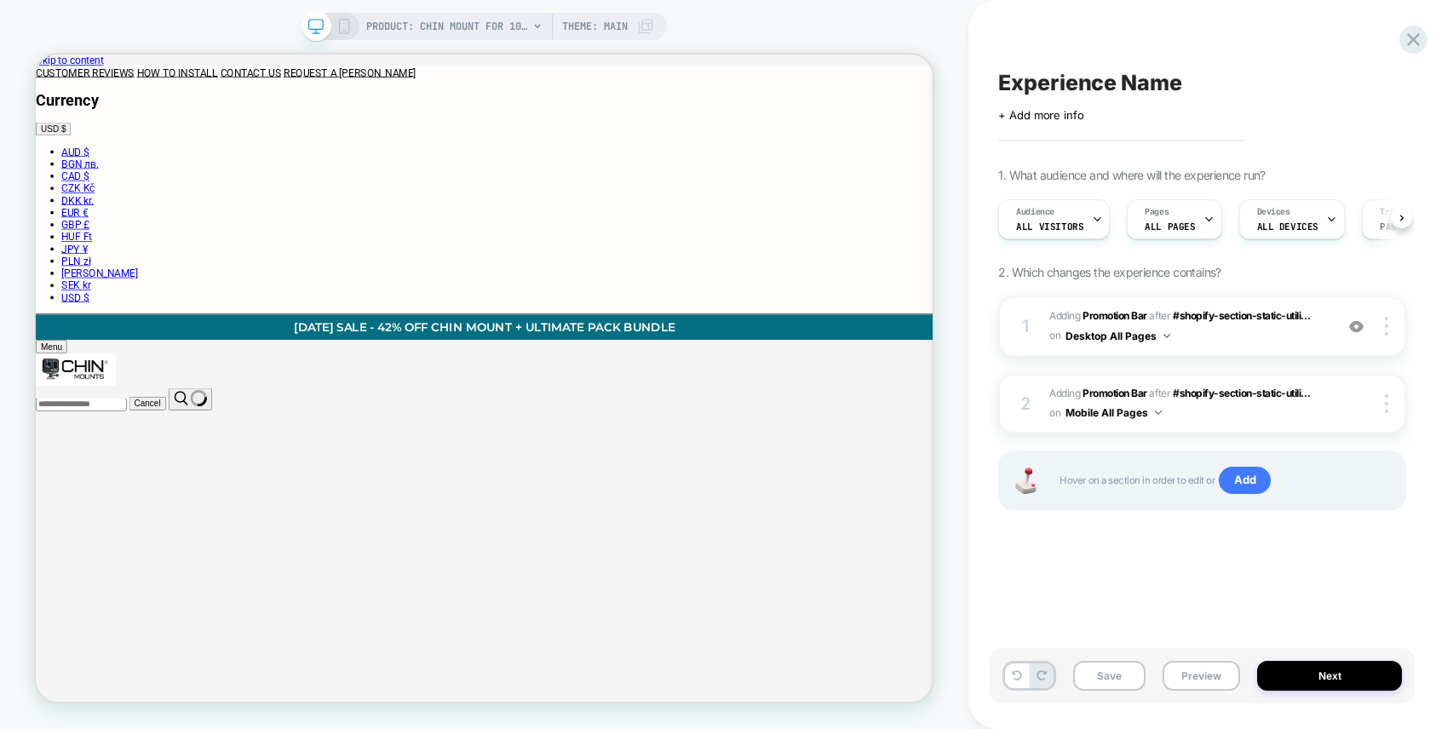
scroll to position [0, 1]
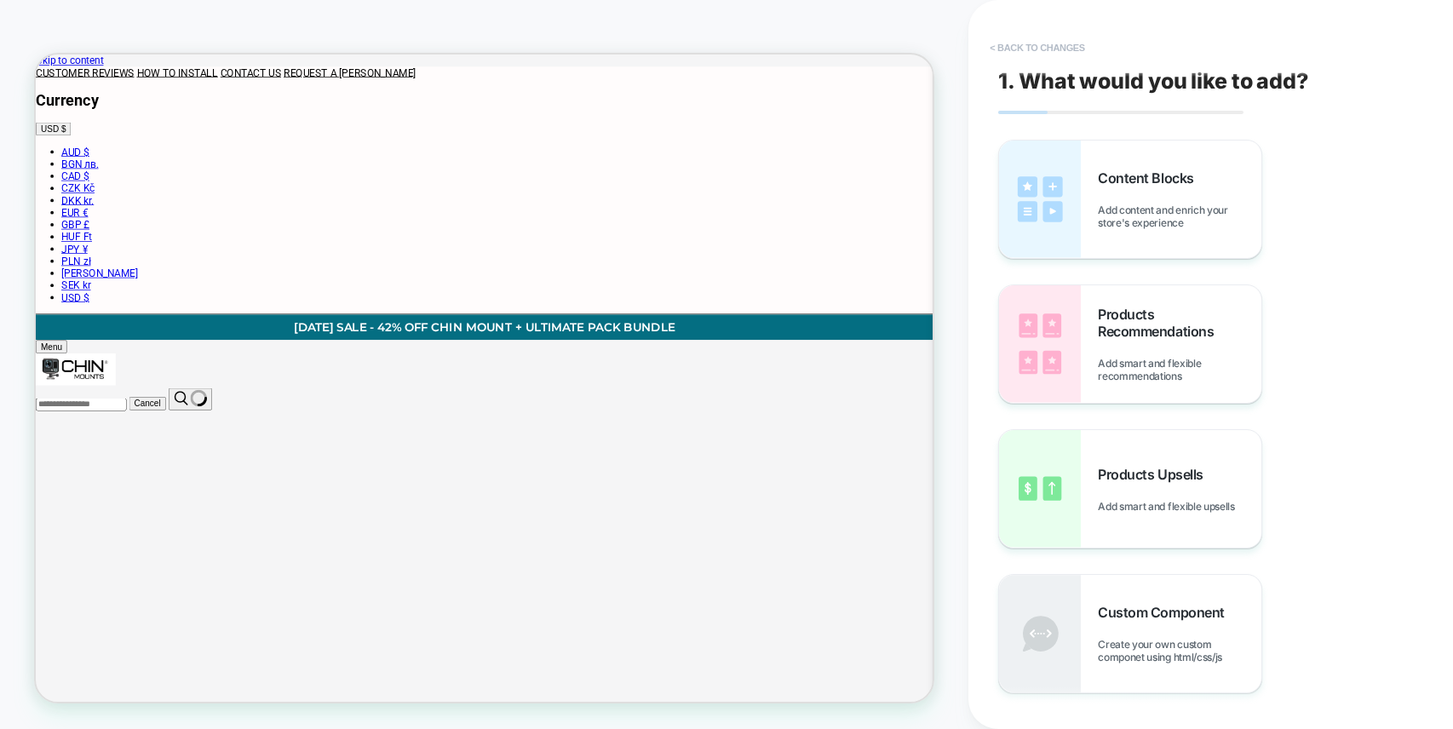
click at [1012, 43] on button "< Back to changes" at bounding box center [1037, 47] width 112 height 27
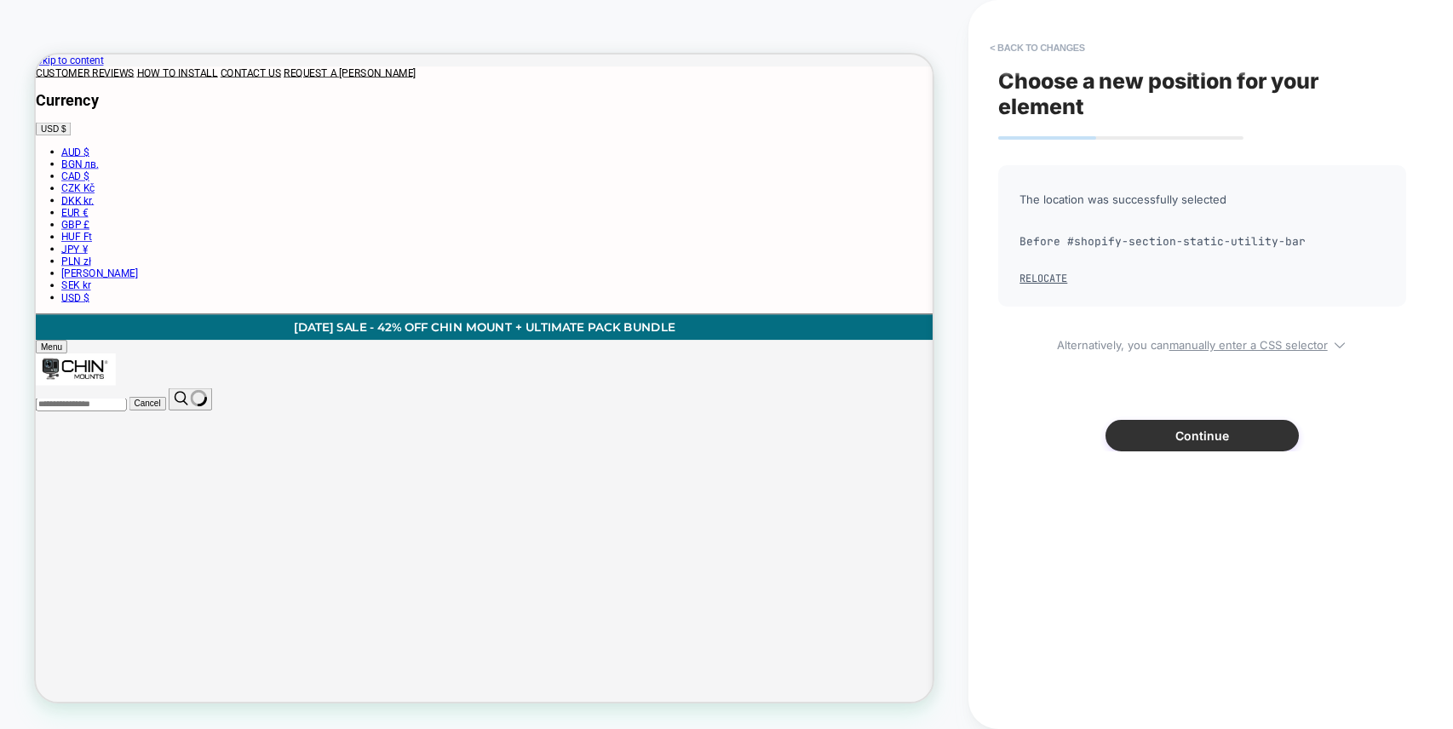
click at [1192, 437] on button "Continue" at bounding box center [1201, 436] width 193 height 32
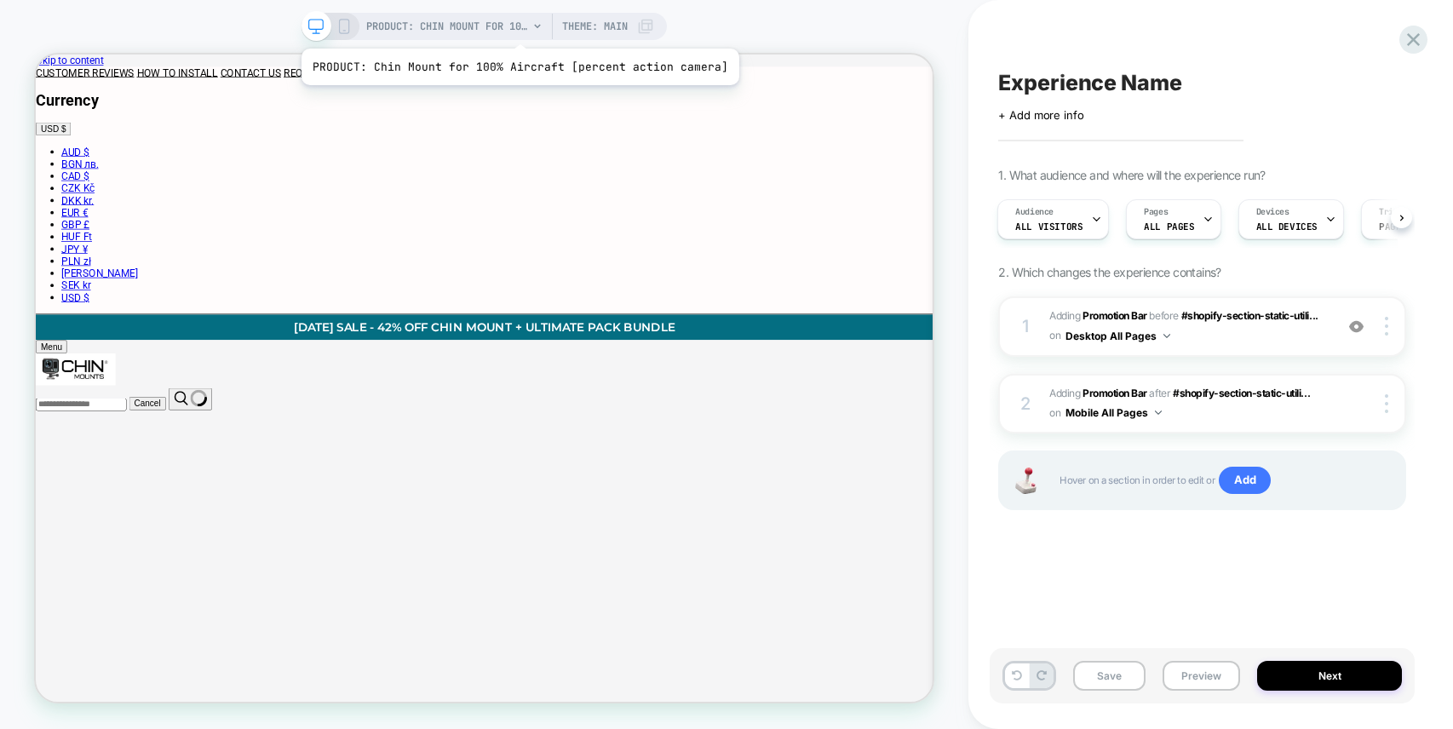
click at [515, 27] on span "PRODUCT: Chin Mount for 100% Aircraft [percent action camera]" at bounding box center [447, 26] width 162 height 27
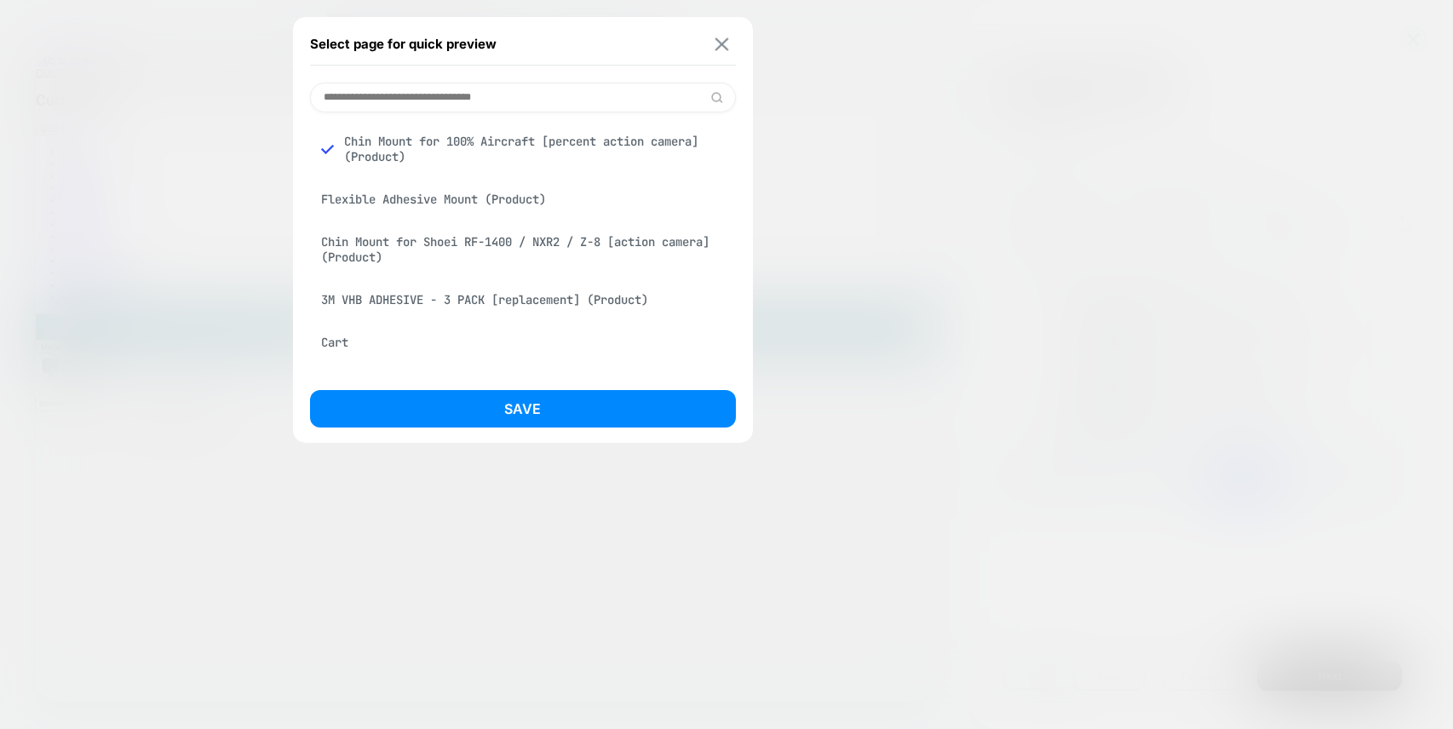
click at [725, 42] on img at bounding box center [721, 43] width 14 height 13
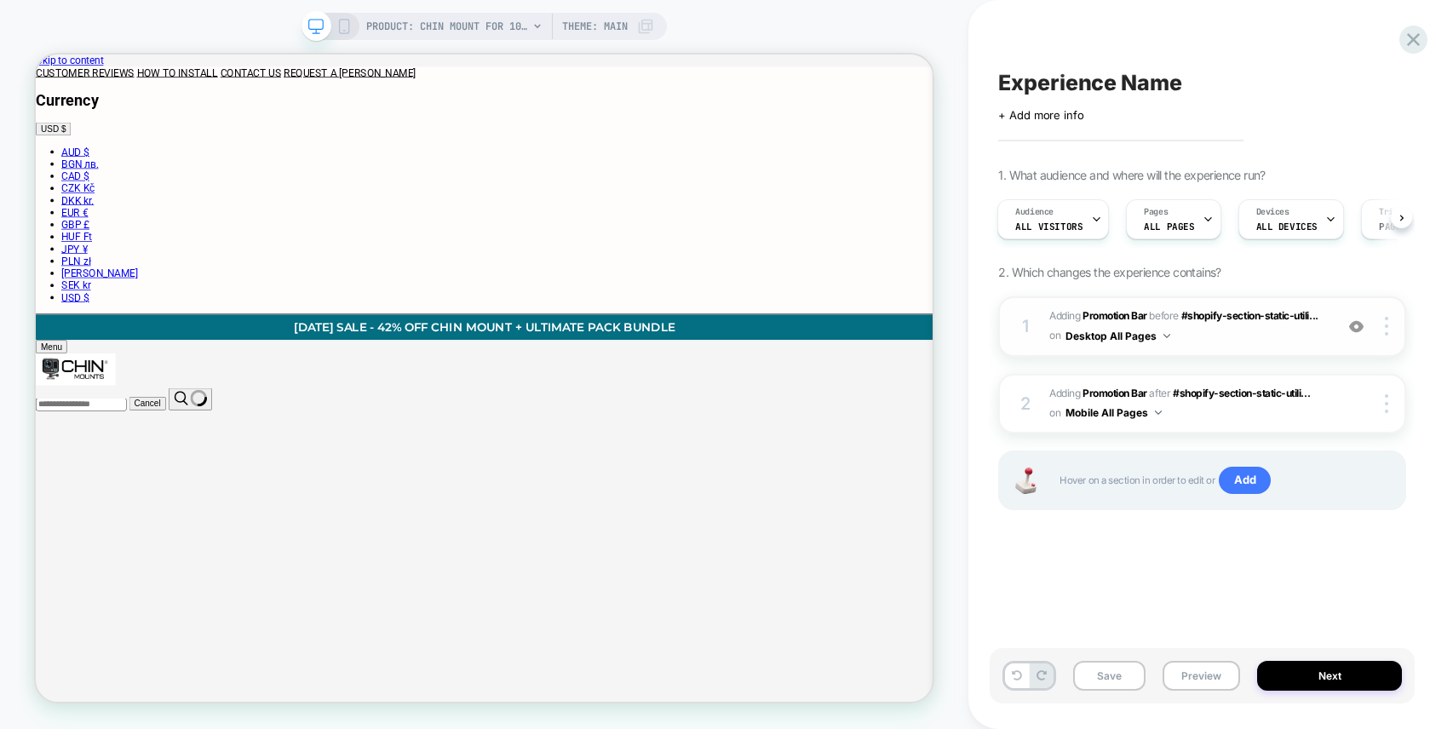
click at [1155, 337] on button "Desktop All Pages" at bounding box center [1117, 335] width 105 height 21
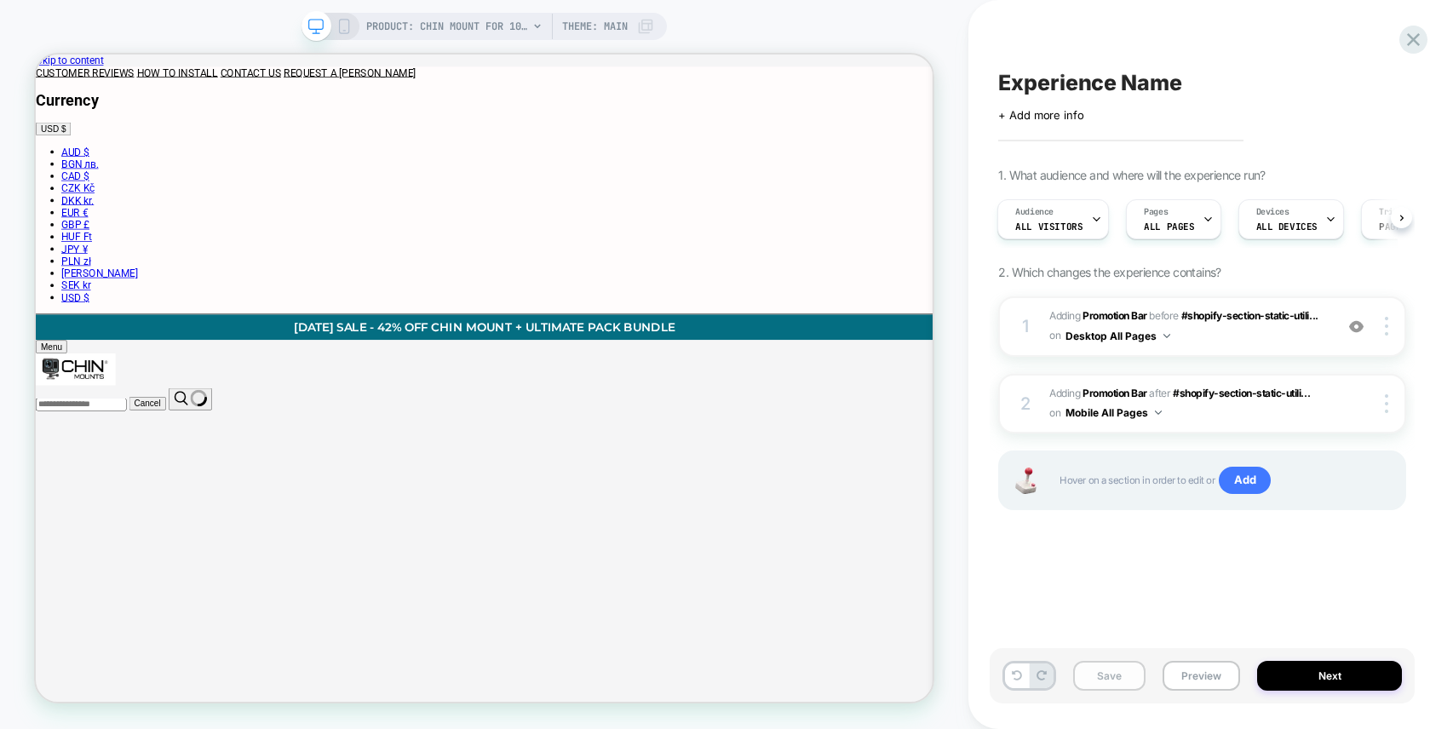
click at [1116, 675] on button "Save" at bounding box center [1109, 676] width 72 height 30
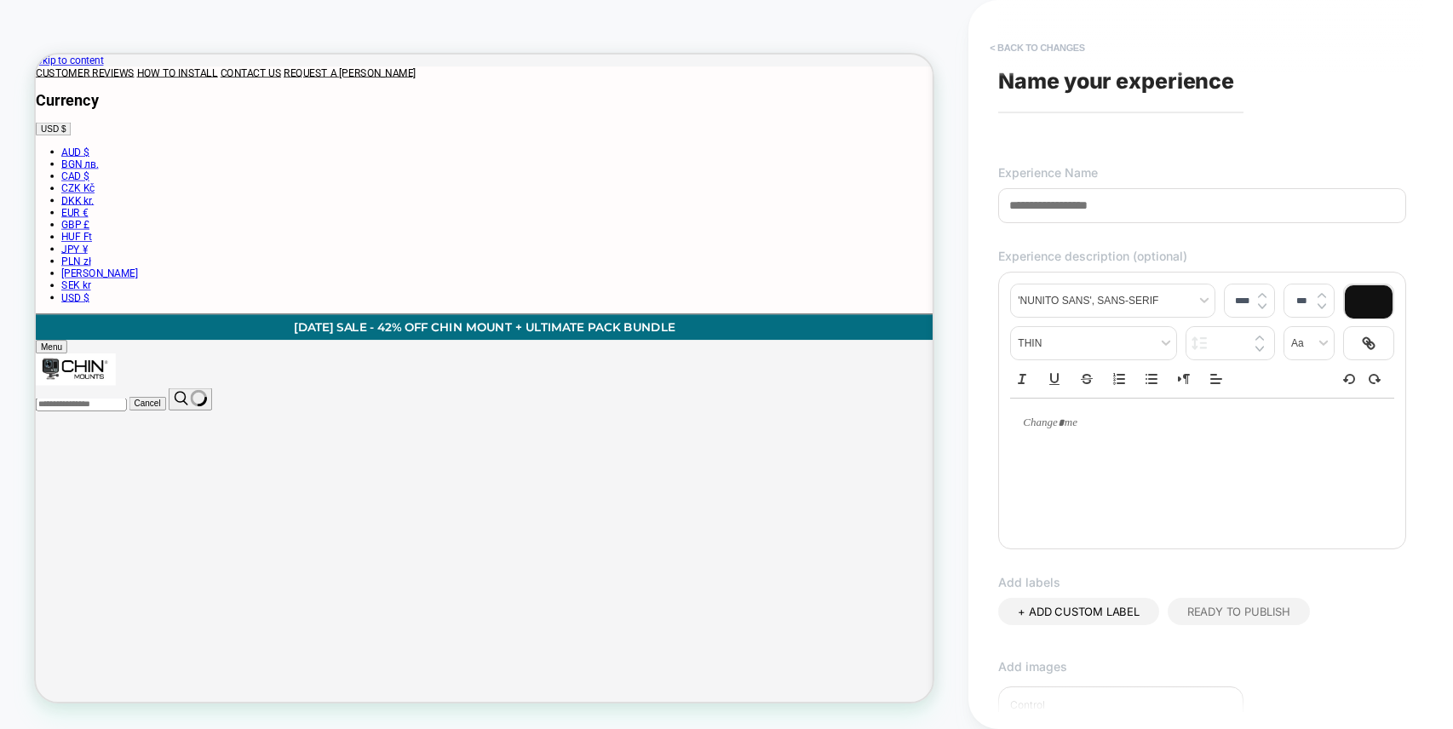
click at [1056, 39] on button "< Back to changes" at bounding box center [1037, 47] width 112 height 27
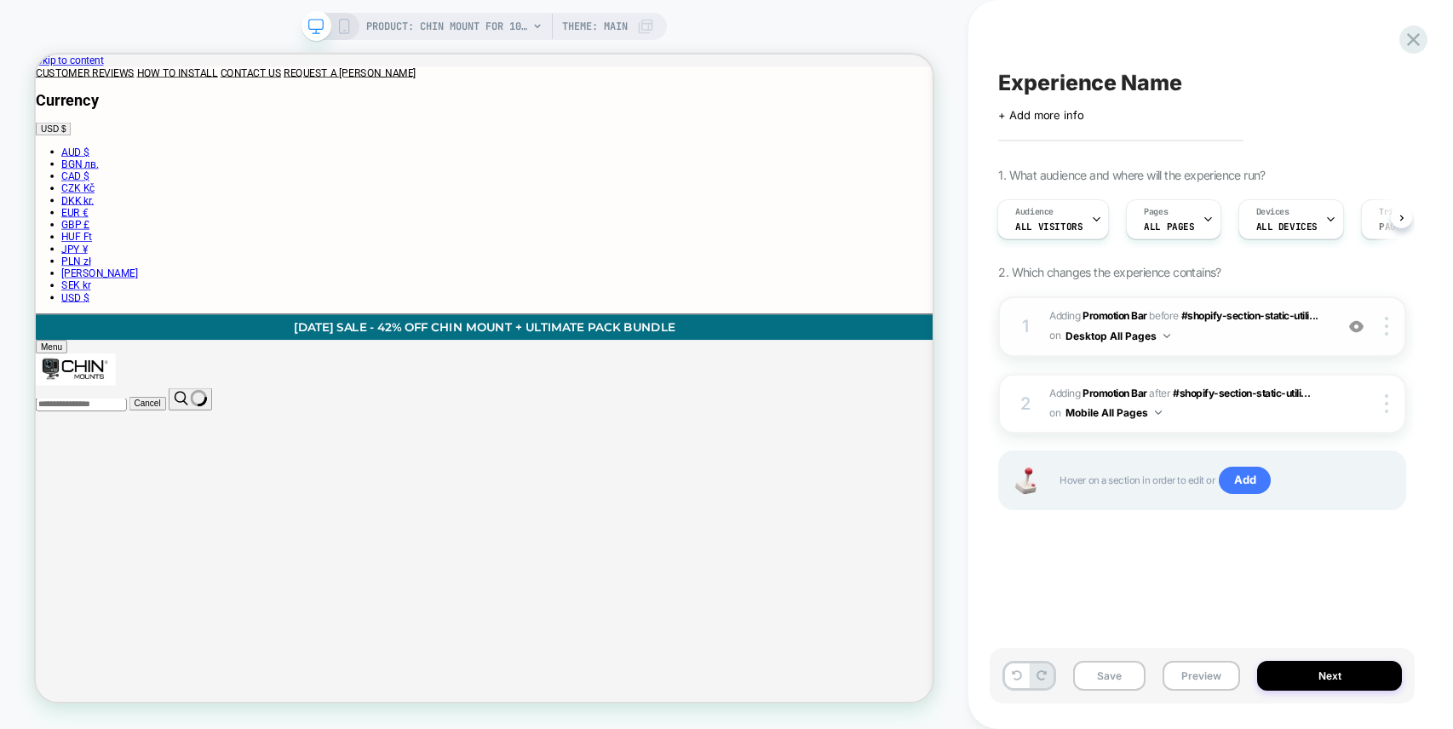
click at [1166, 336] on img at bounding box center [1166, 336] width 7 height 4
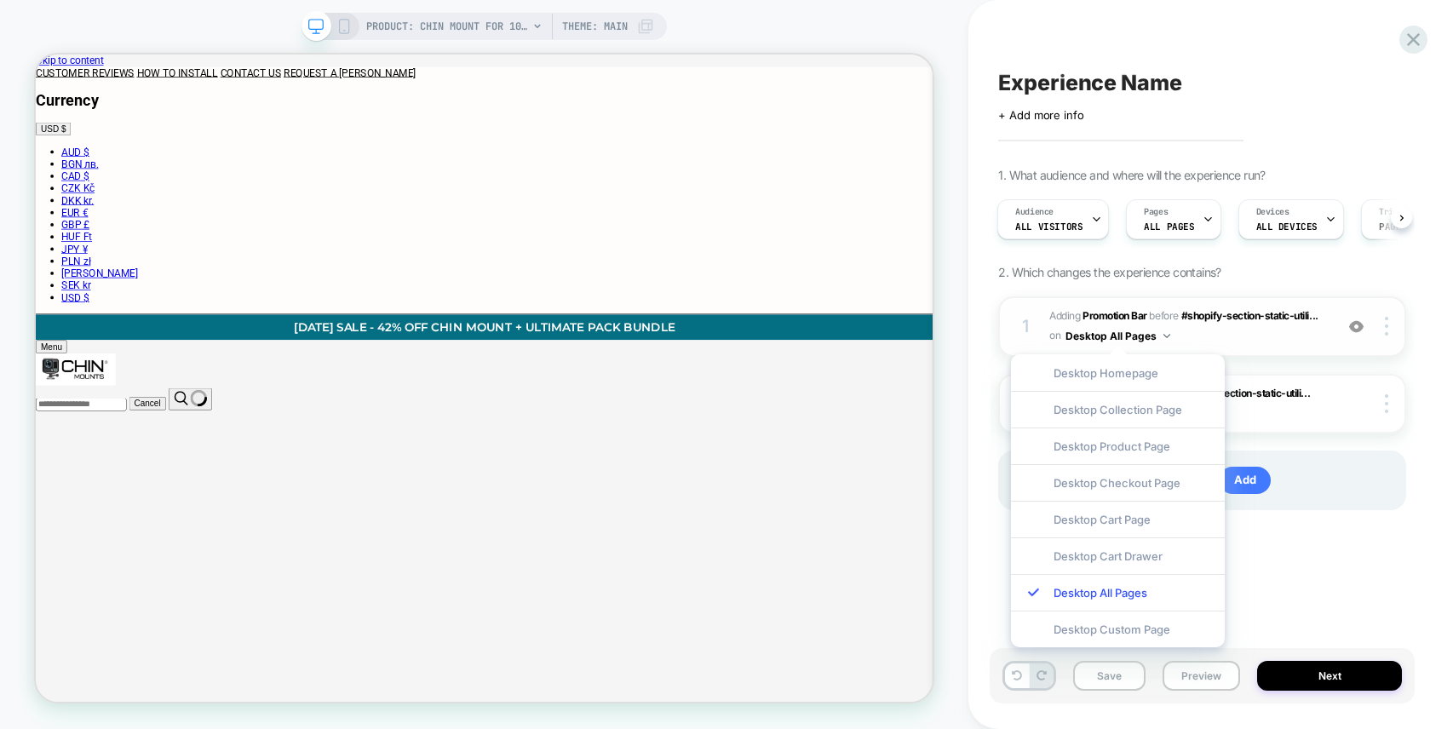
click at [1166, 336] on img at bounding box center [1166, 336] width 7 height 4
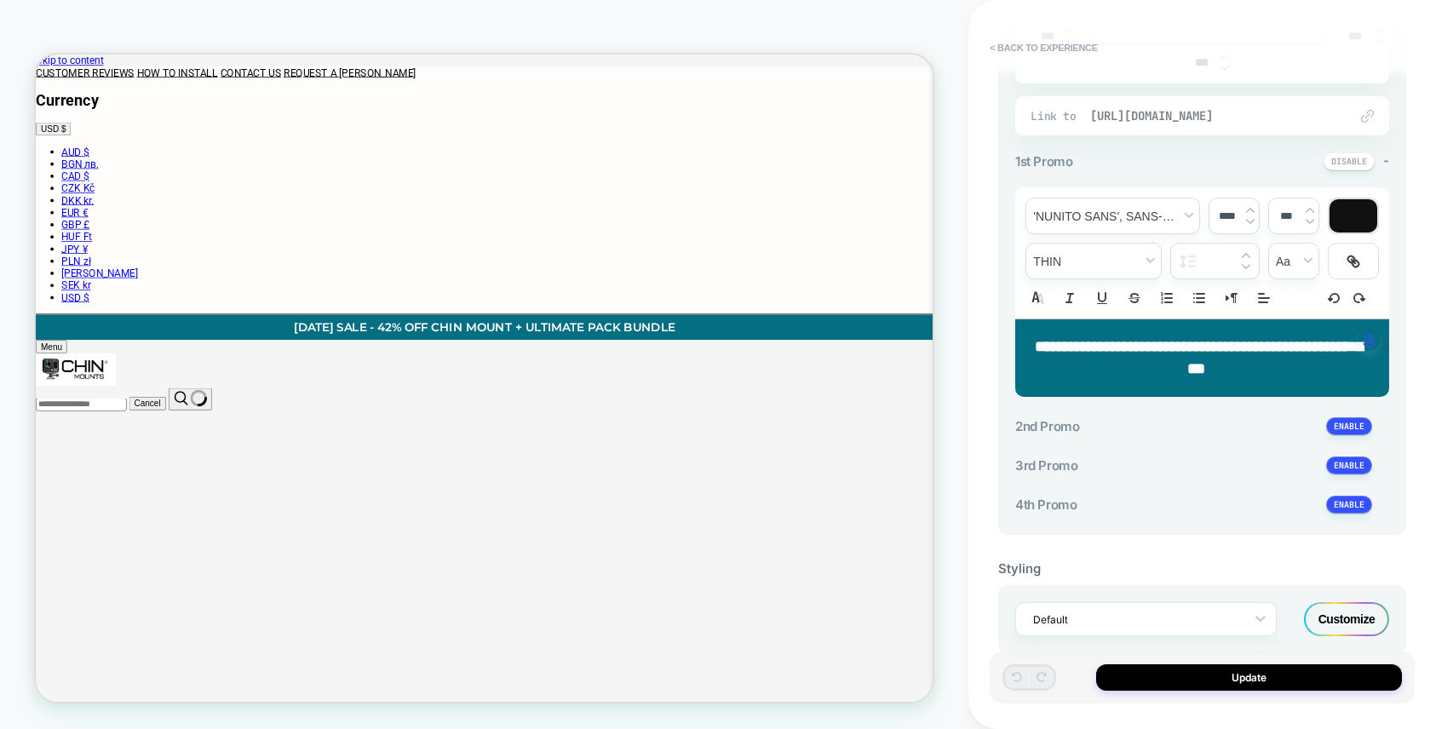
scroll to position [490, 0]
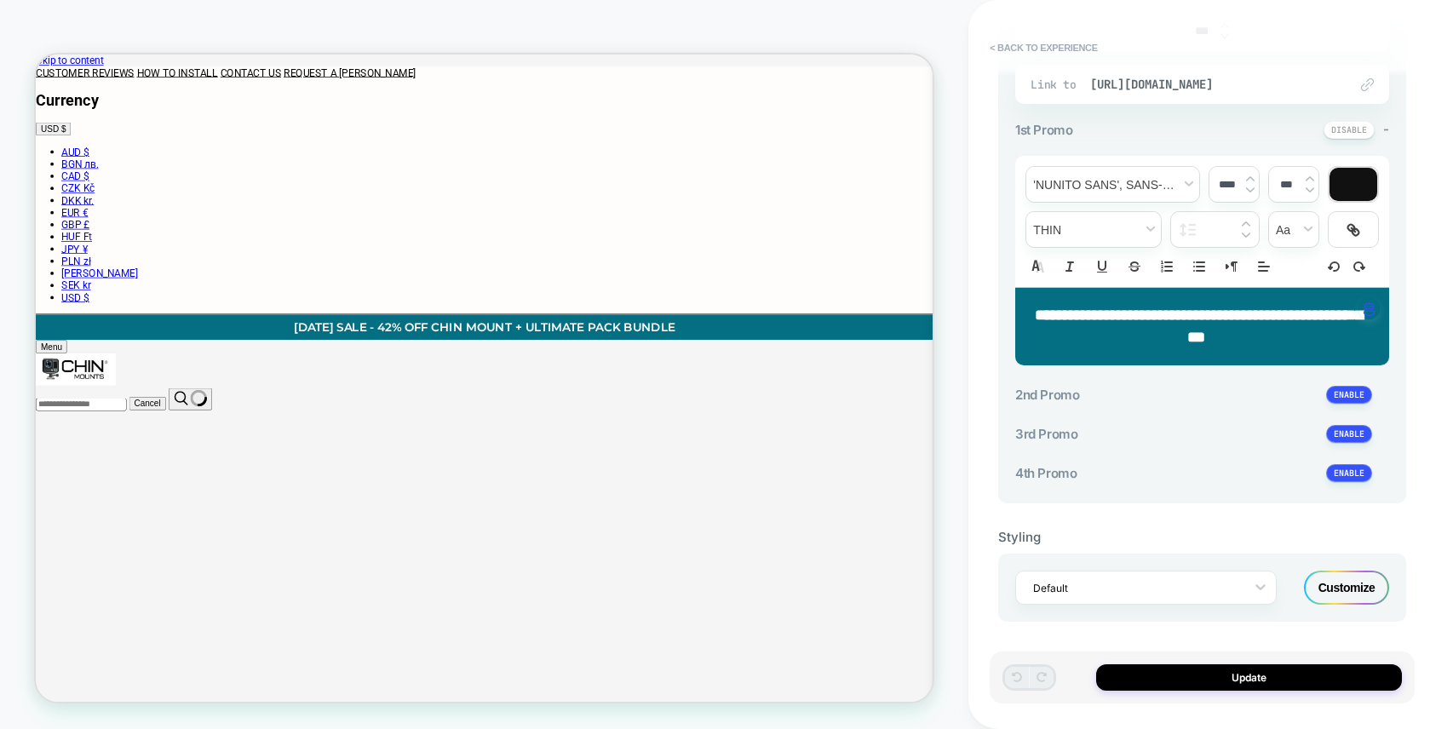
click at [1338, 581] on div "Customize" at bounding box center [1346, 587] width 85 height 34
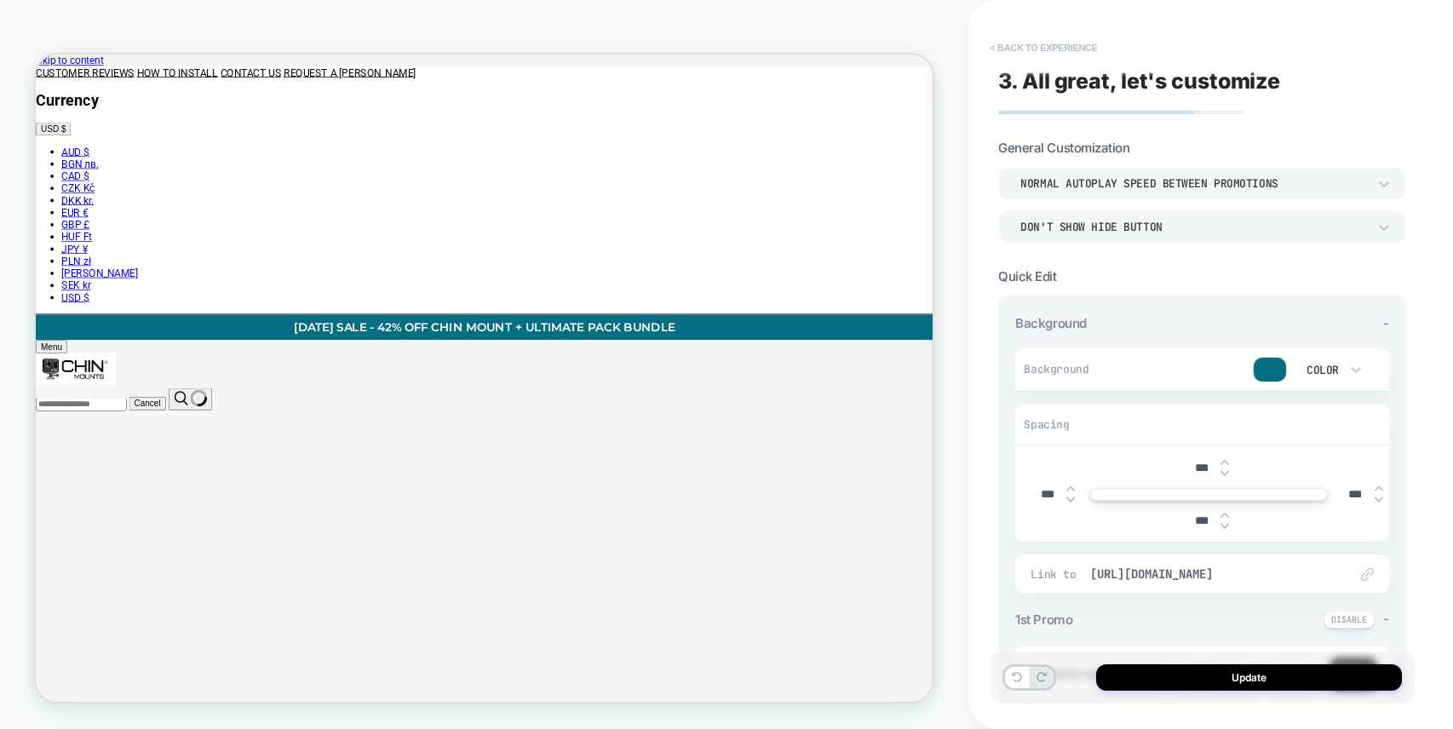
click at [1031, 47] on button "< Back to experience" at bounding box center [1043, 47] width 124 height 27
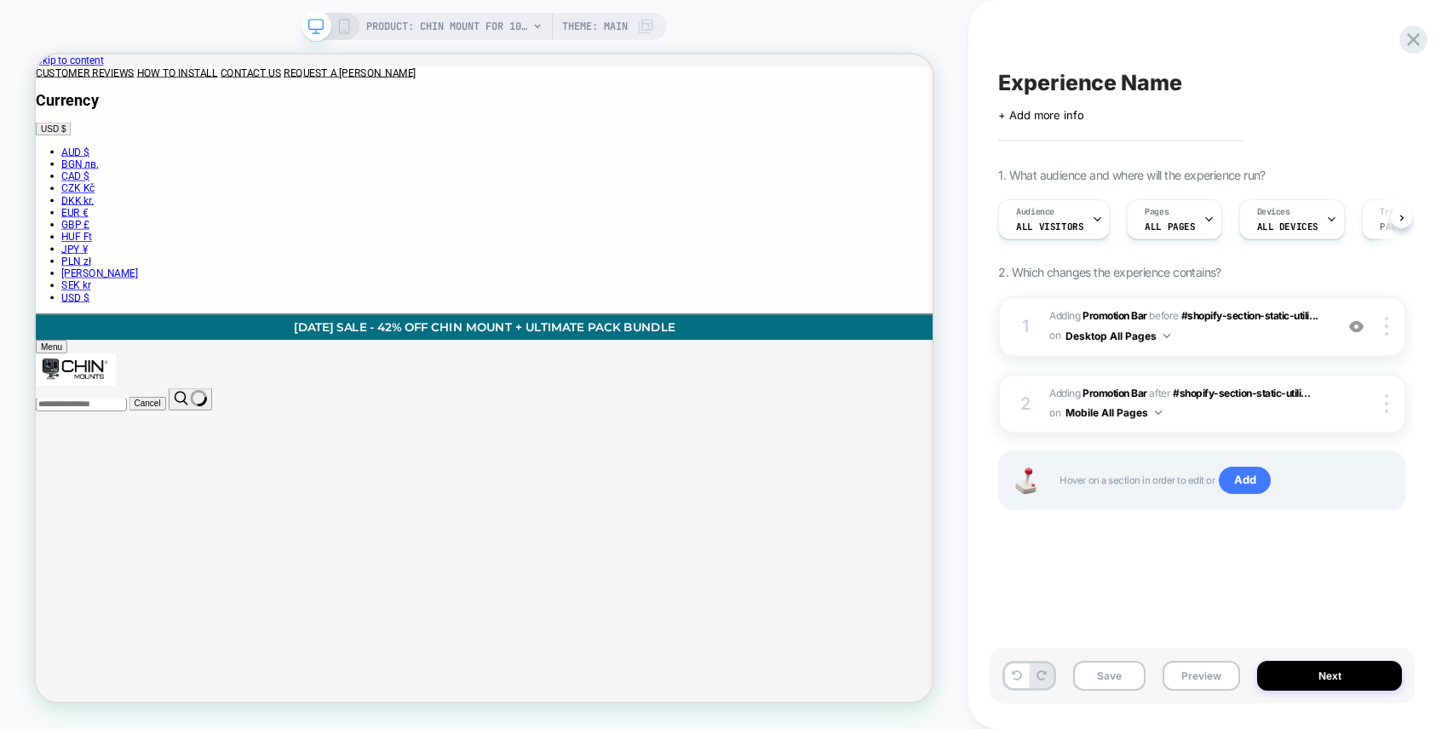
scroll to position [0, 1]
click at [1292, 678] on button "Next" at bounding box center [1329, 676] width 145 height 30
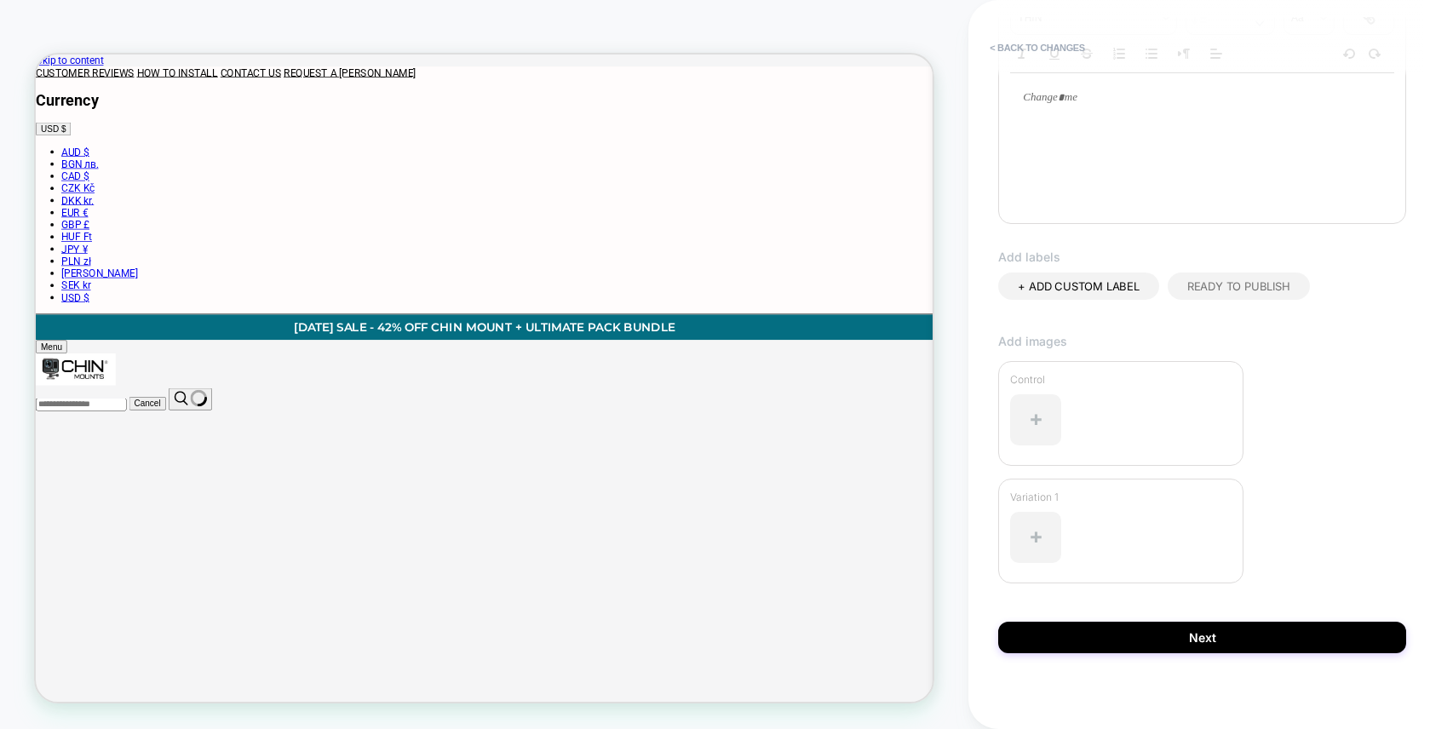
scroll to position [335, 0]
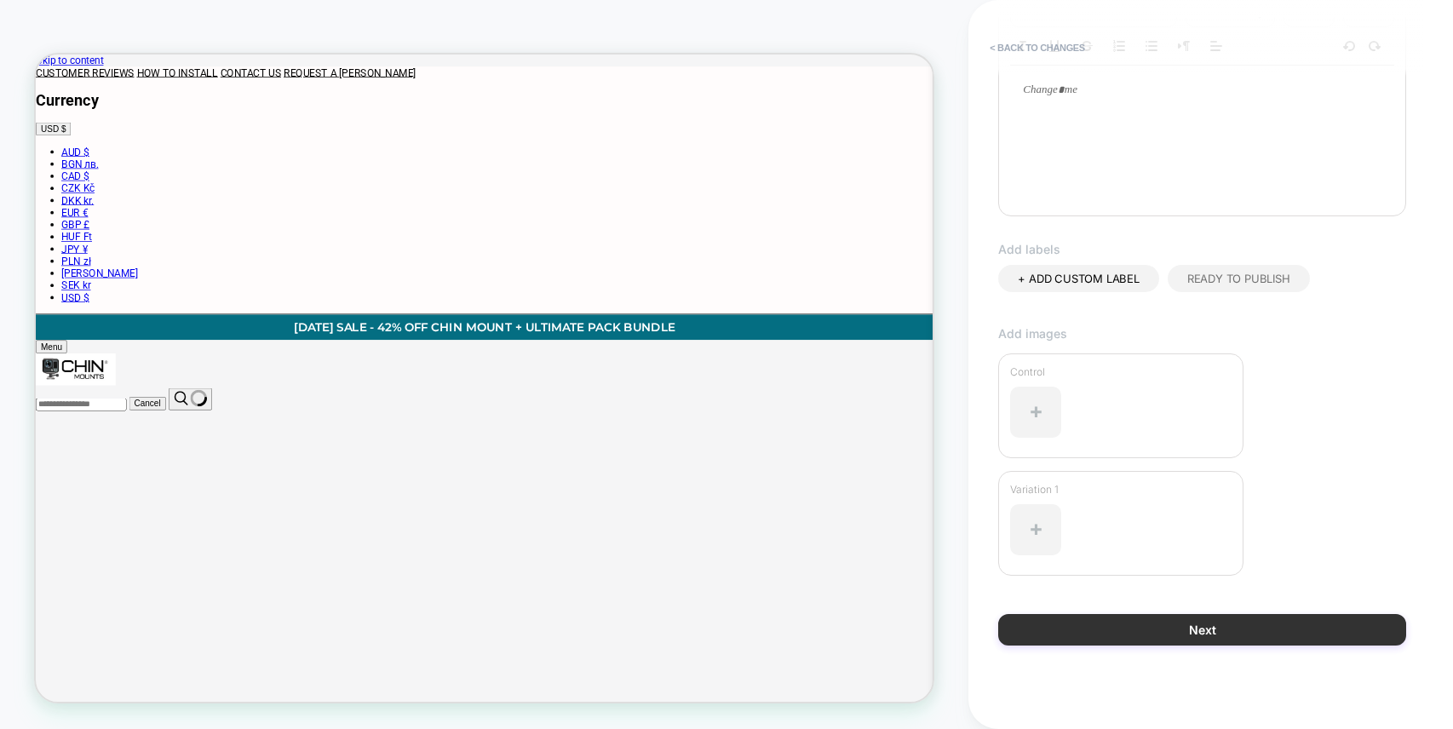
type input "**********"
click at [1155, 628] on button "Next" at bounding box center [1202, 630] width 408 height 32
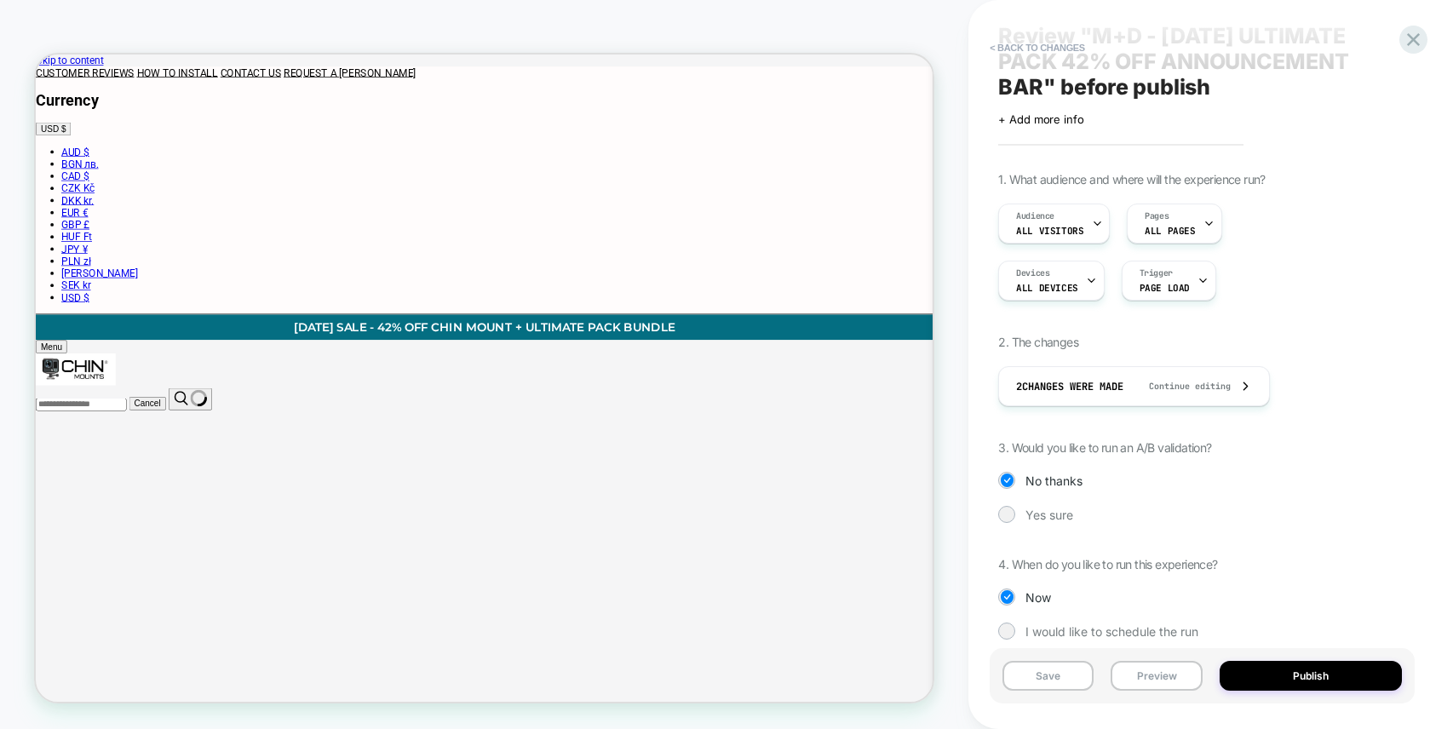
scroll to position [67, 0]
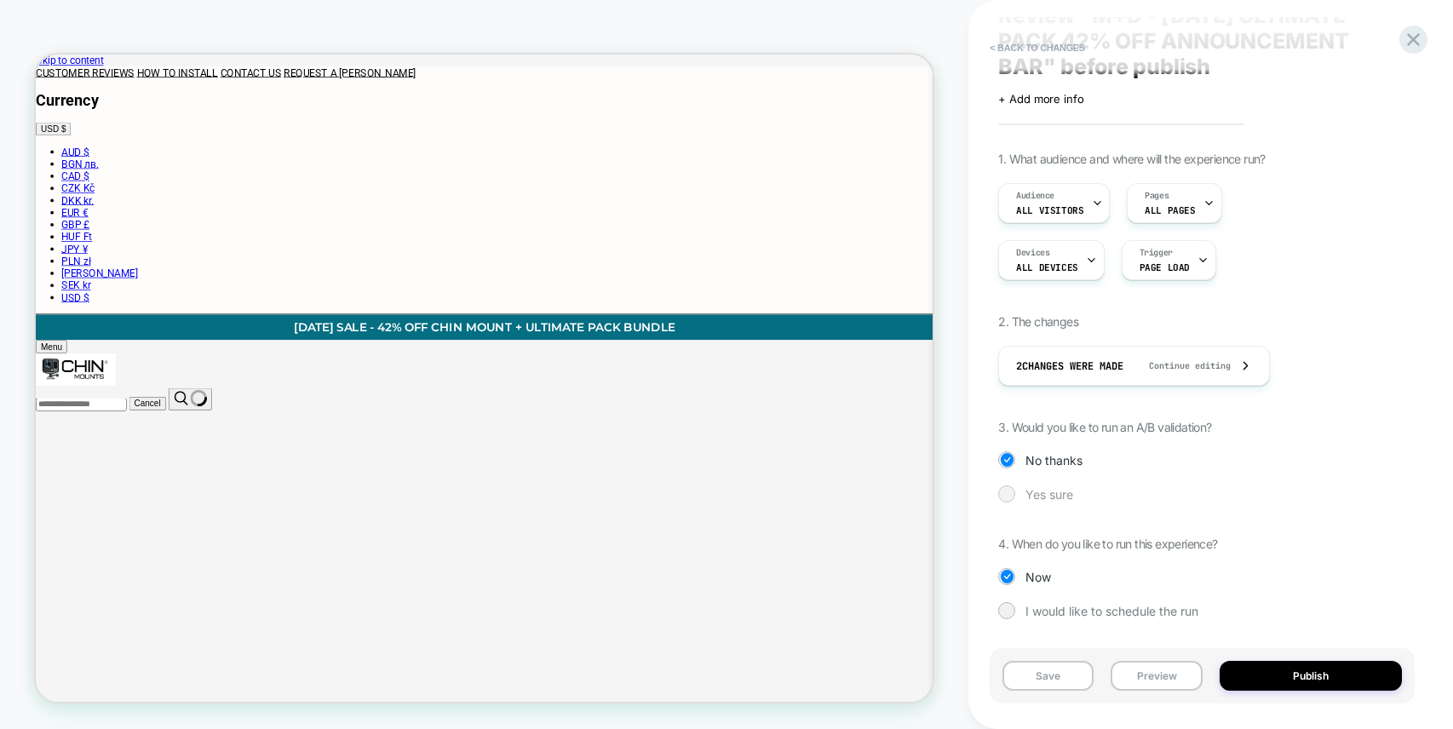
click at [1059, 490] on span "Yes sure" at bounding box center [1049, 494] width 48 height 14
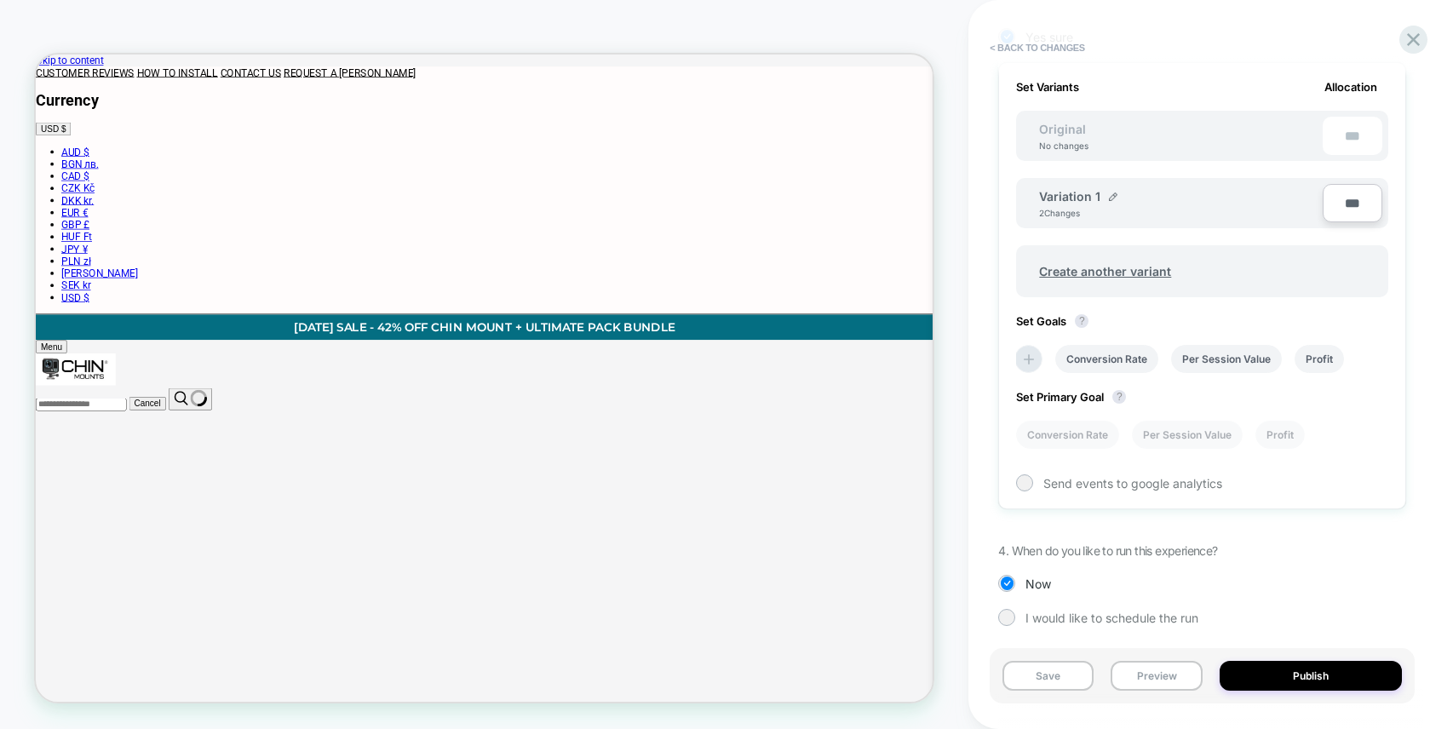
scroll to position [532, 0]
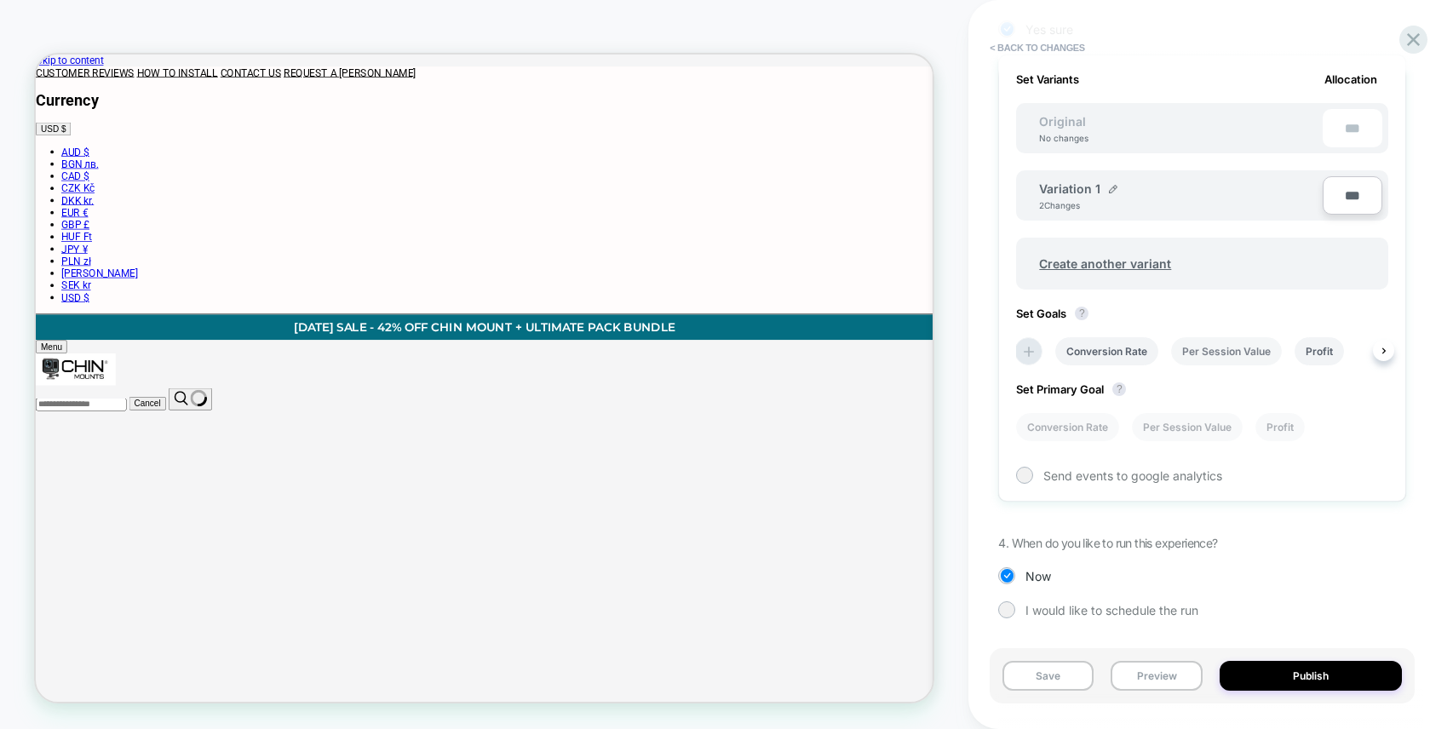
click at [1215, 354] on li "Per Session Value" at bounding box center [1226, 351] width 111 height 28
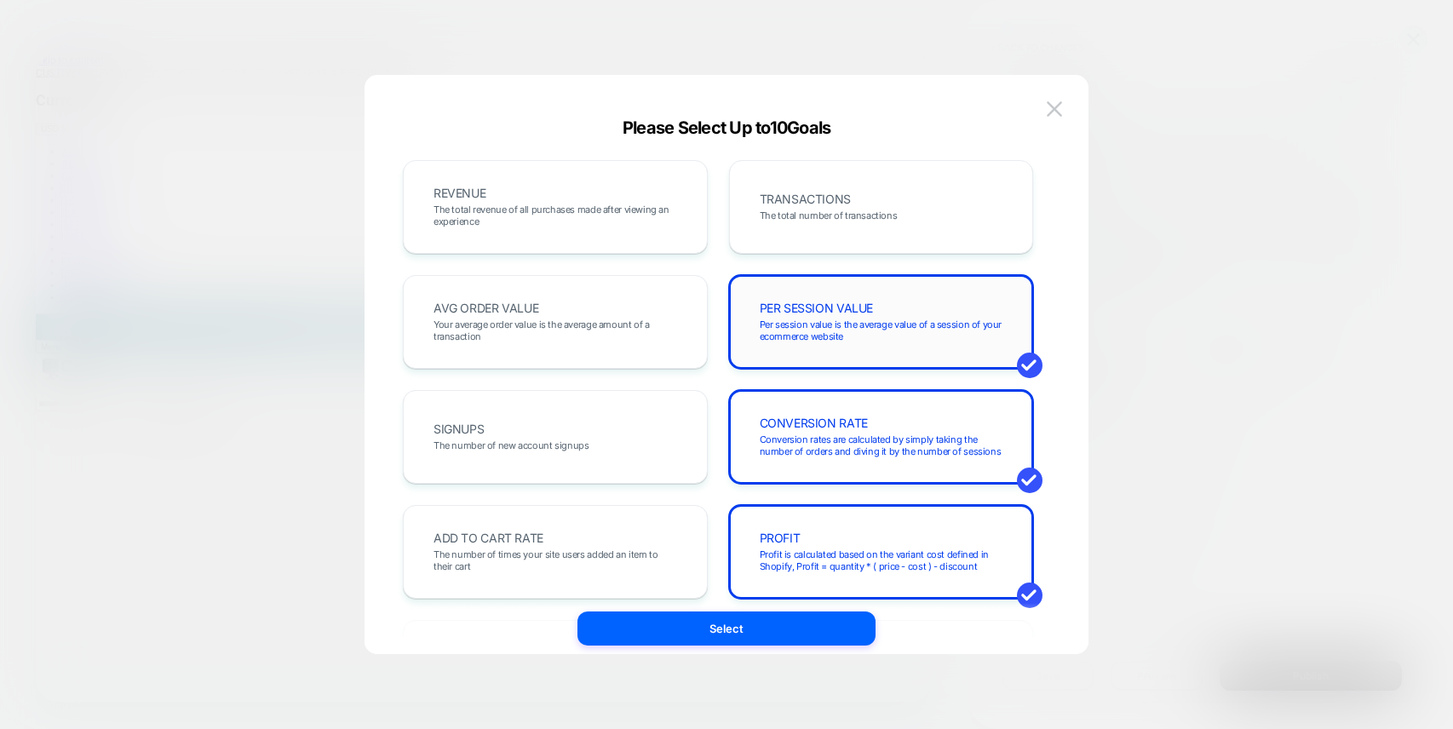
scroll to position [11, 0]
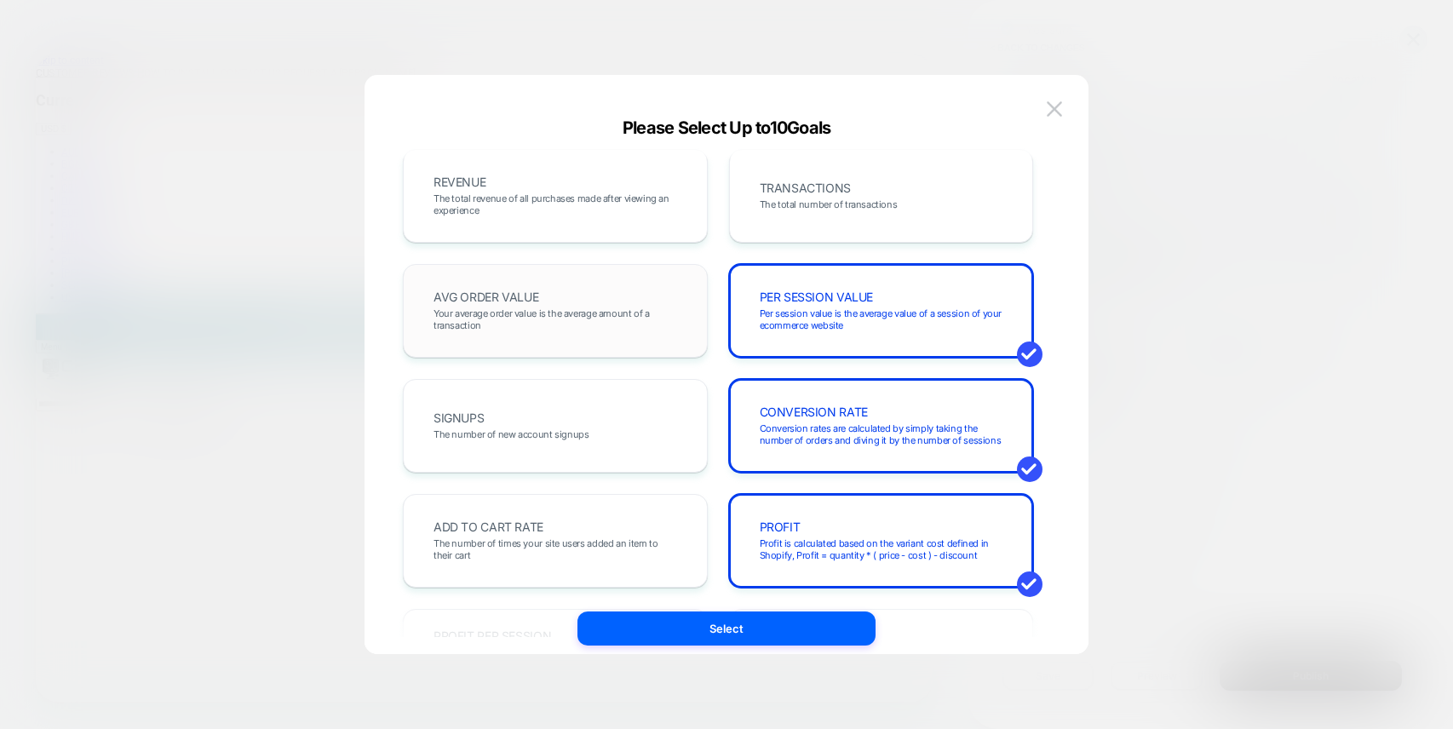
click at [645, 312] on span "Your average order value is the average amount of a transaction" at bounding box center [555, 319] width 244 height 24
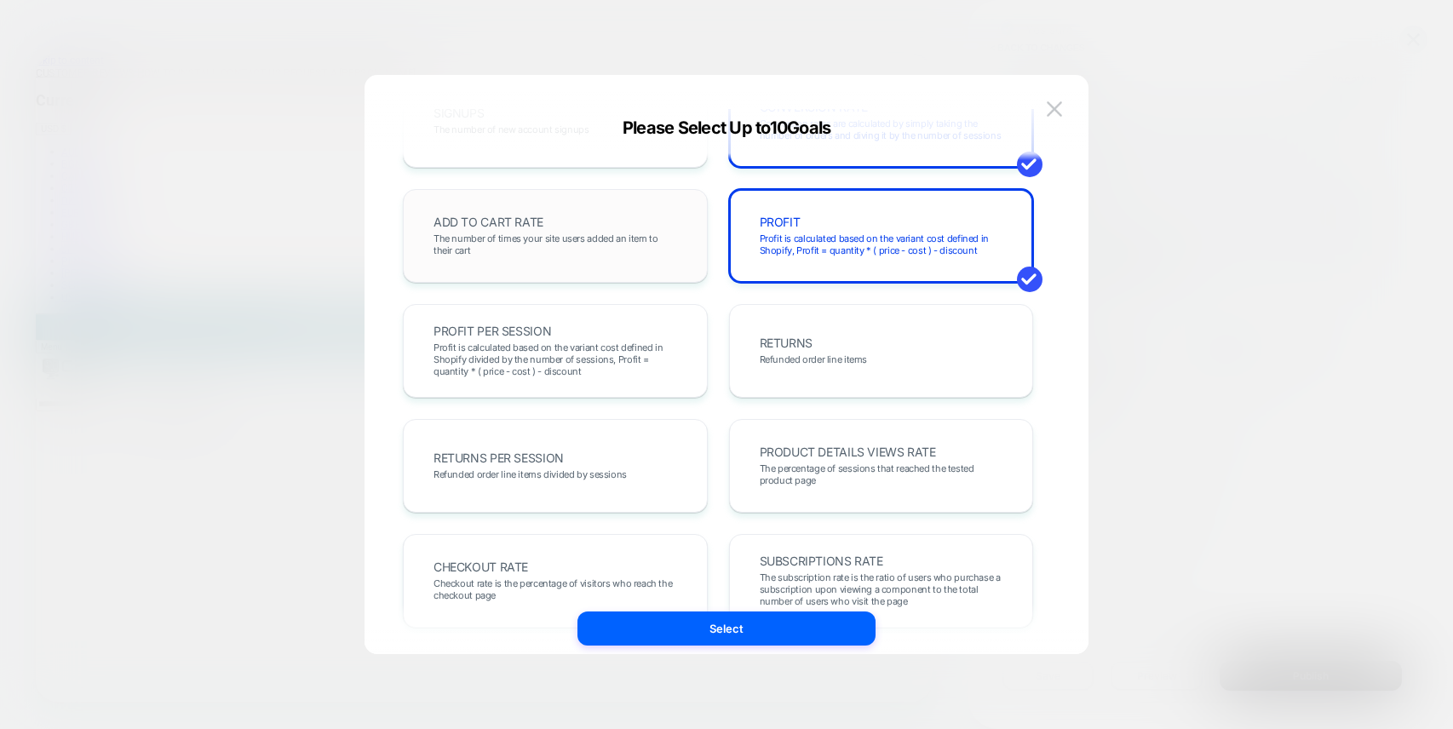
scroll to position [317, 0]
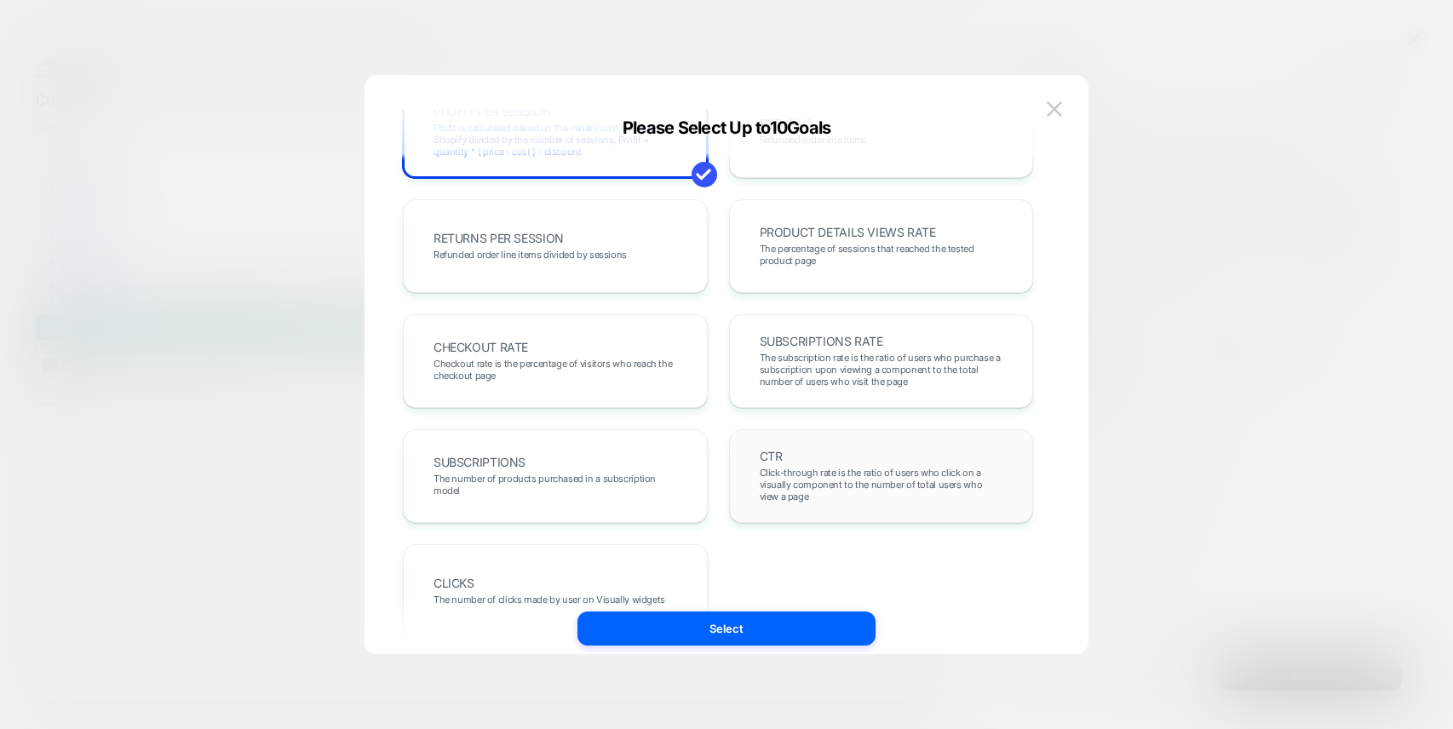
scroll to position [587, 0]
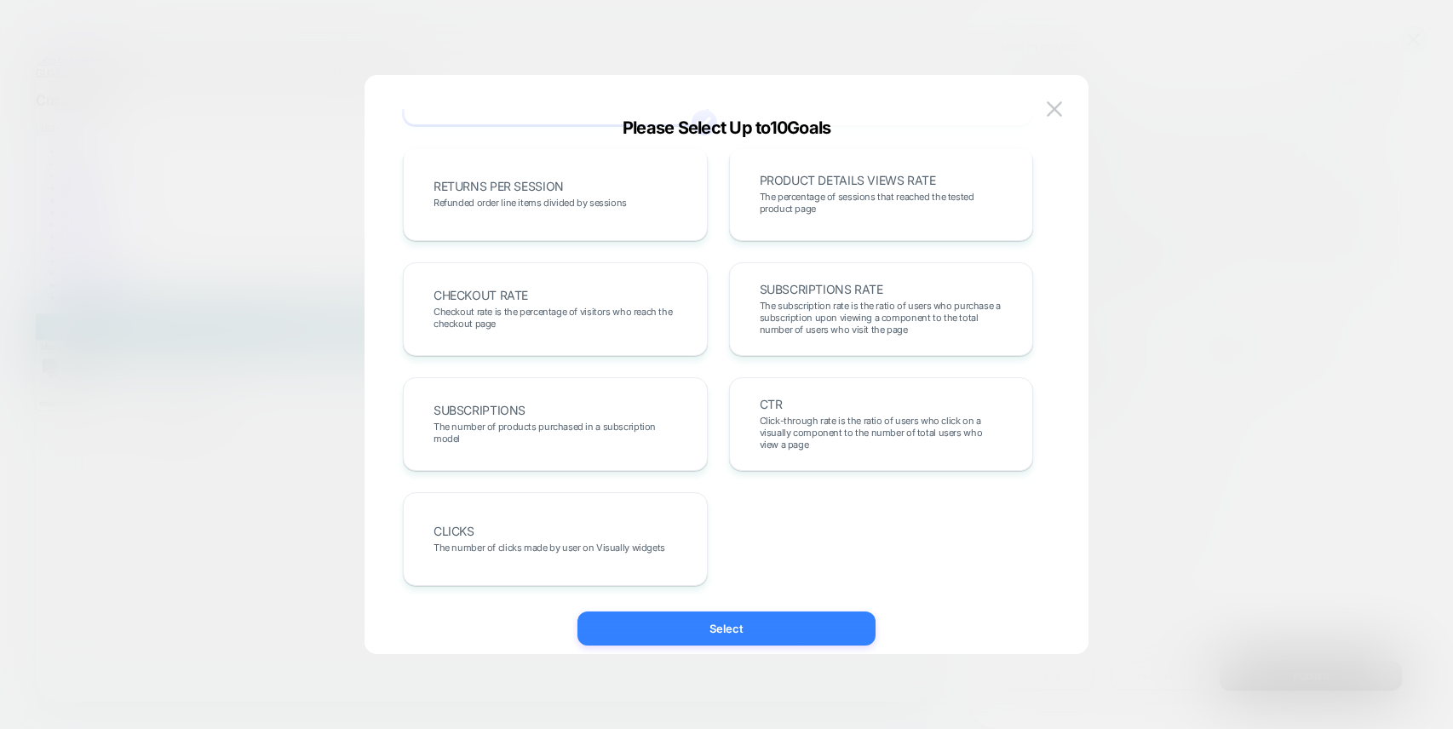
click at [719, 628] on button "Select" at bounding box center [726, 628] width 298 height 34
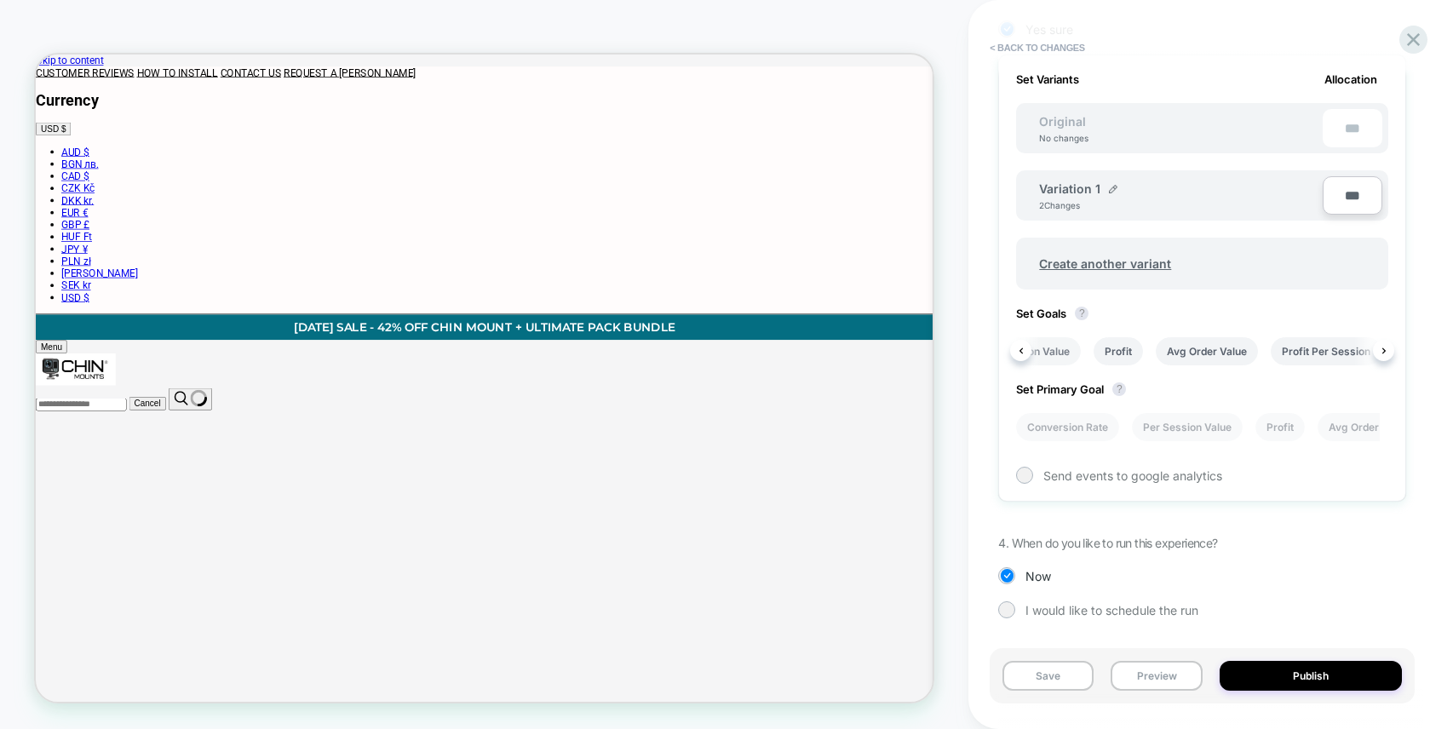
scroll to position [0, 209]
click at [1209, 349] on li "Avg Order Value" at bounding box center [1200, 351] width 102 height 28
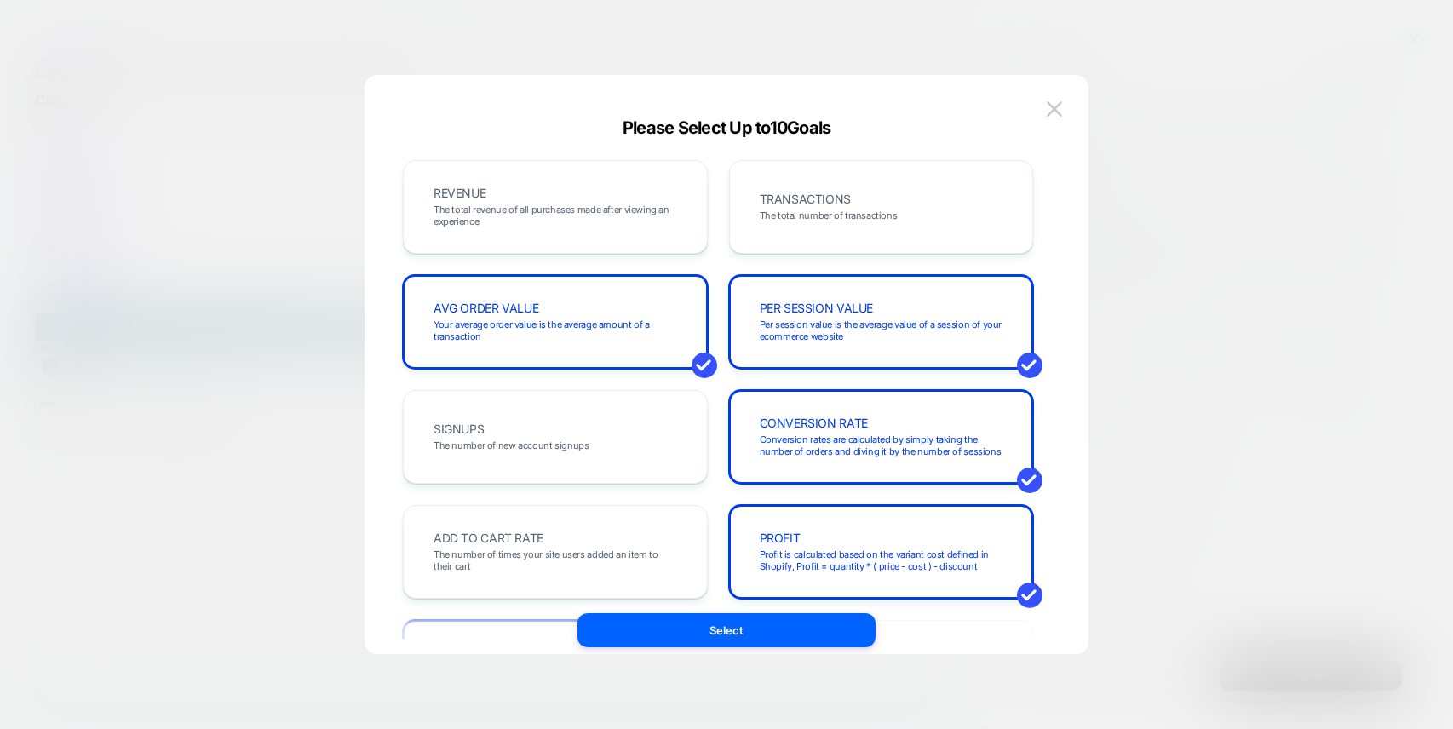
click at [1209, 349] on div at bounding box center [726, 364] width 1453 height 729
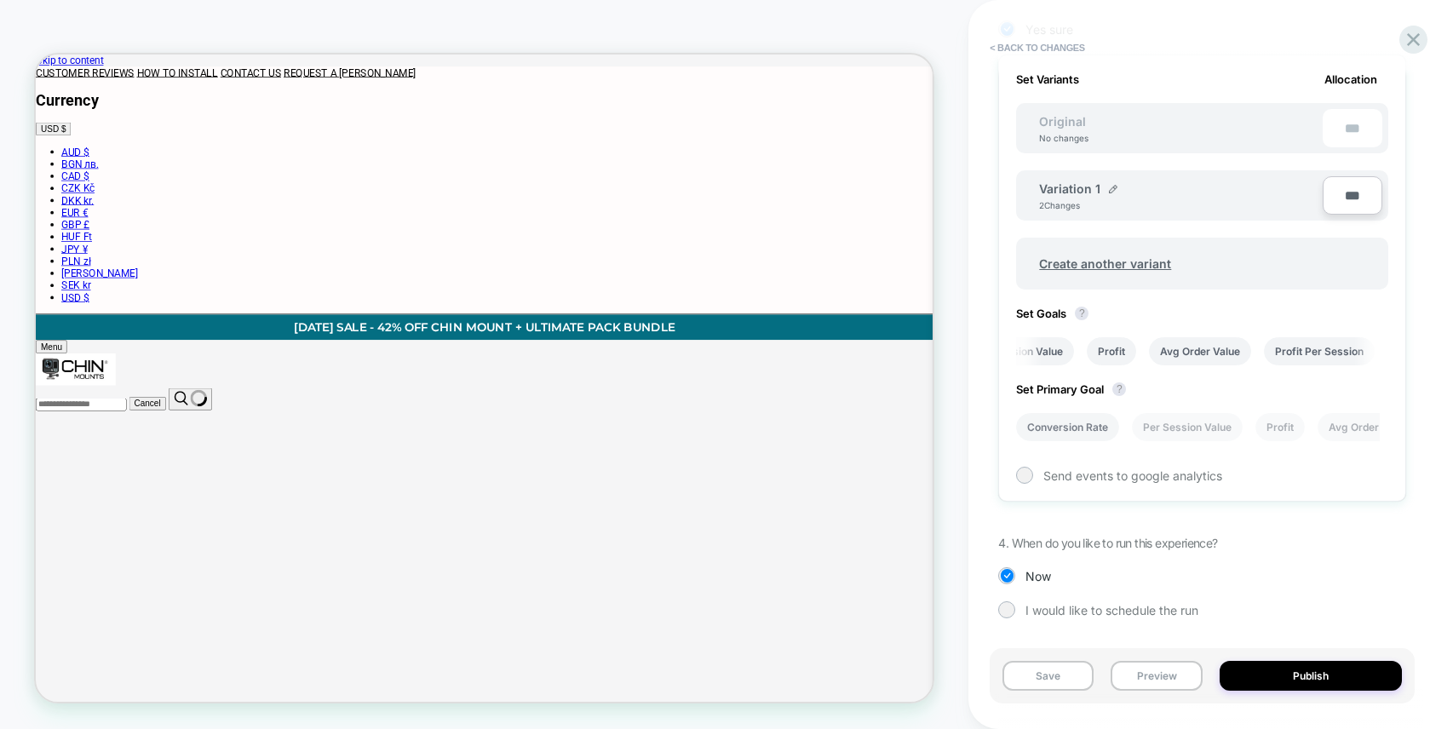
click at [1282, 674] on button "Publish" at bounding box center [1310, 676] width 182 height 30
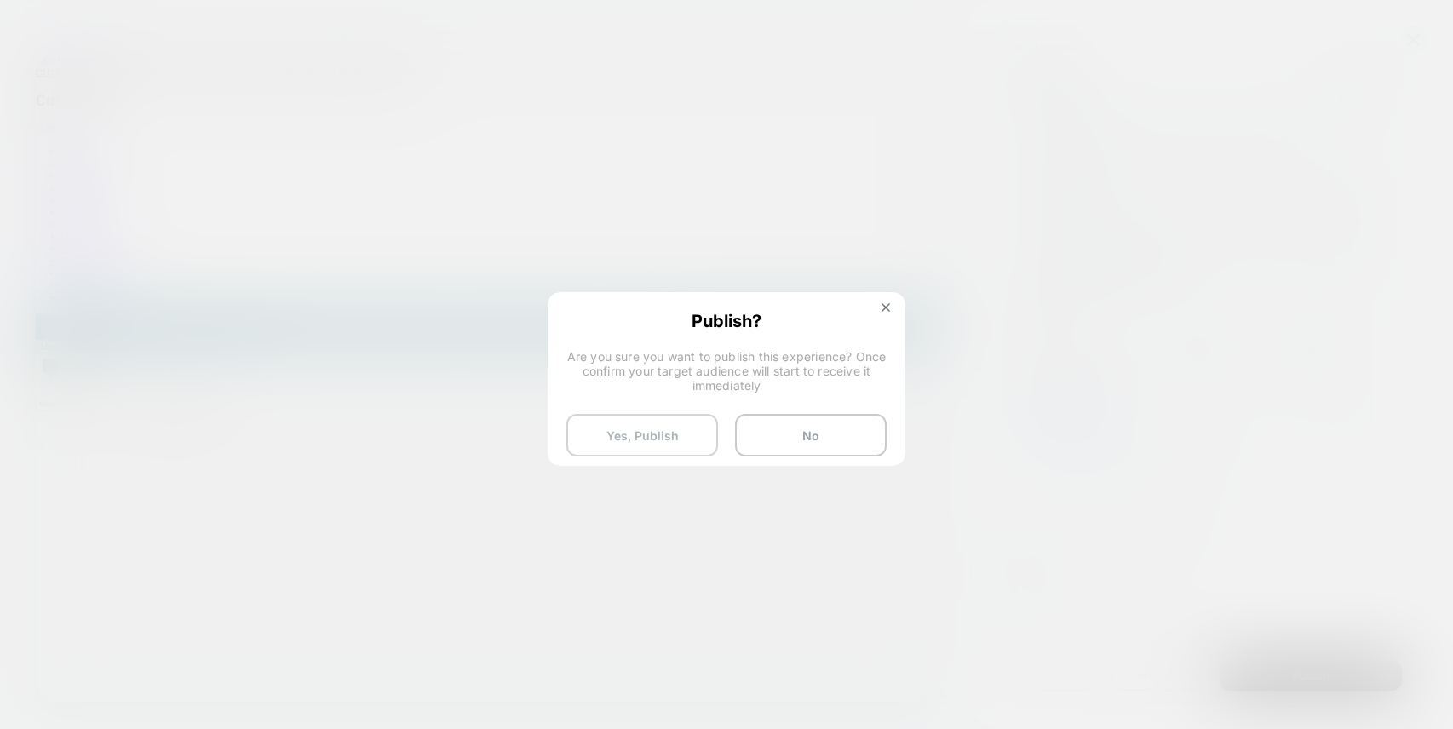
click at [678, 434] on button "Yes, Publish" at bounding box center [642, 435] width 152 height 43
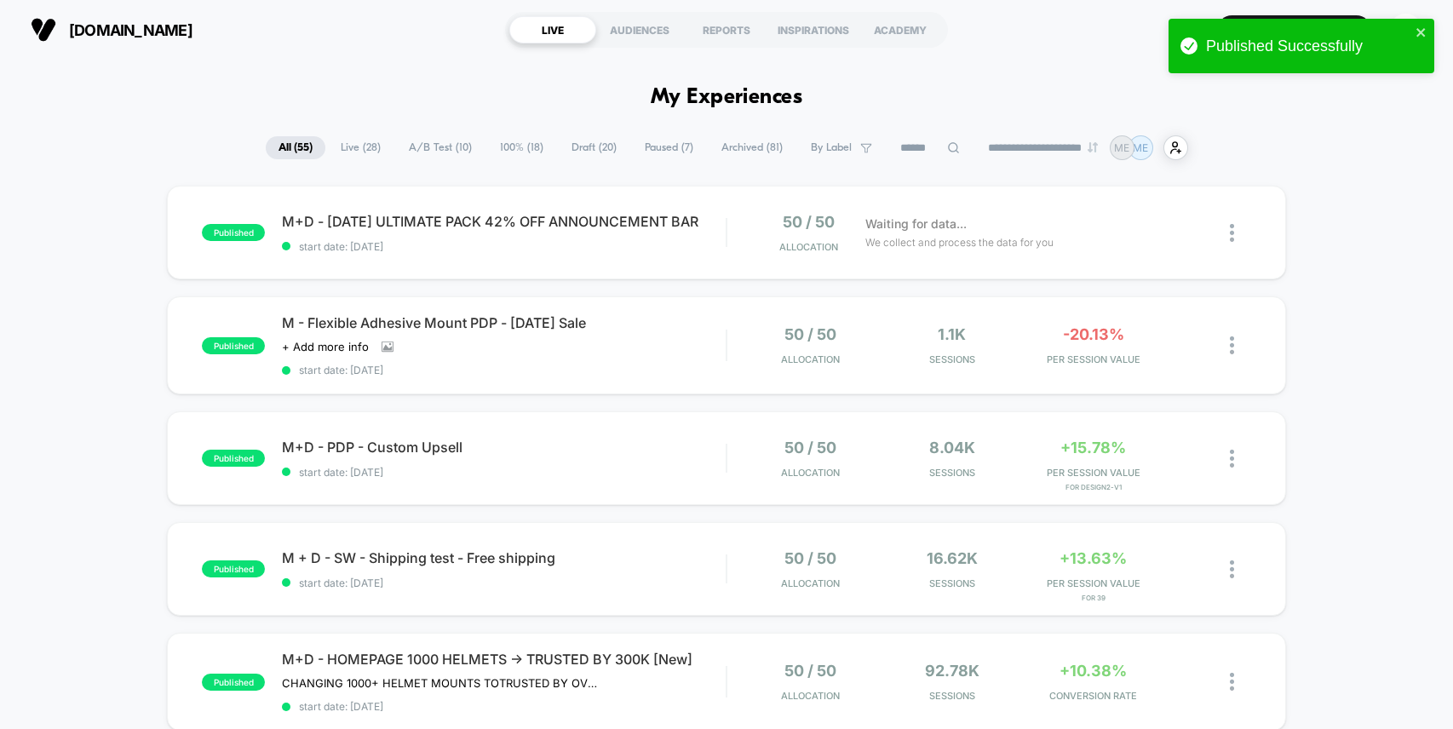
click at [744, 147] on span "Archived ( 81 )" at bounding box center [751, 147] width 87 height 23
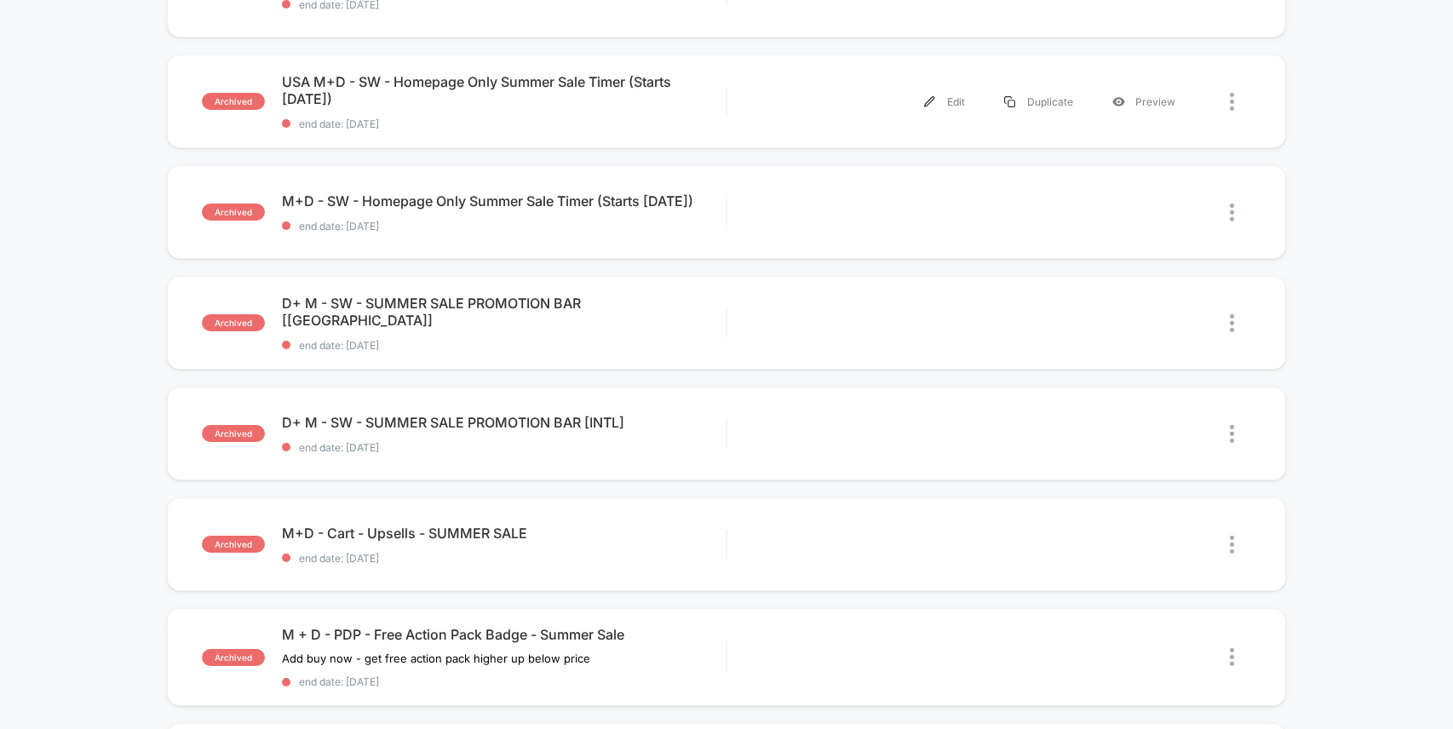
scroll to position [473, 0]
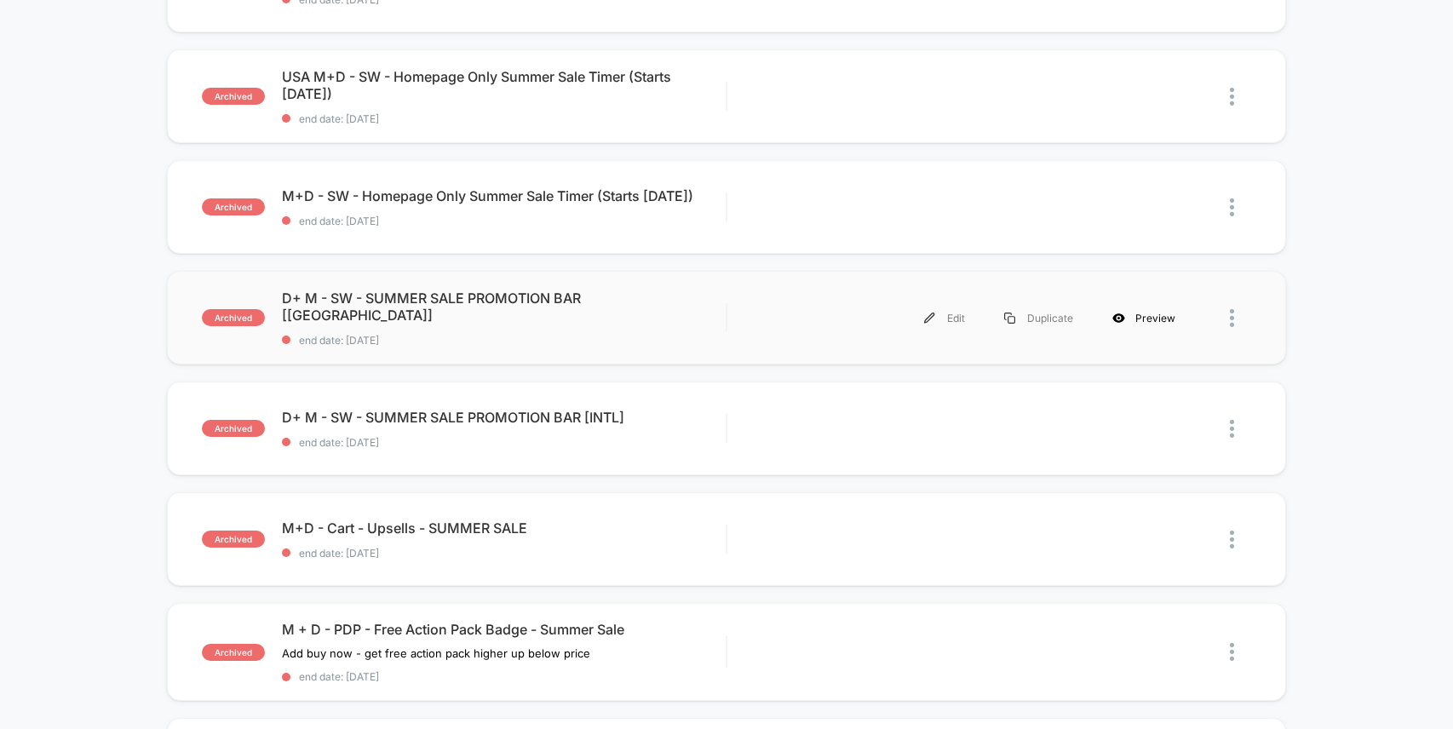
click at [1155, 319] on div "Preview" at bounding box center [1143, 318] width 102 height 38
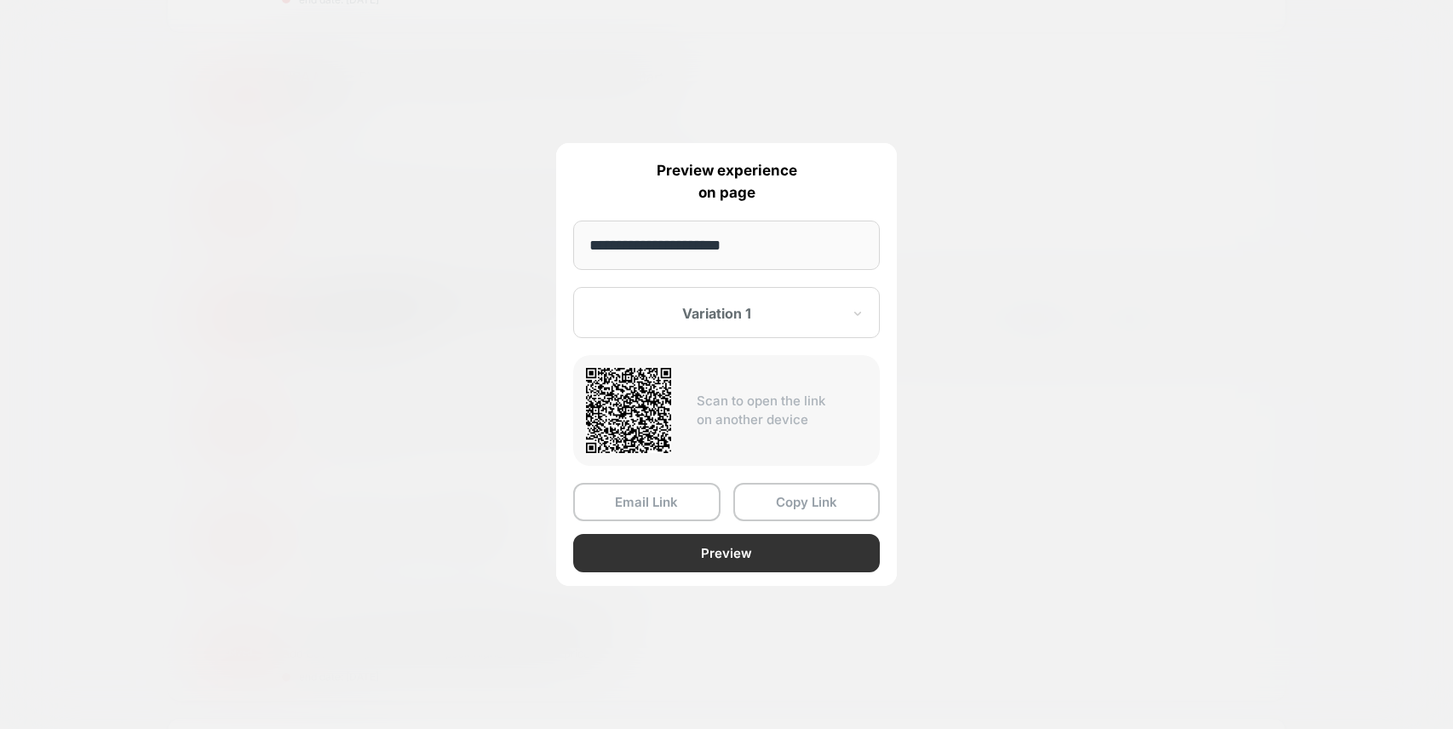
click at [725, 551] on button "Preview" at bounding box center [726, 553] width 307 height 38
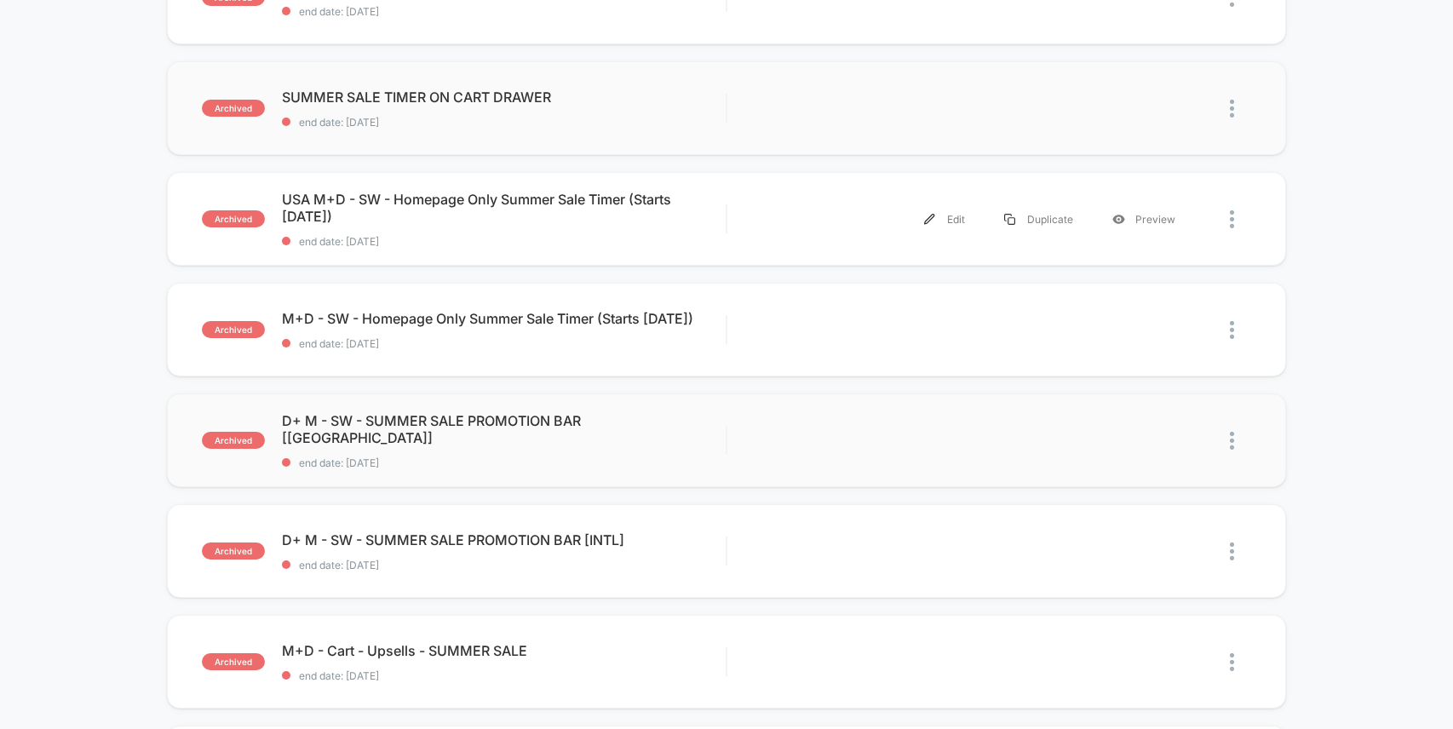
scroll to position [353, 0]
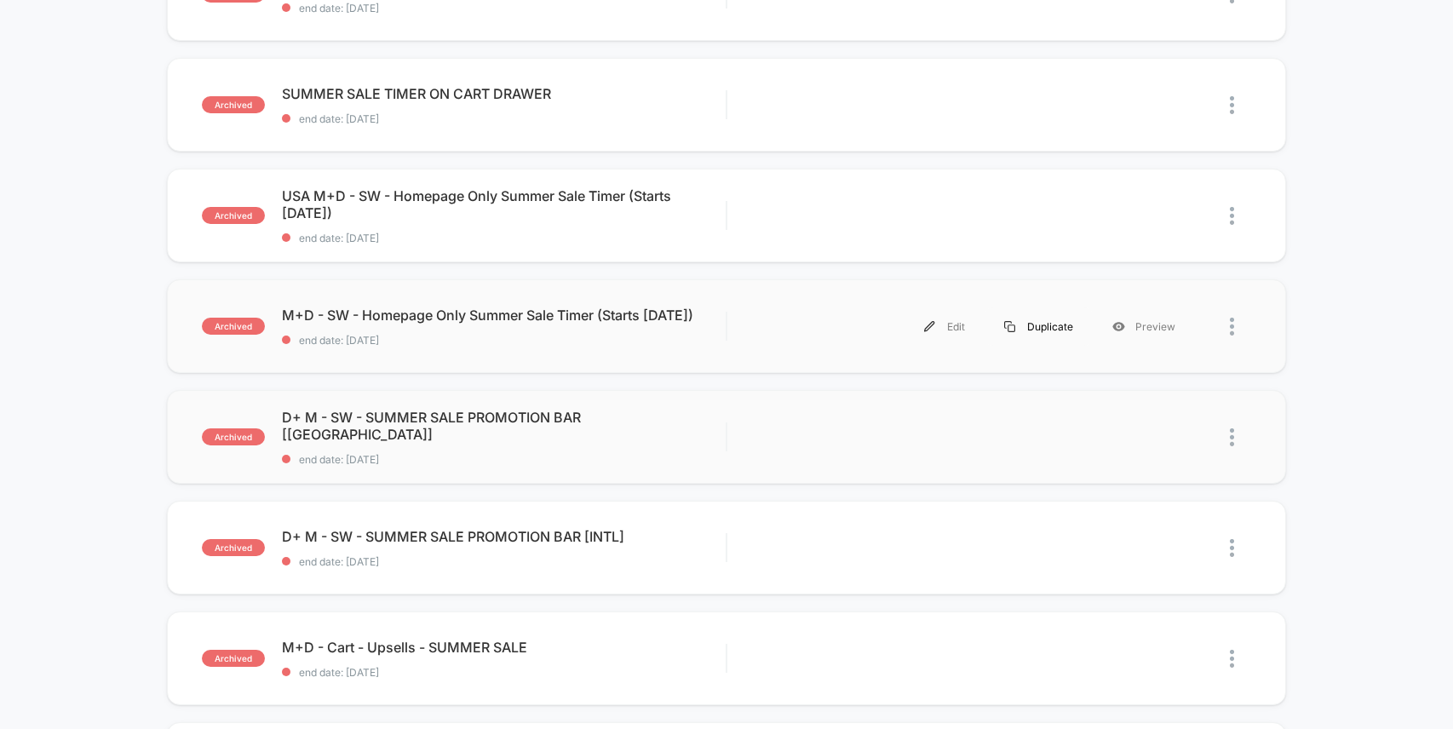
click at [1059, 324] on div "Duplicate" at bounding box center [1038, 326] width 108 height 38
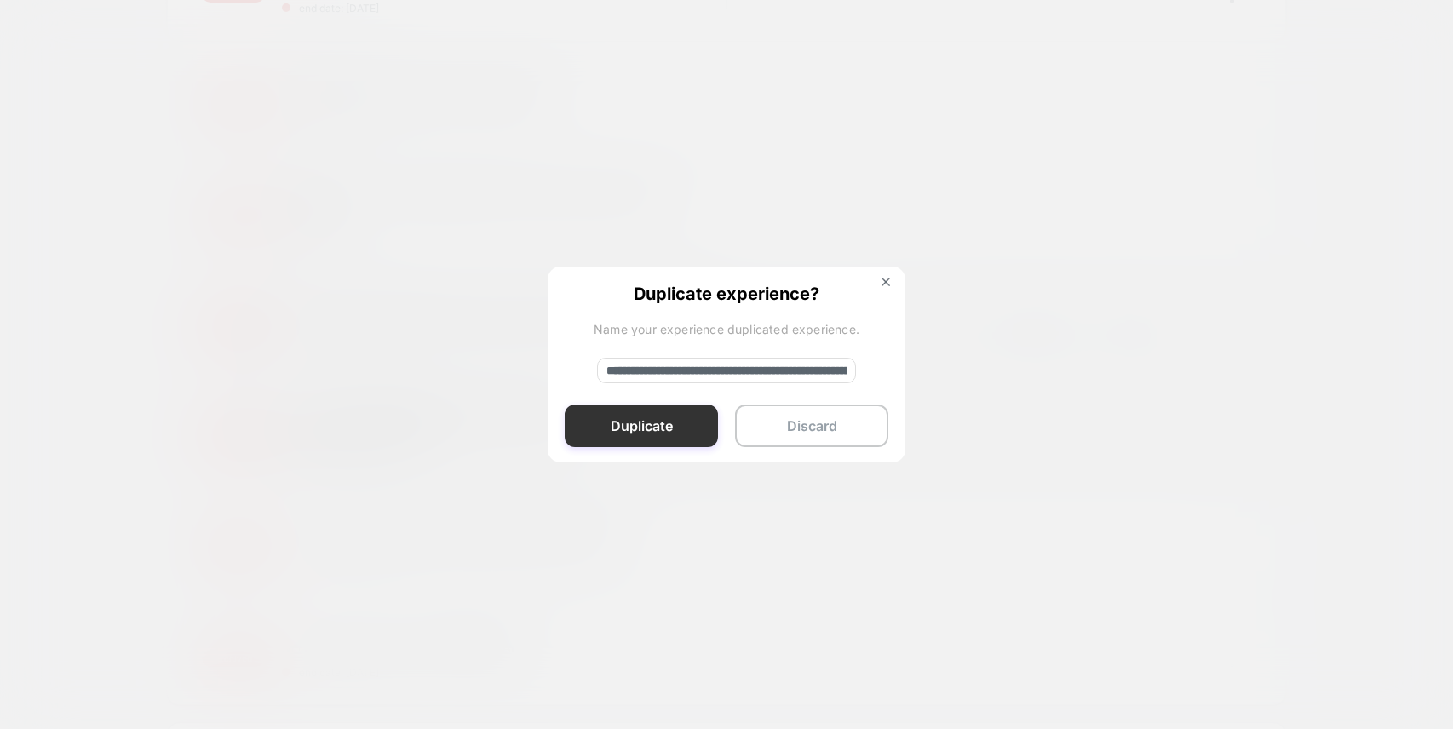
click at [665, 429] on button "Duplicate" at bounding box center [641, 425] width 153 height 43
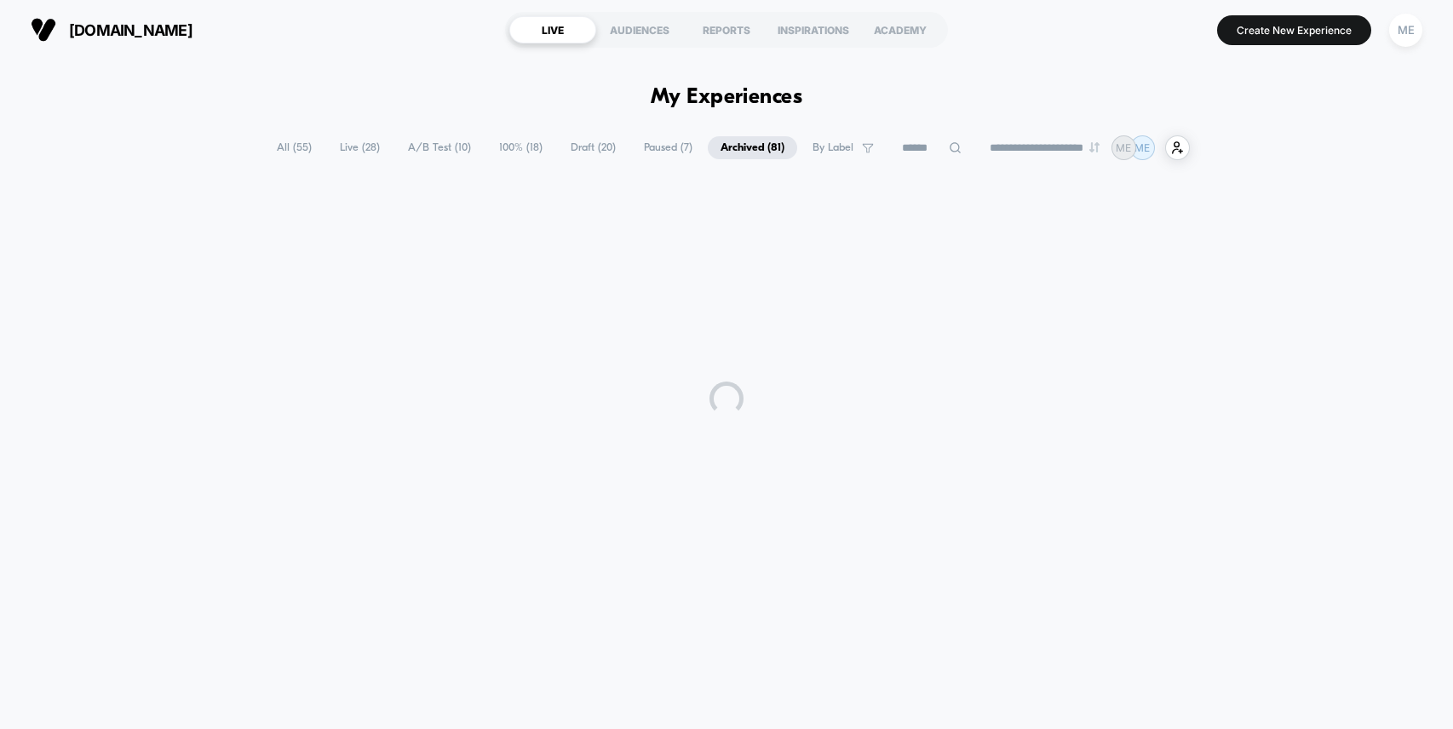
scroll to position [0, 0]
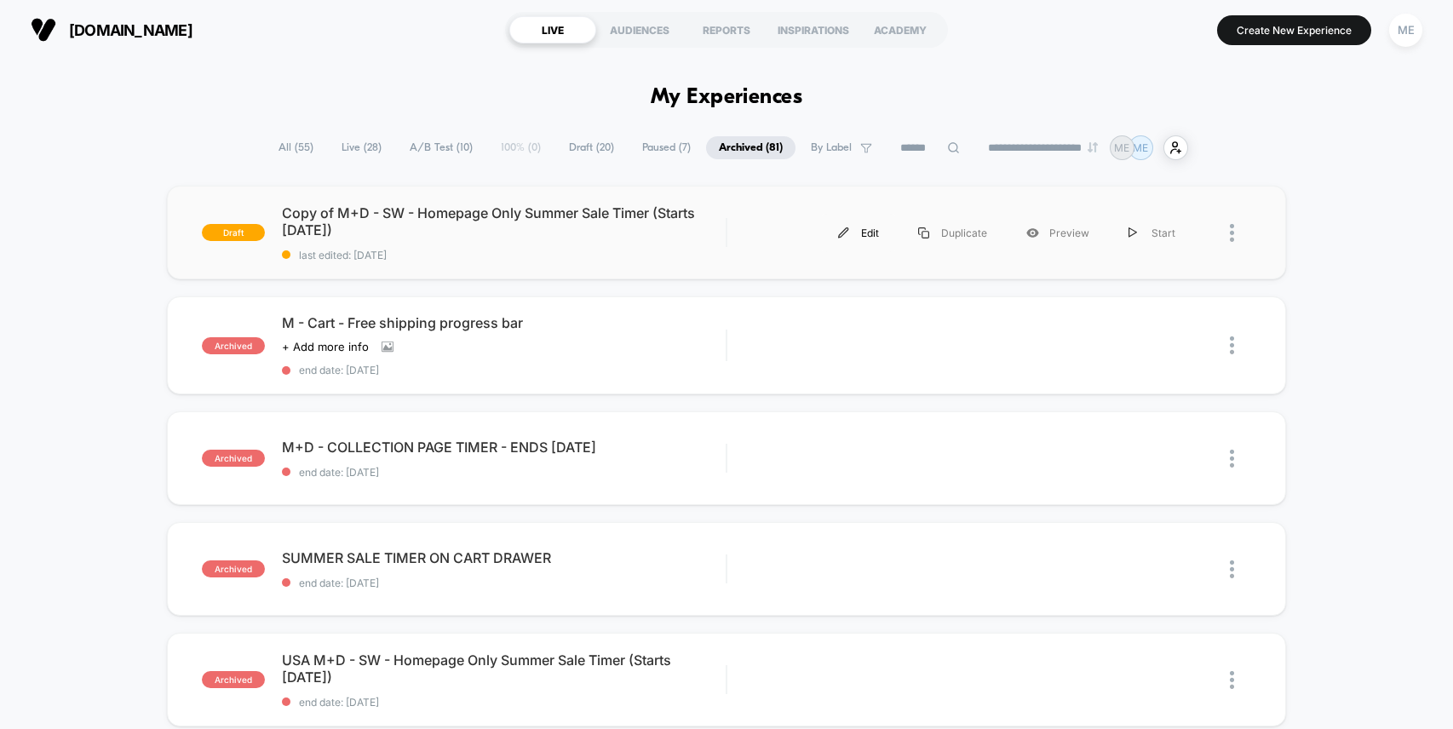
click at [877, 227] on div "Edit" at bounding box center [858, 233] width 80 height 38
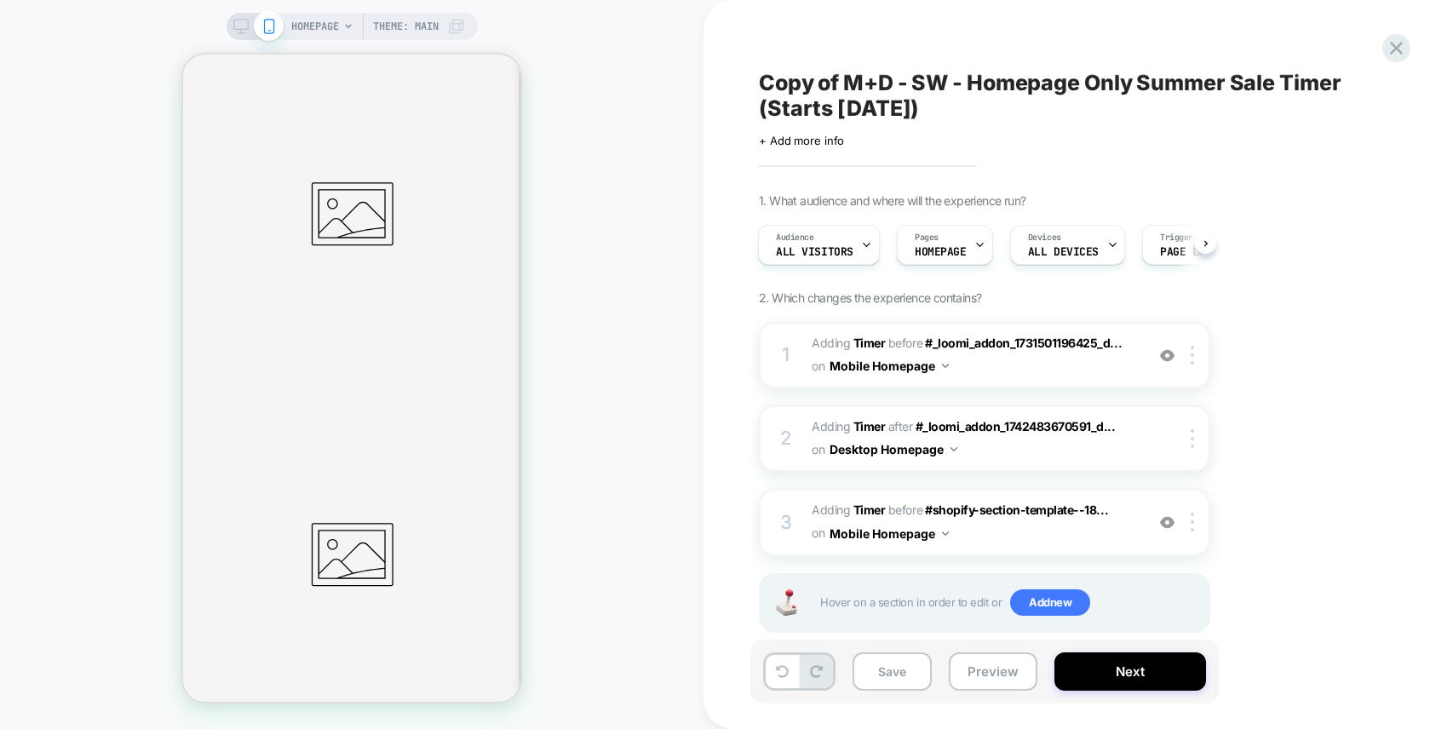
scroll to position [654, 0]
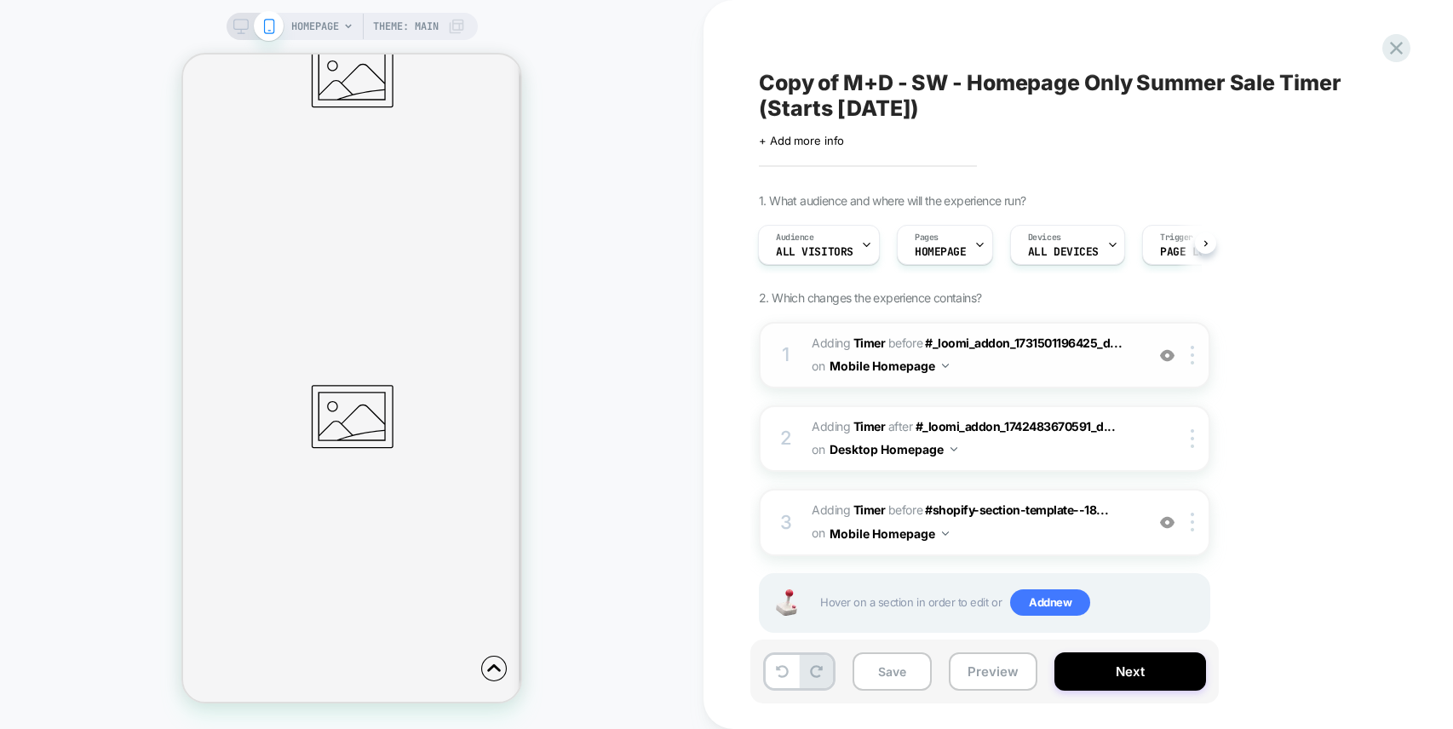
click at [962, 356] on span "#_loomi_addon_1750172720922_dup1756073611 Adding Timer BEFORE #_loomi_addon_173…" at bounding box center [973, 355] width 324 height 46
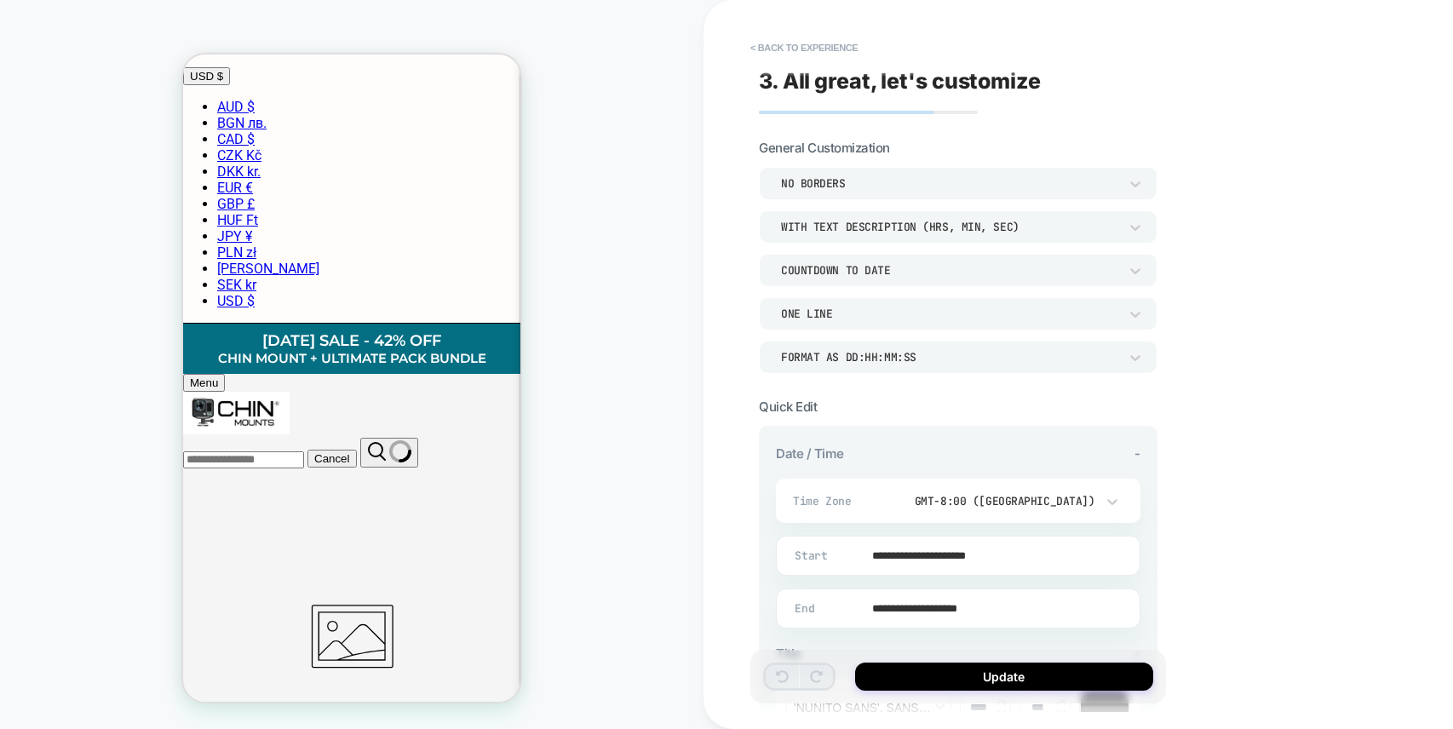
scroll to position [0, 0]
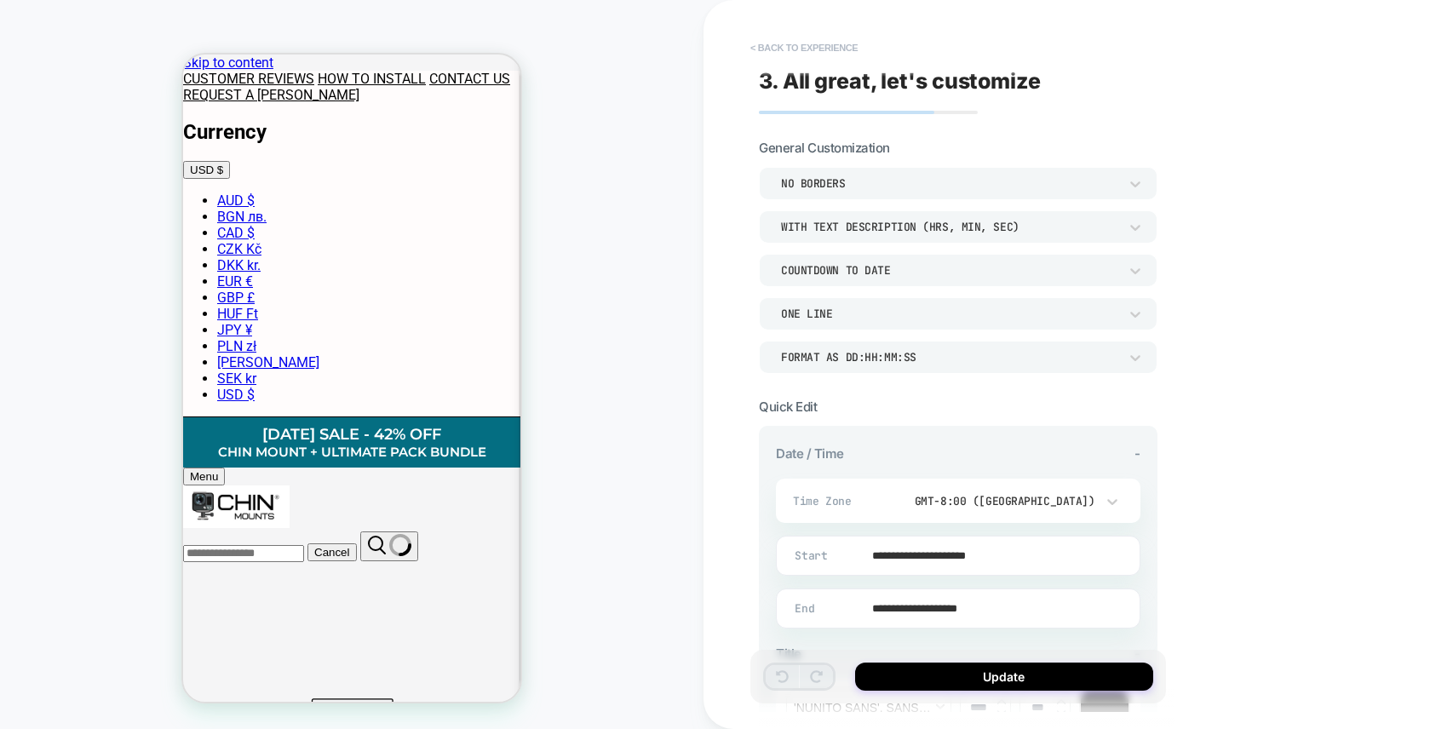
click at [783, 46] on button "< Back to experience" at bounding box center [804, 47] width 124 height 27
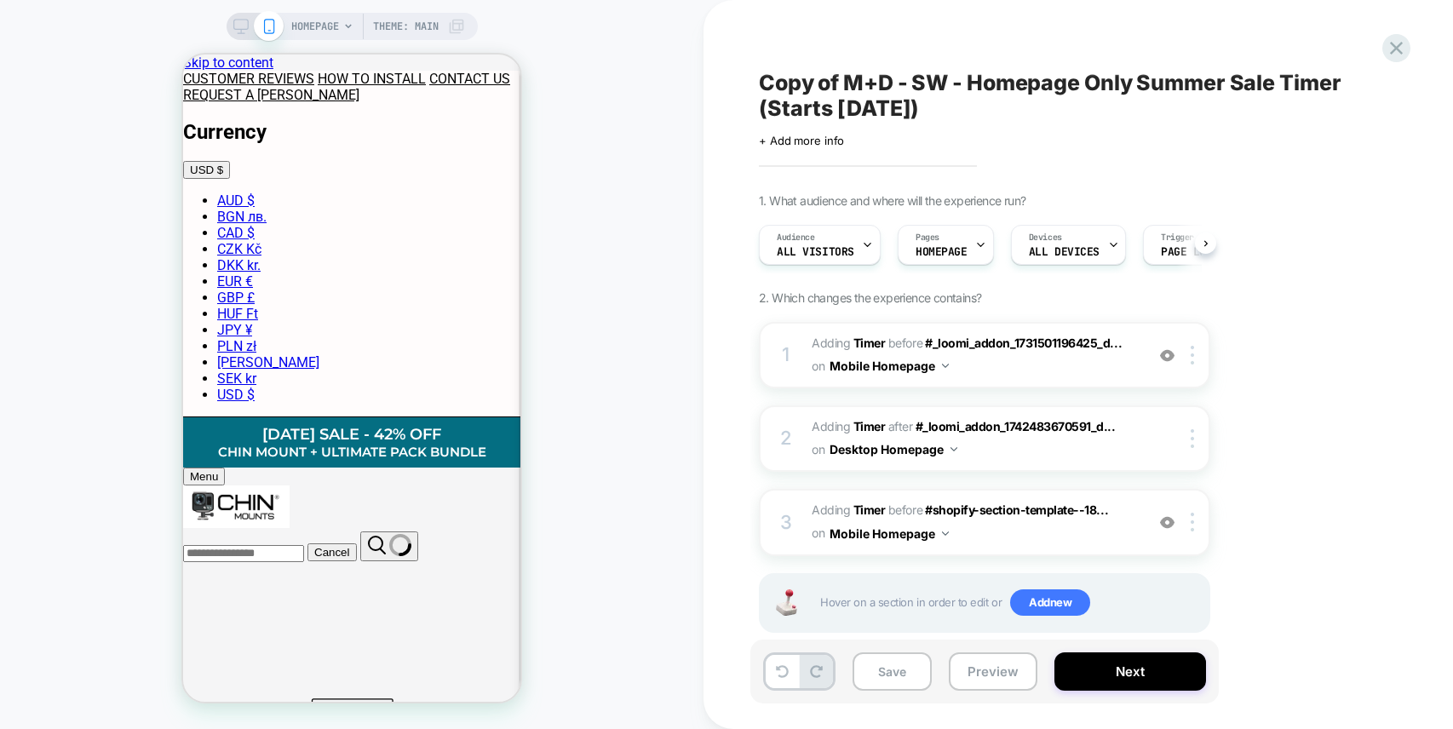
scroll to position [0, 1]
click at [1394, 43] on icon at bounding box center [1395, 48] width 23 height 23
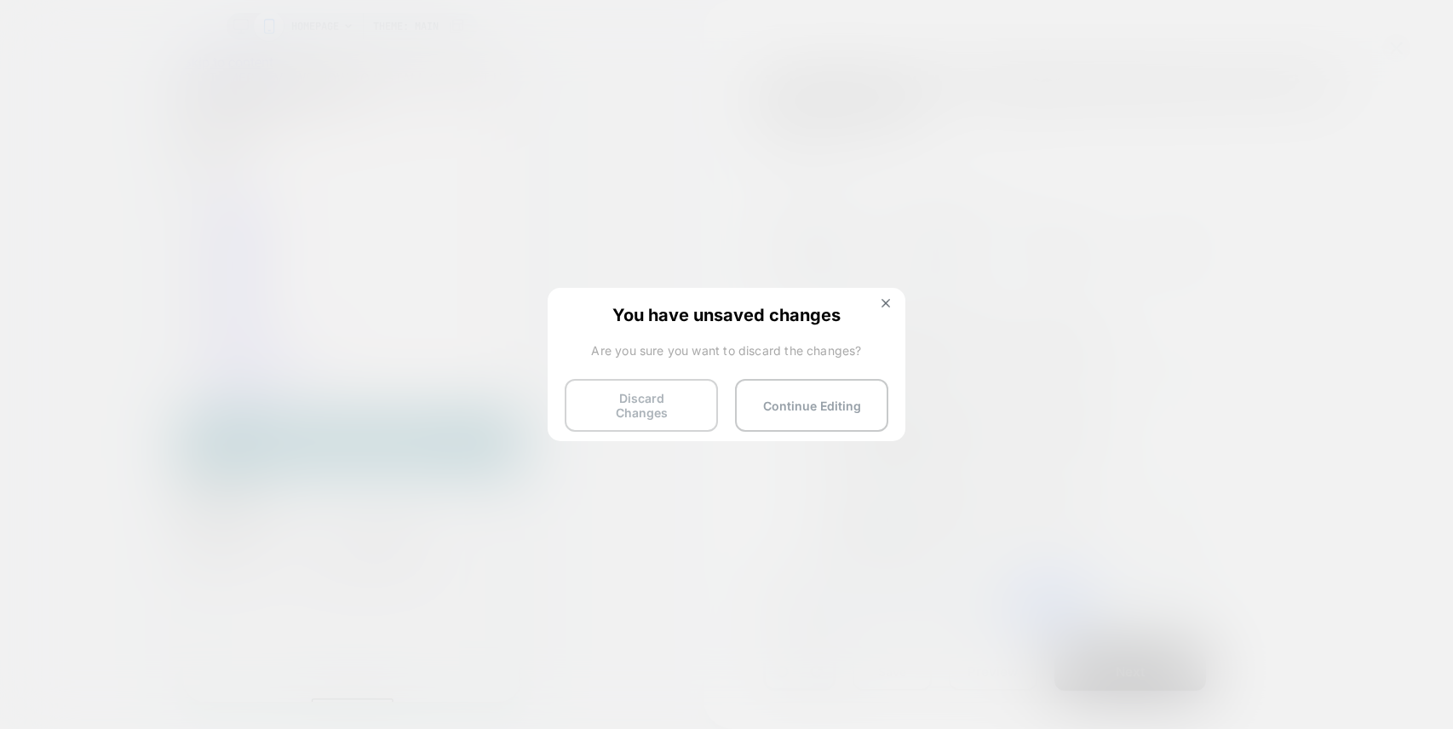
click at [631, 405] on button "Discard Changes" at bounding box center [641, 405] width 153 height 53
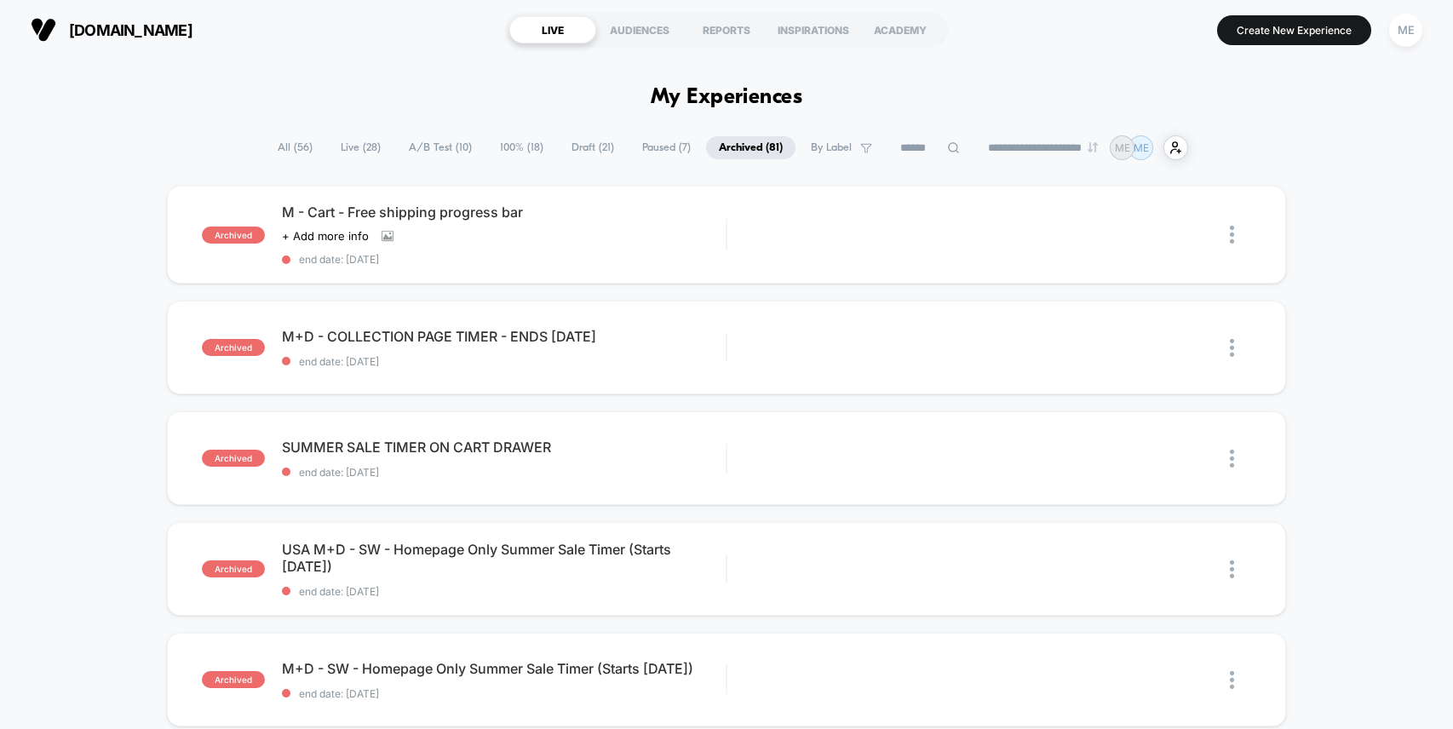
click at [582, 149] on span "Draft ( 21 )" at bounding box center [593, 147] width 68 height 23
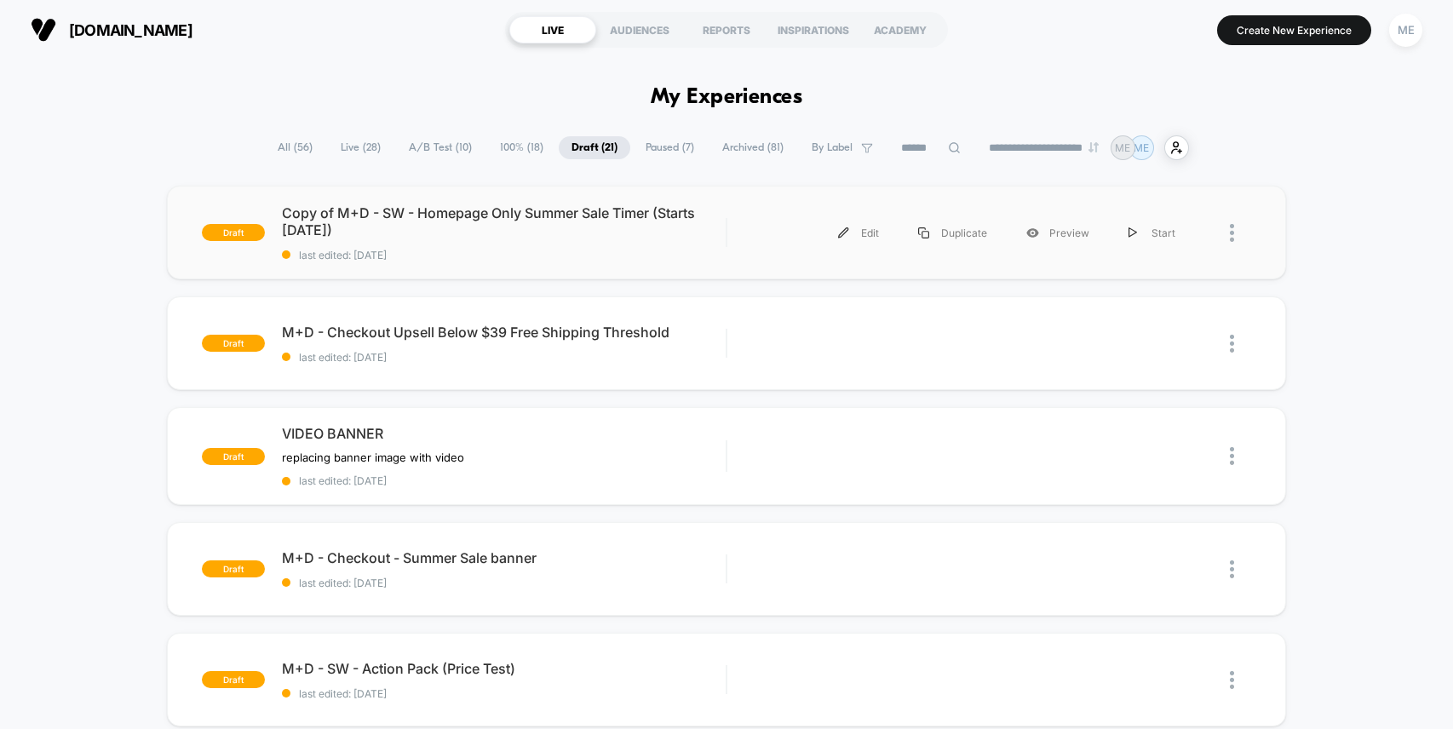
click at [1230, 234] on img at bounding box center [1231, 233] width 4 height 18
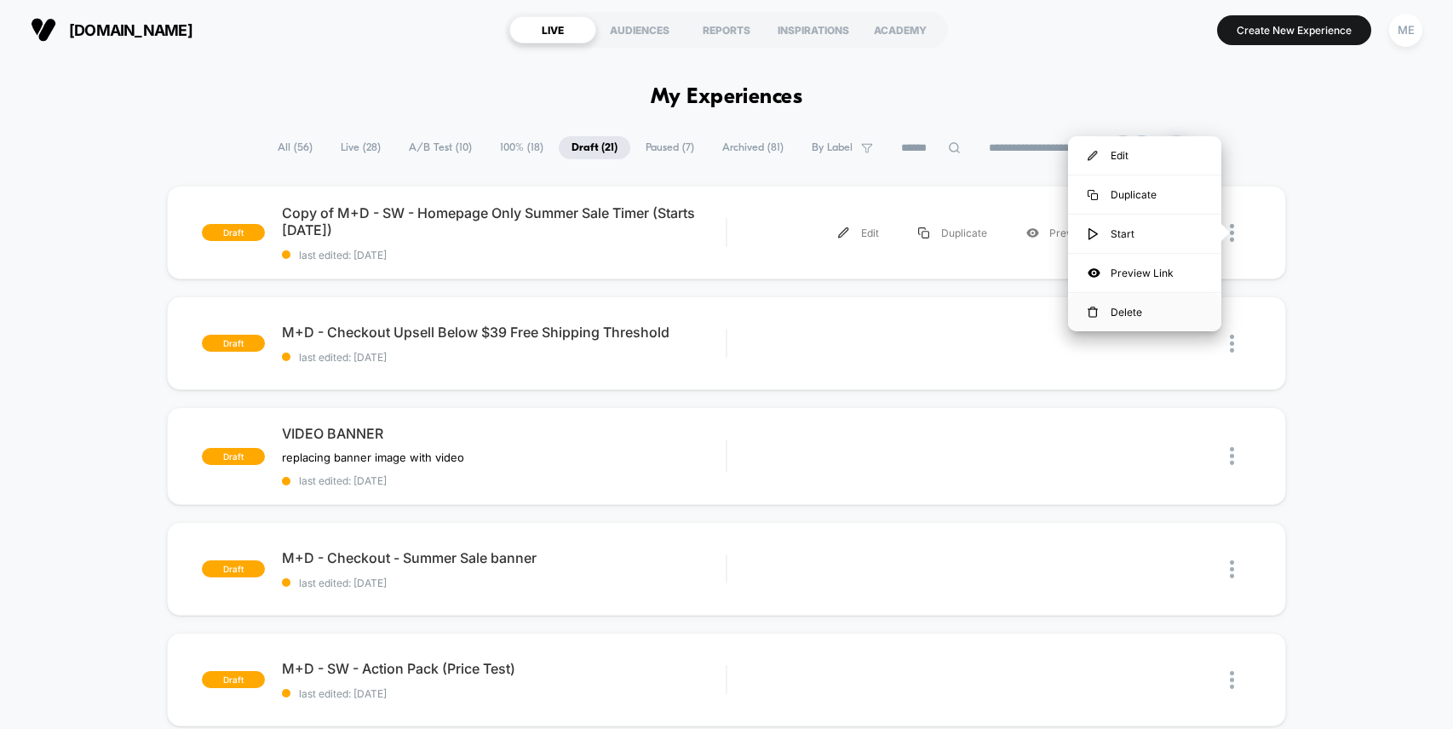
click at [1137, 308] on div "Delete" at bounding box center [1144, 312] width 153 height 38
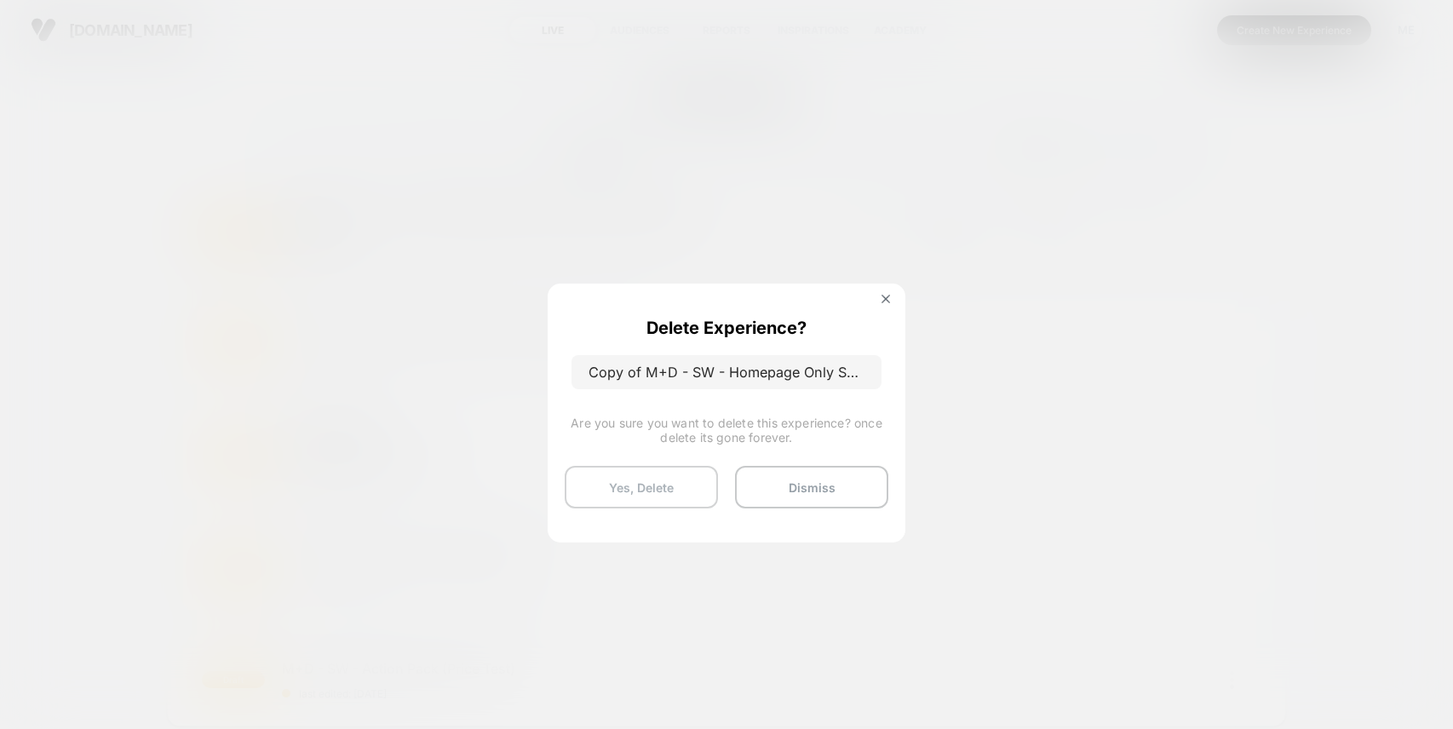
click at [665, 481] on button "Yes, Delete" at bounding box center [641, 487] width 153 height 43
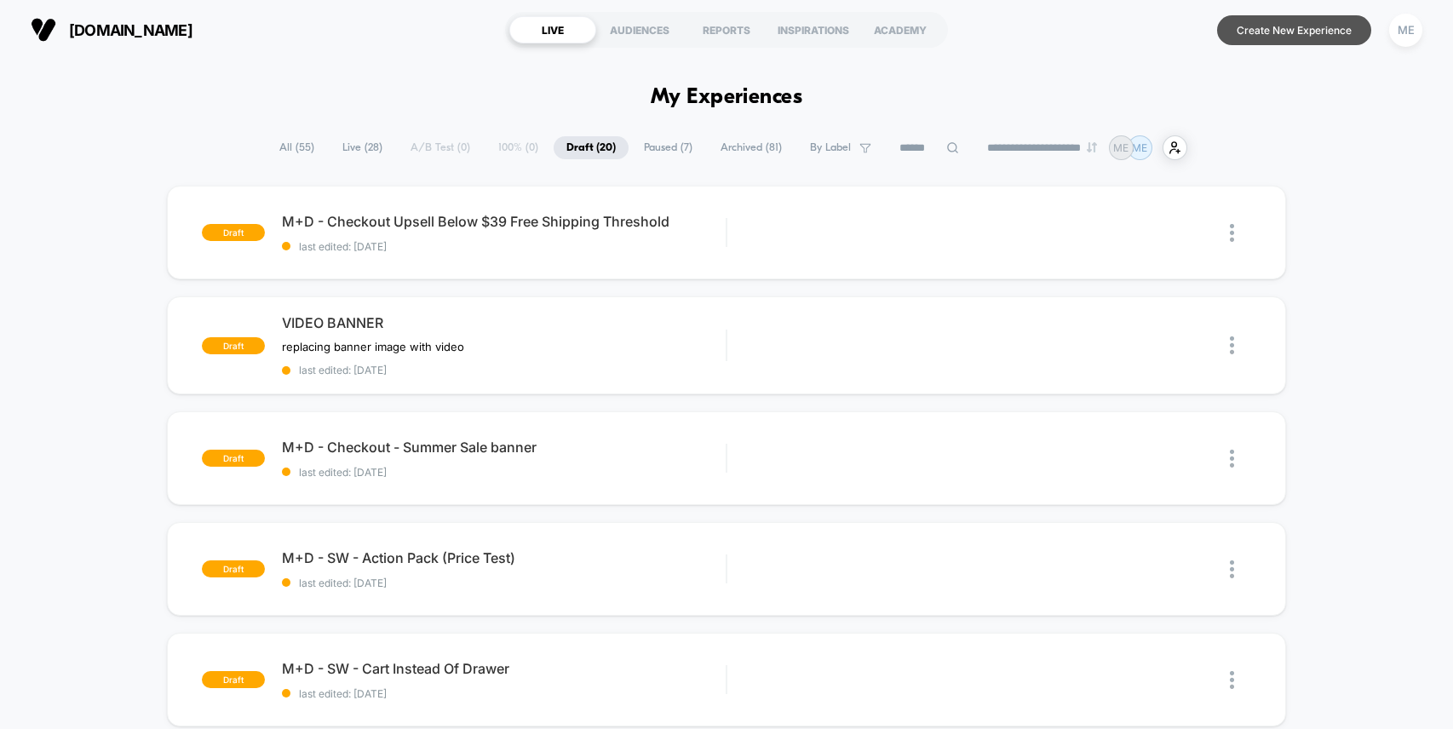
click at [1288, 37] on button "Create New Experience" at bounding box center [1294, 30] width 154 height 30
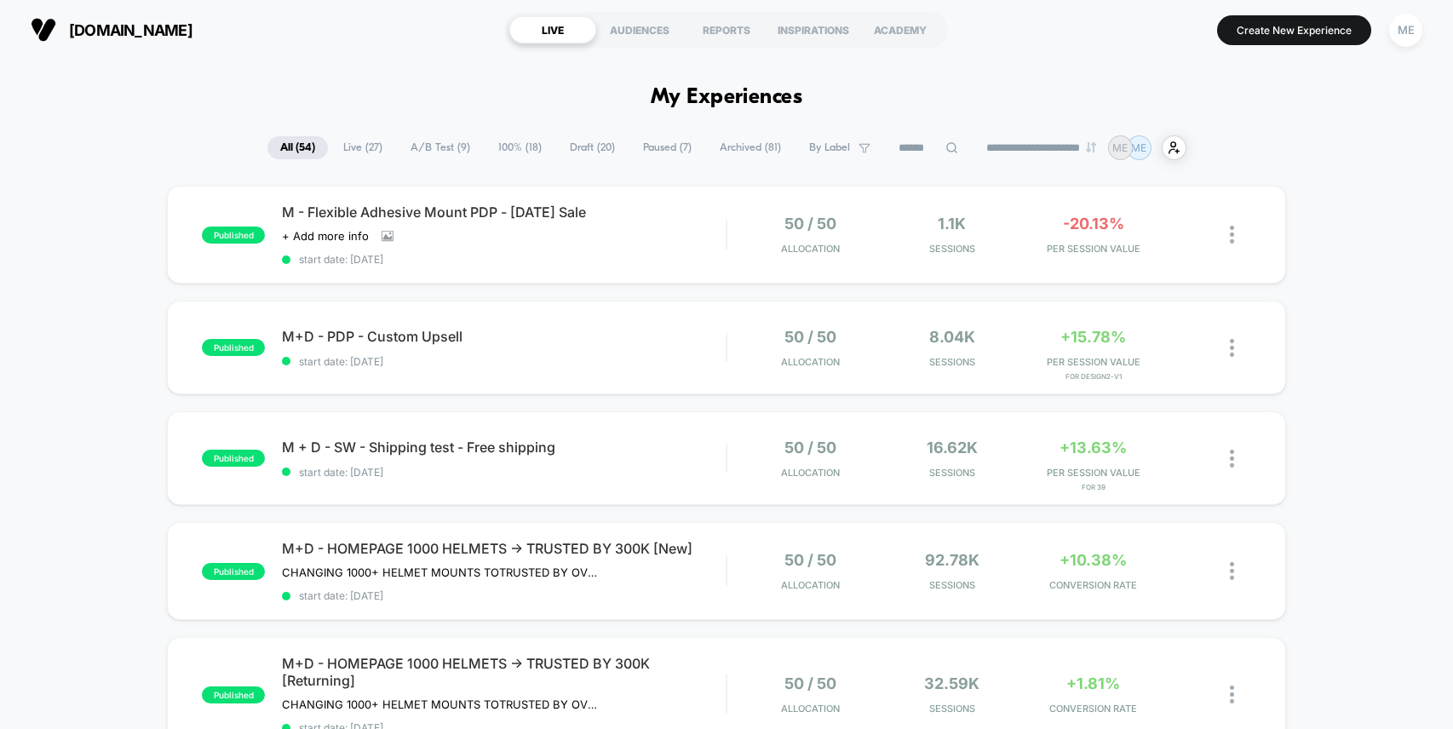
click at [730, 140] on span "Archived ( 81 )" at bounding box center [750, 147] width 87 height 23
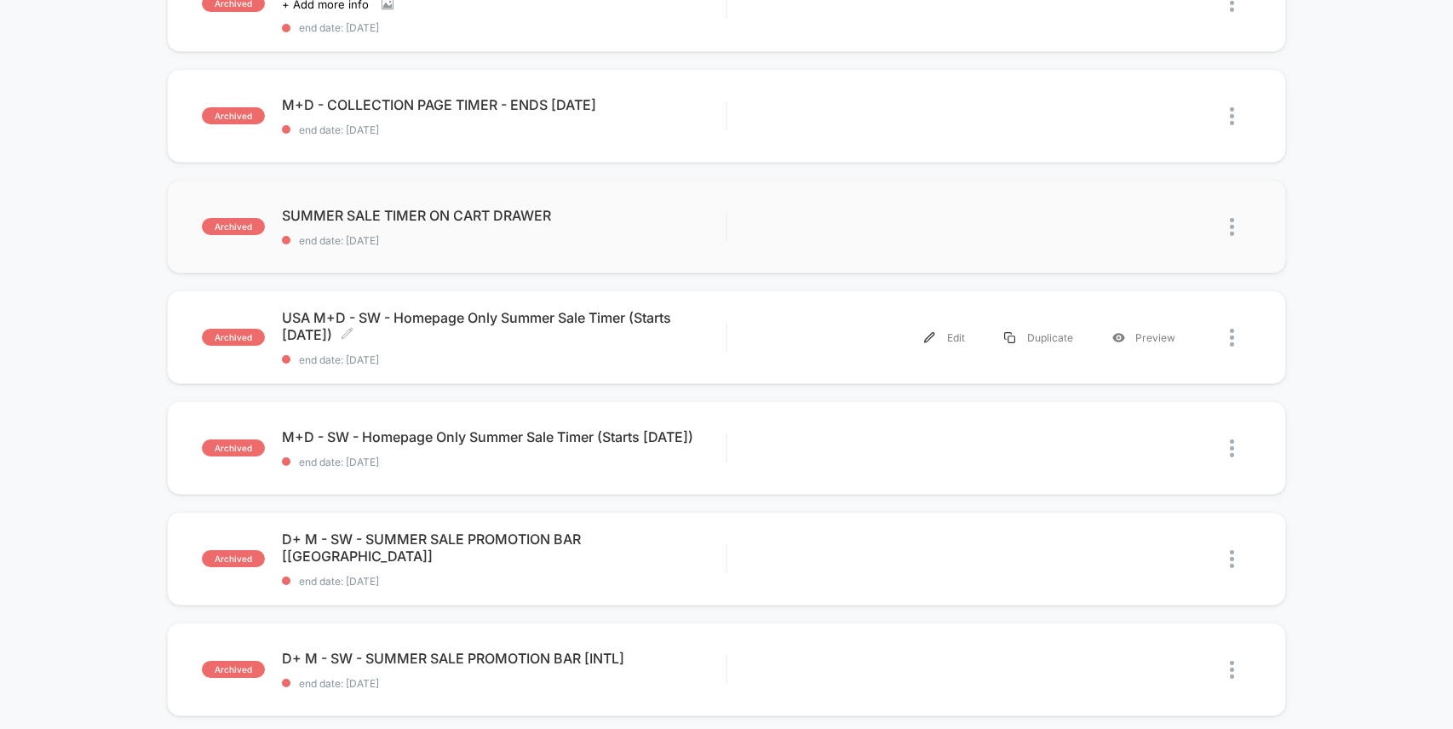
scroll to position [232, 0]
click at [1131, 446] on div "Preview" at bounding box center [1143, 447] width 102 height 38
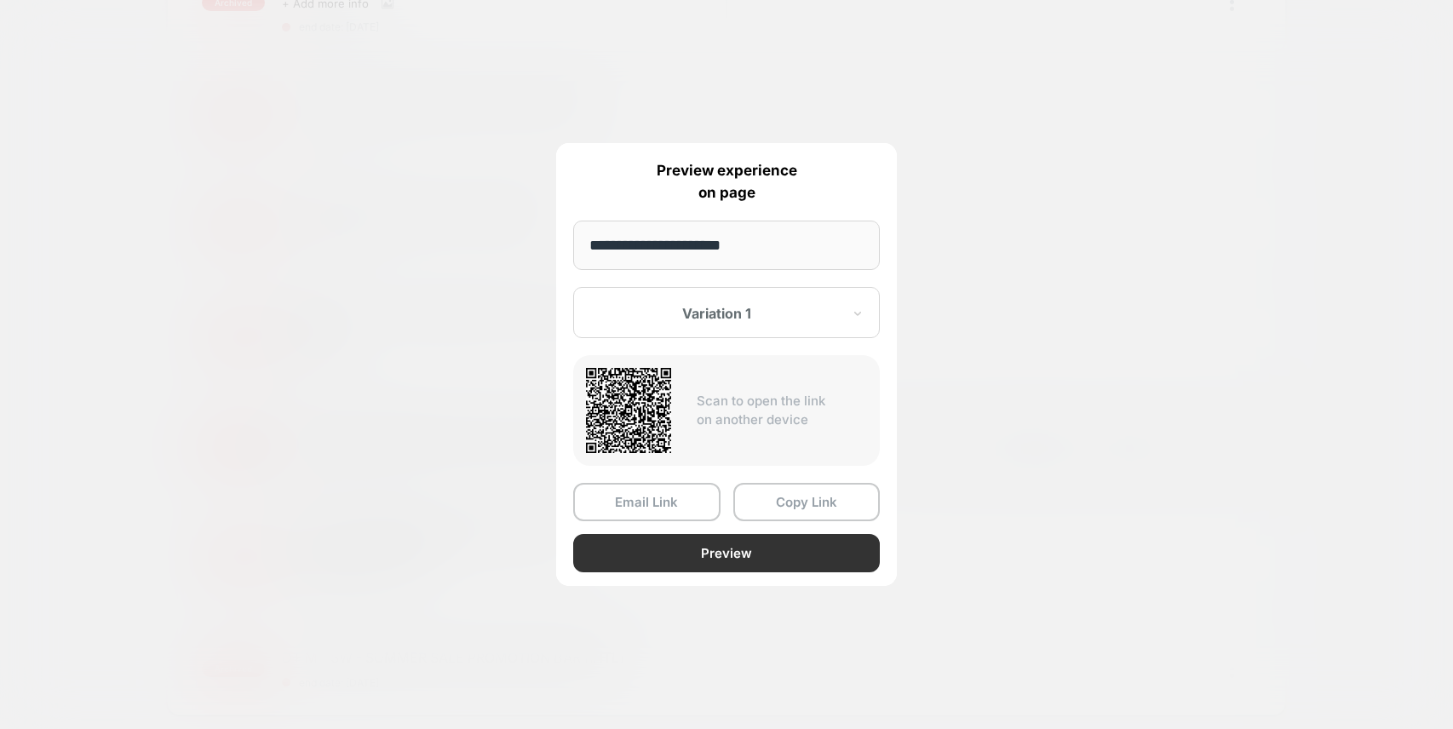
click at [781, 554] on button "Preview" at bounding box center [726, 553] width 307 height 38
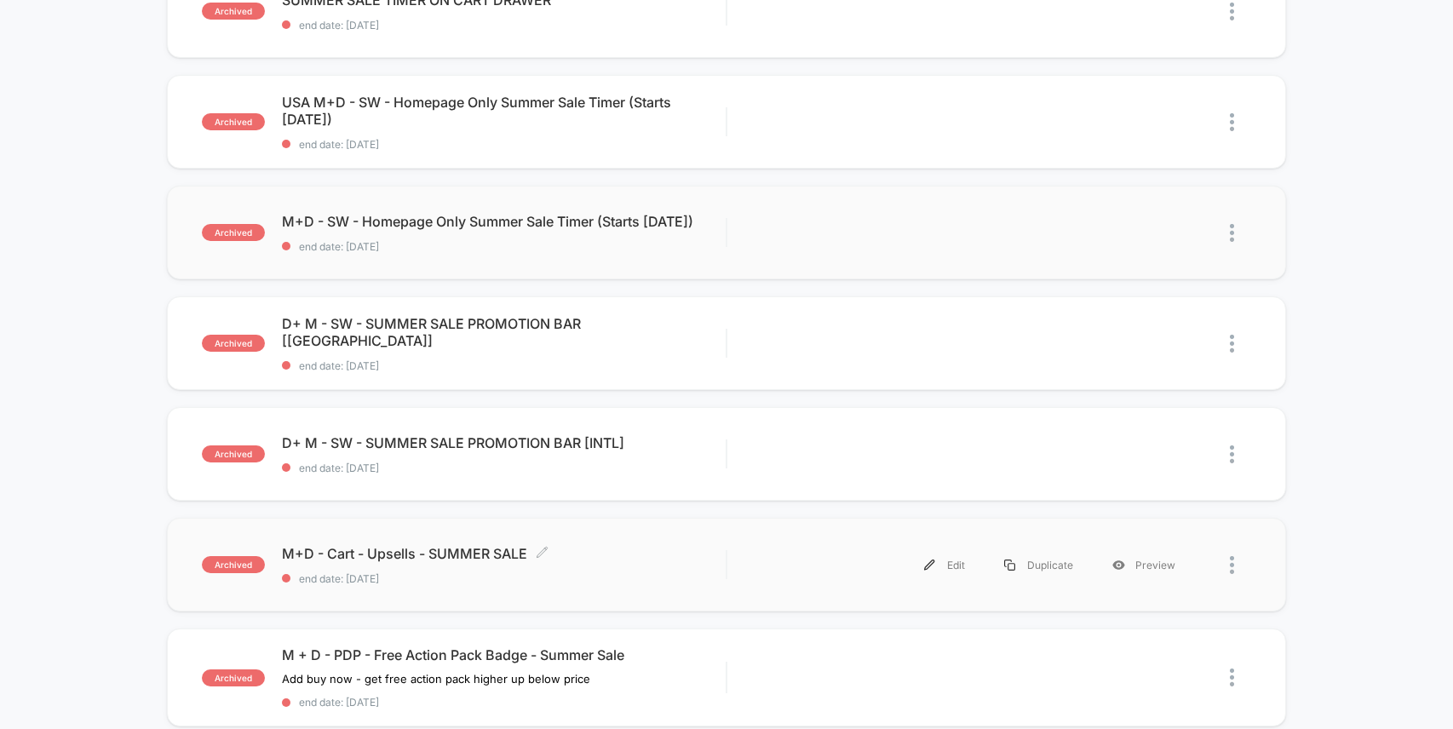
scroll to position [0, 0]
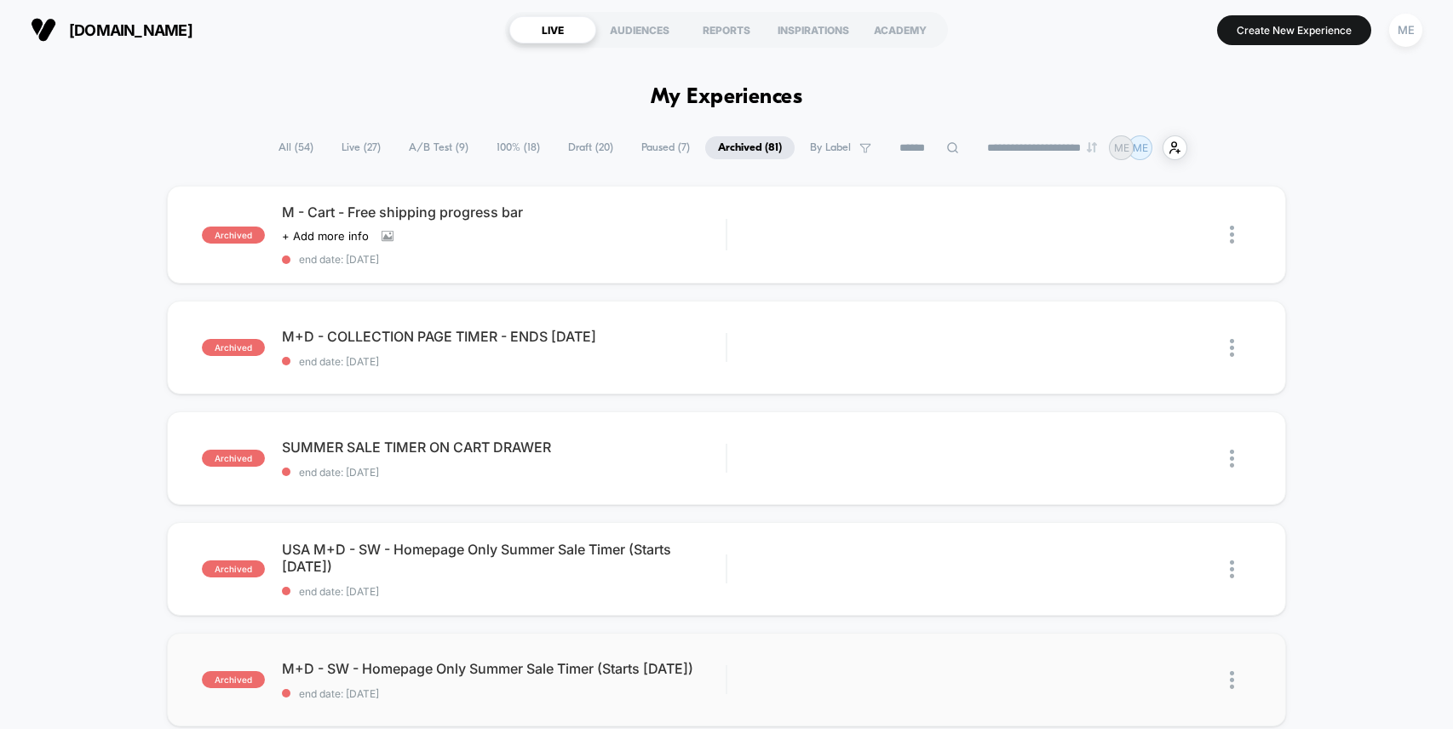
click at [587, 146] on span "Draft ( 20 )" at bounding box center [590, 147] width 71 height 23
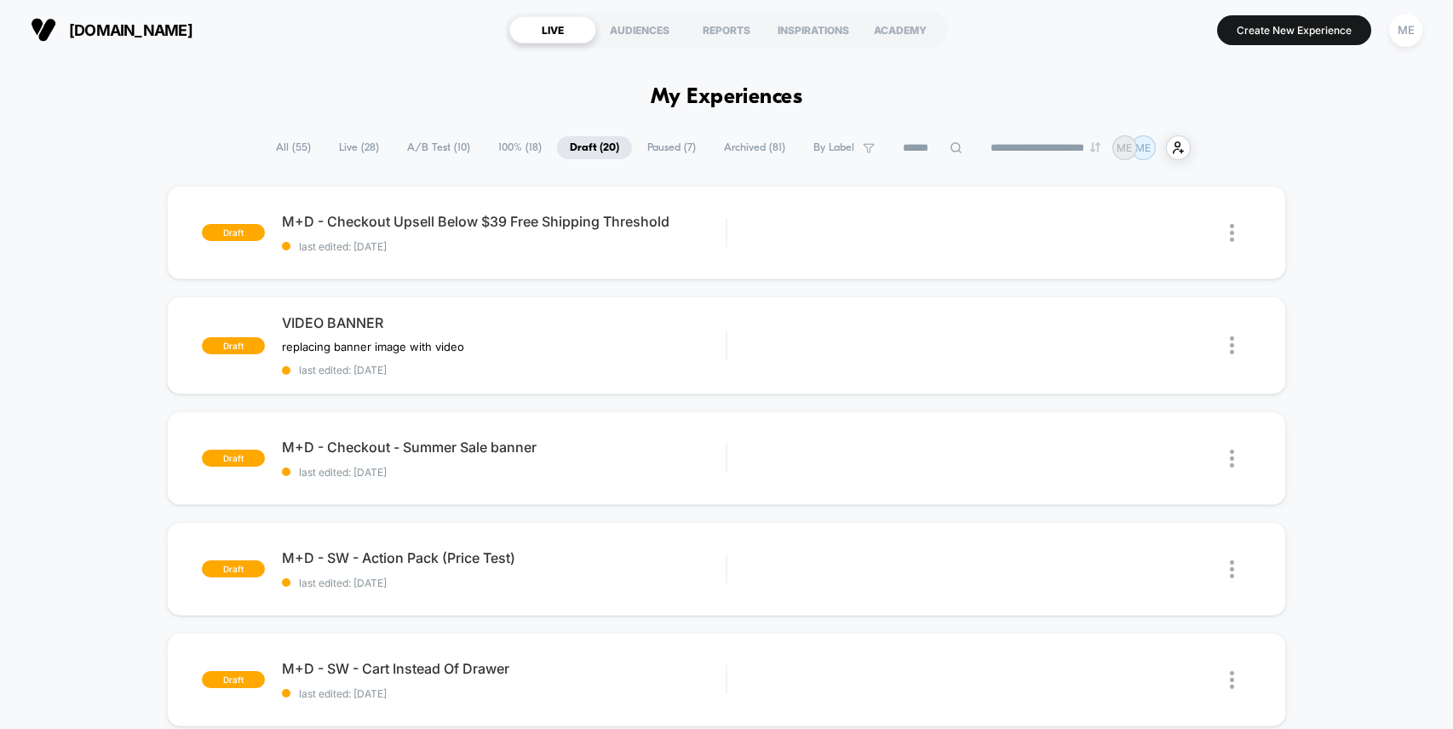
click at [521, 150] on span "100% ( 18 )" at bounding box center [519, 147] width 69 height 23
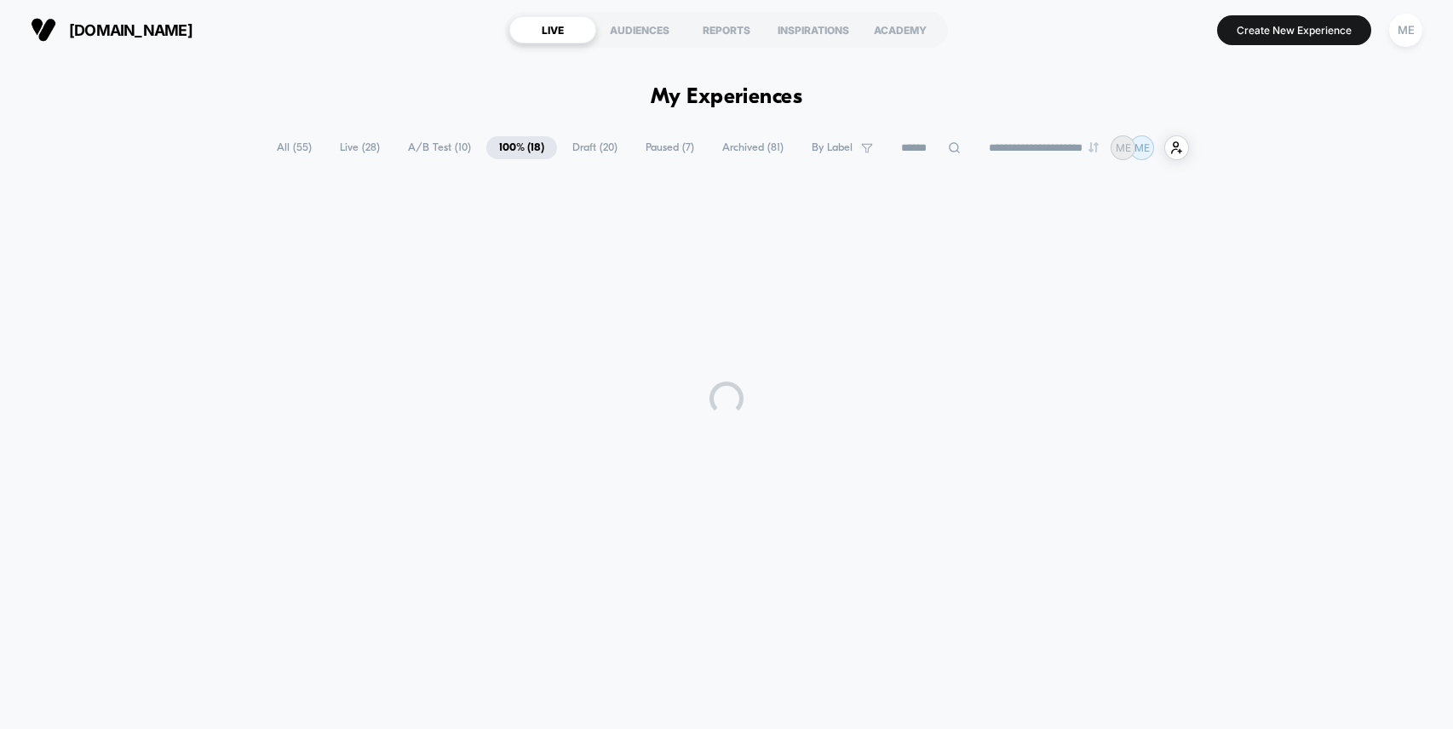
click at [446, 147] on span "A/B Test ( 10 )" at bounding box center [439, 147] width 89 height 23
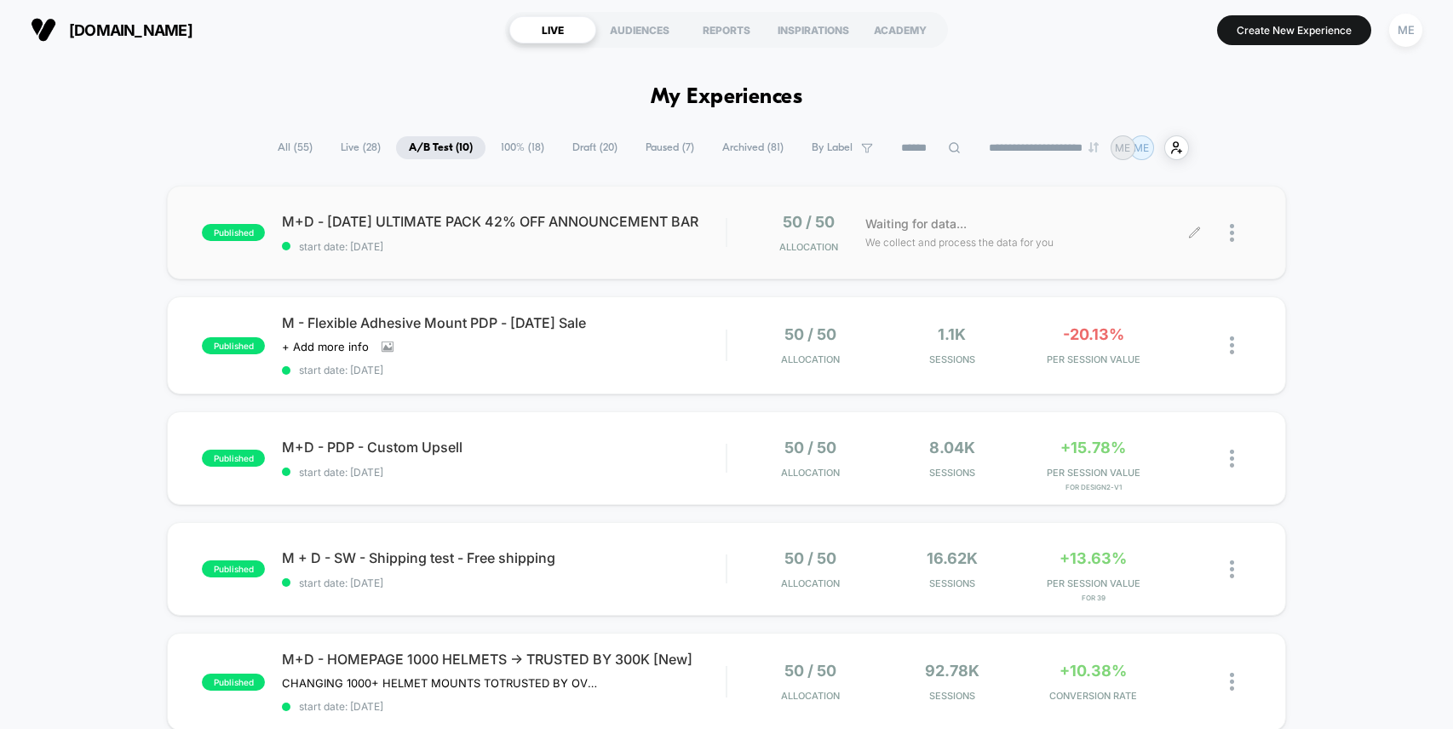
click at [1234, 237] on div at bounding box center [1239, 233] width 21 height 40
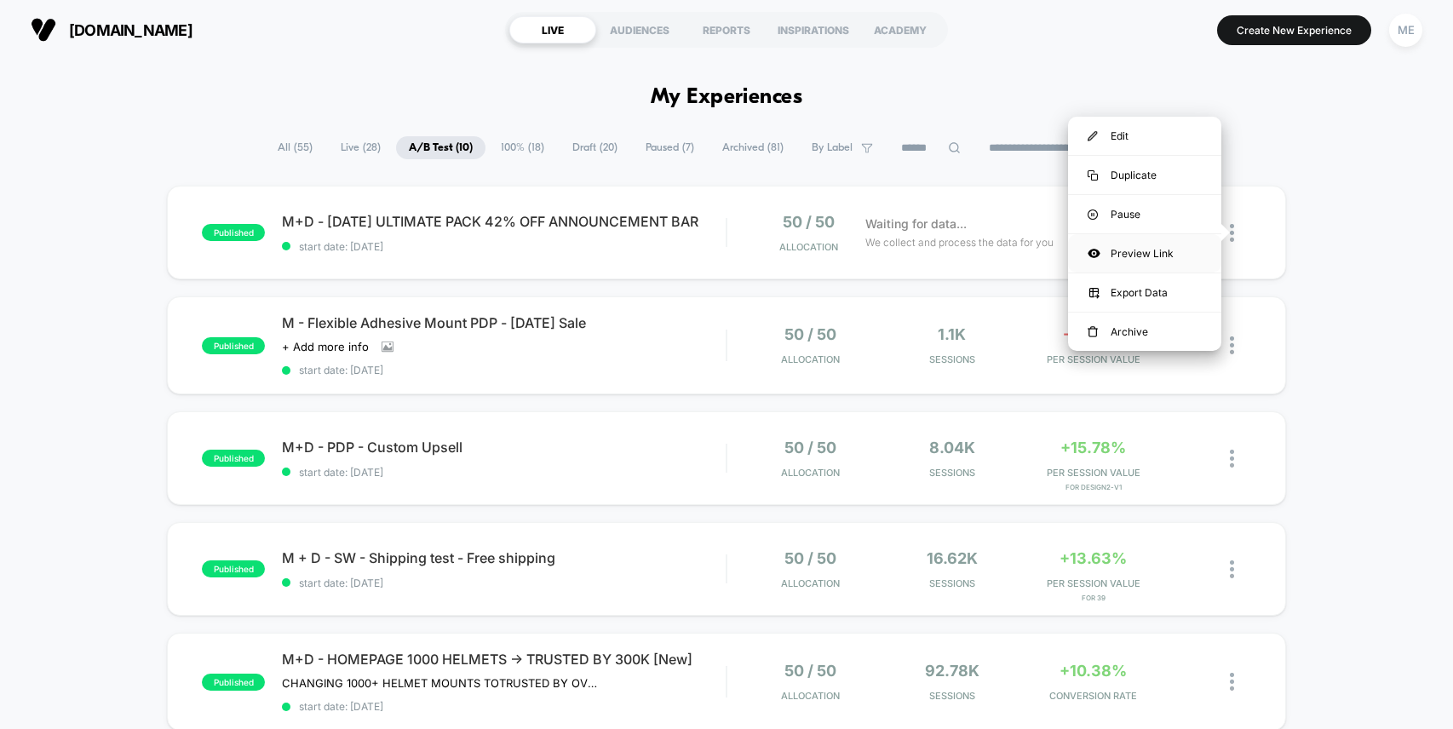
click at [1153, 252] on div "Preview Link" at bounding box center [1144, 253] width 153 height 38
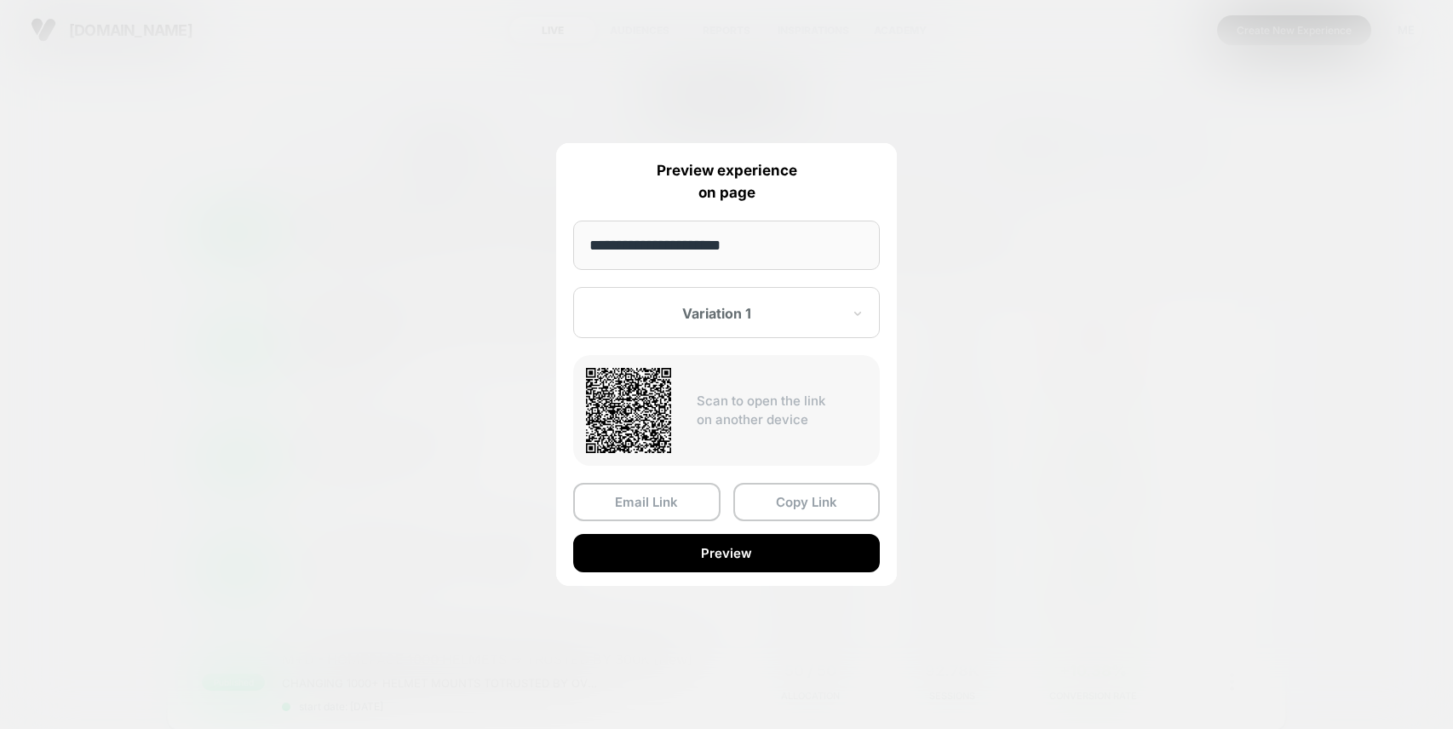
click at [759, 308] on div at bounding box center [716, 313] width 250 height 17
click at [650, 362] on div "Variation 1" at bounding box center [726, 372] width 289 height 31
click at [734, 556] on button "Preview" at bounding box center [726, 553] width 307 height 38
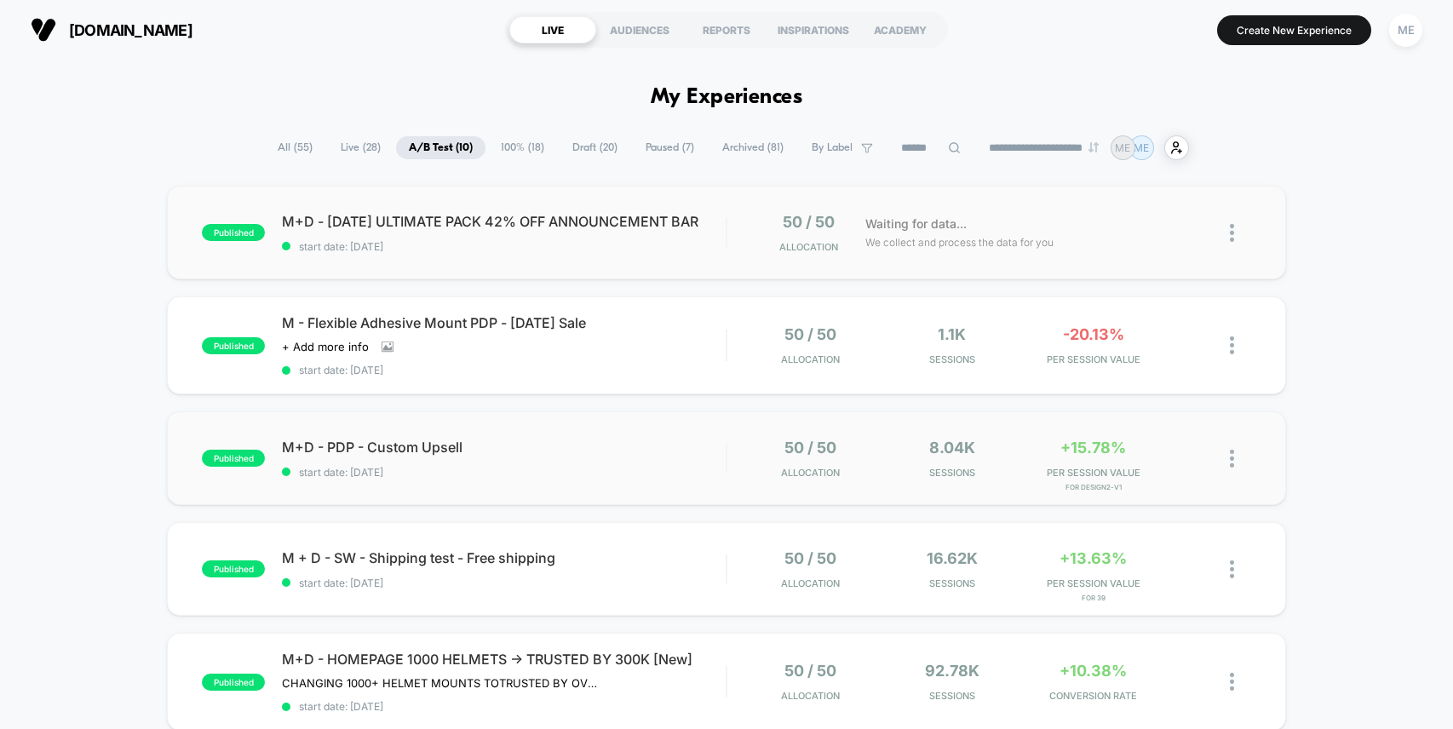
click at [704, 428] on div "published M+D - PDP - Custom Upsell start date: 8/20/2025 50 / 50 Allocation 8.…" at bounding box center [726, 458] width 1119 height 94
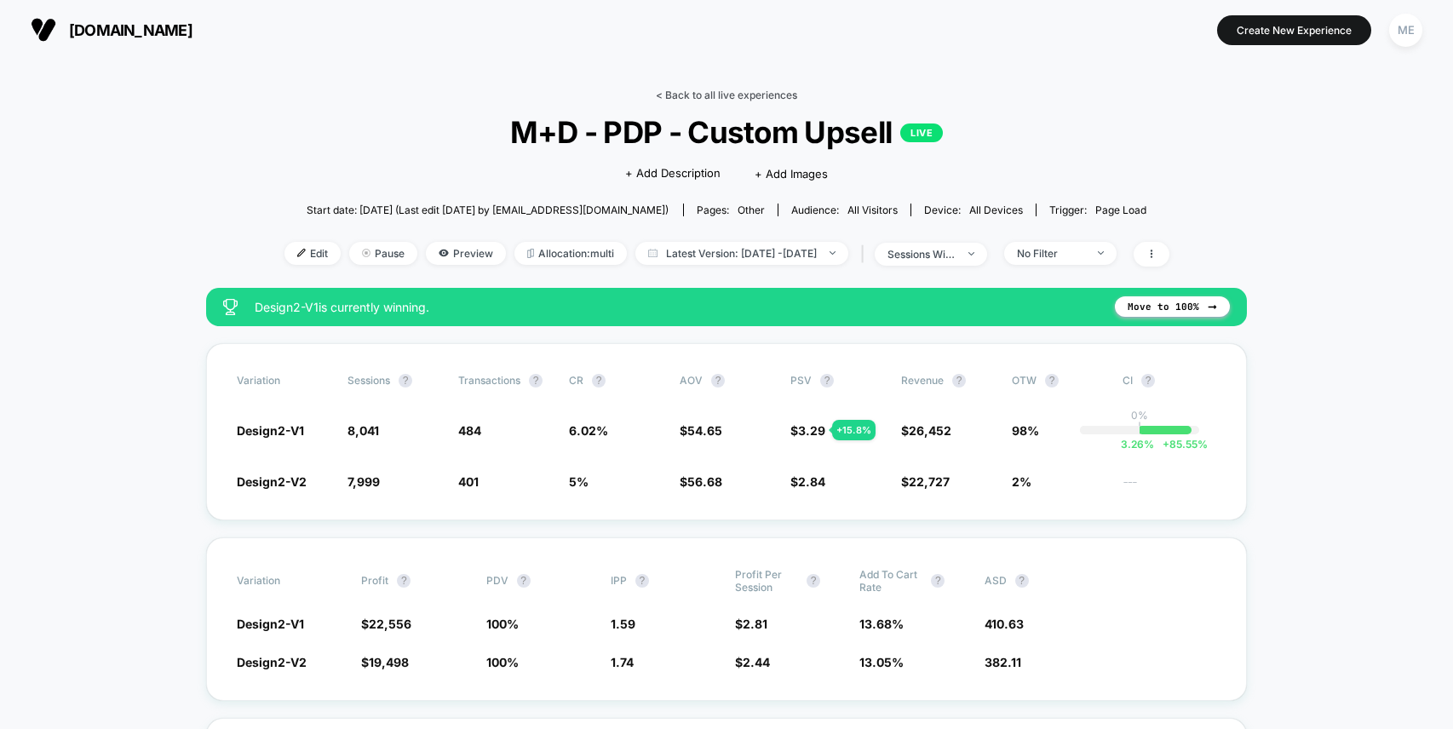
click at [718, 95] on link "< Back to all live experiences" at bounding box center [726, 95] width 141 height 13
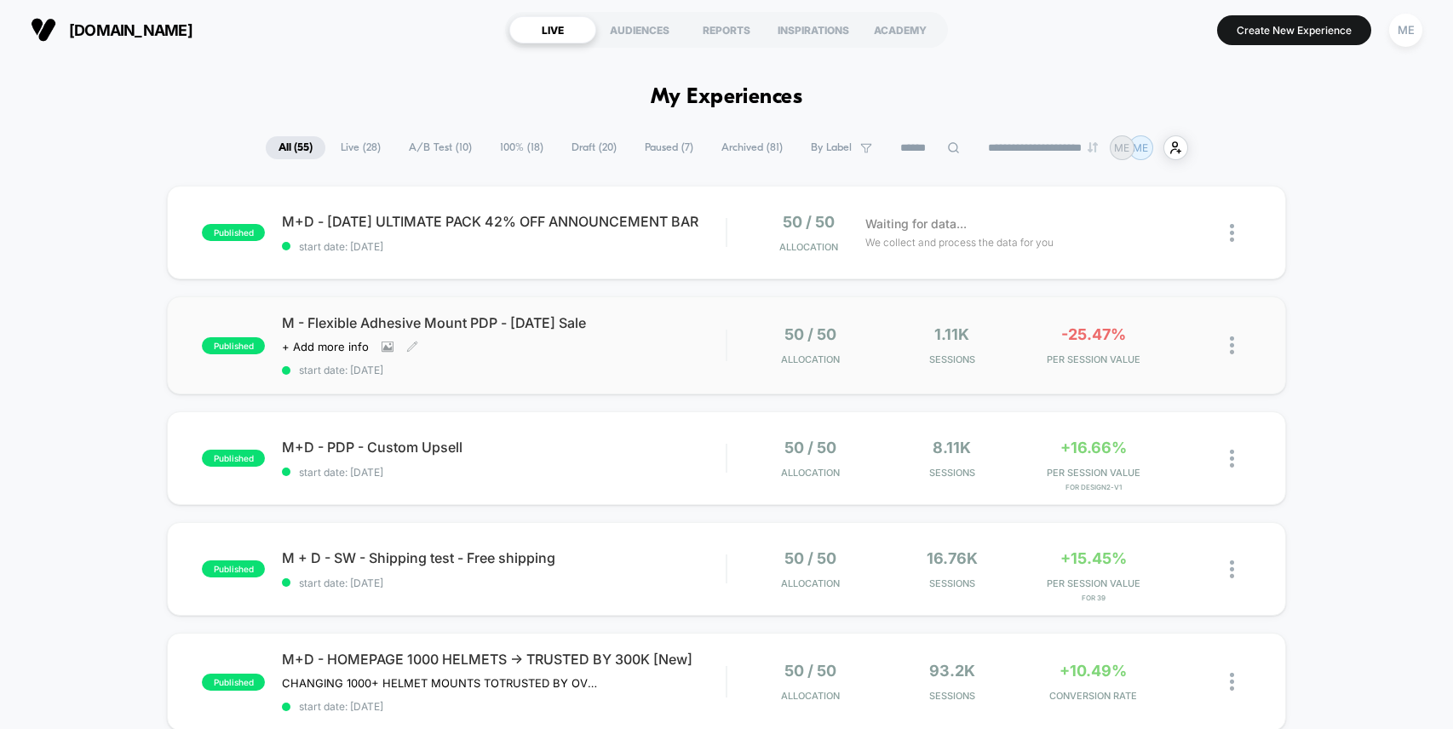
click at [662, 345] on div "M - Flexible Adhesive Mount PDP - [DATE] Sale Click to view images Click to edi…" at bounding box center [504, 345] width 444 height 62
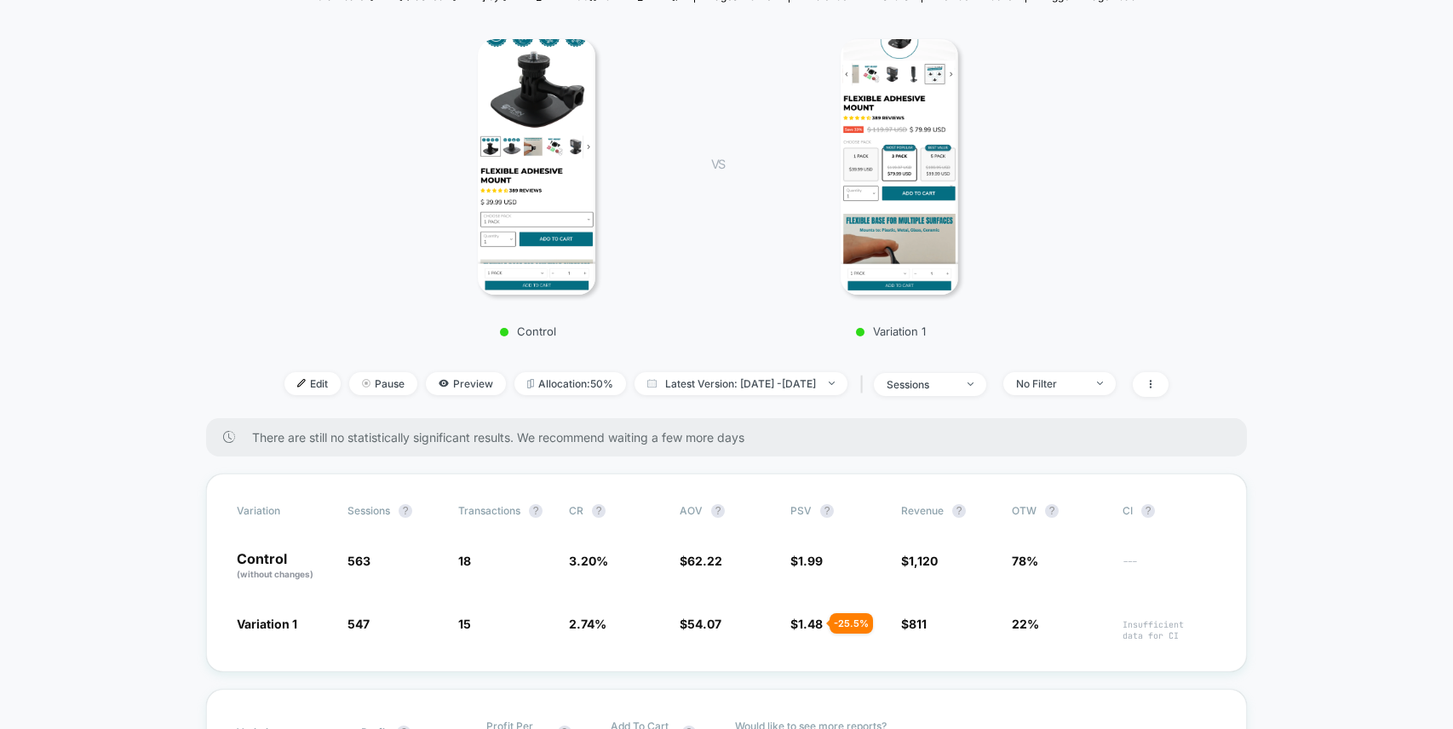
scroll to position [333, 0]
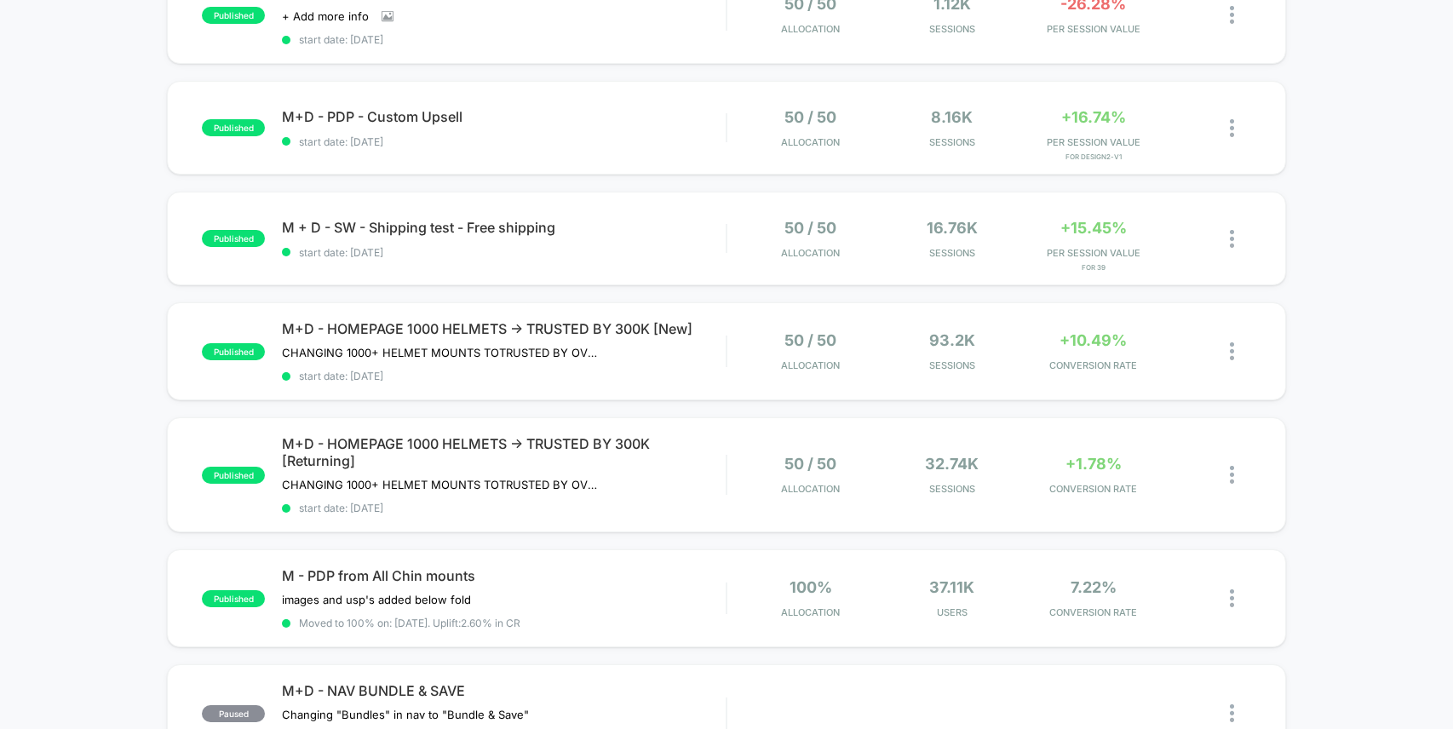
scroll to position [386, 0]
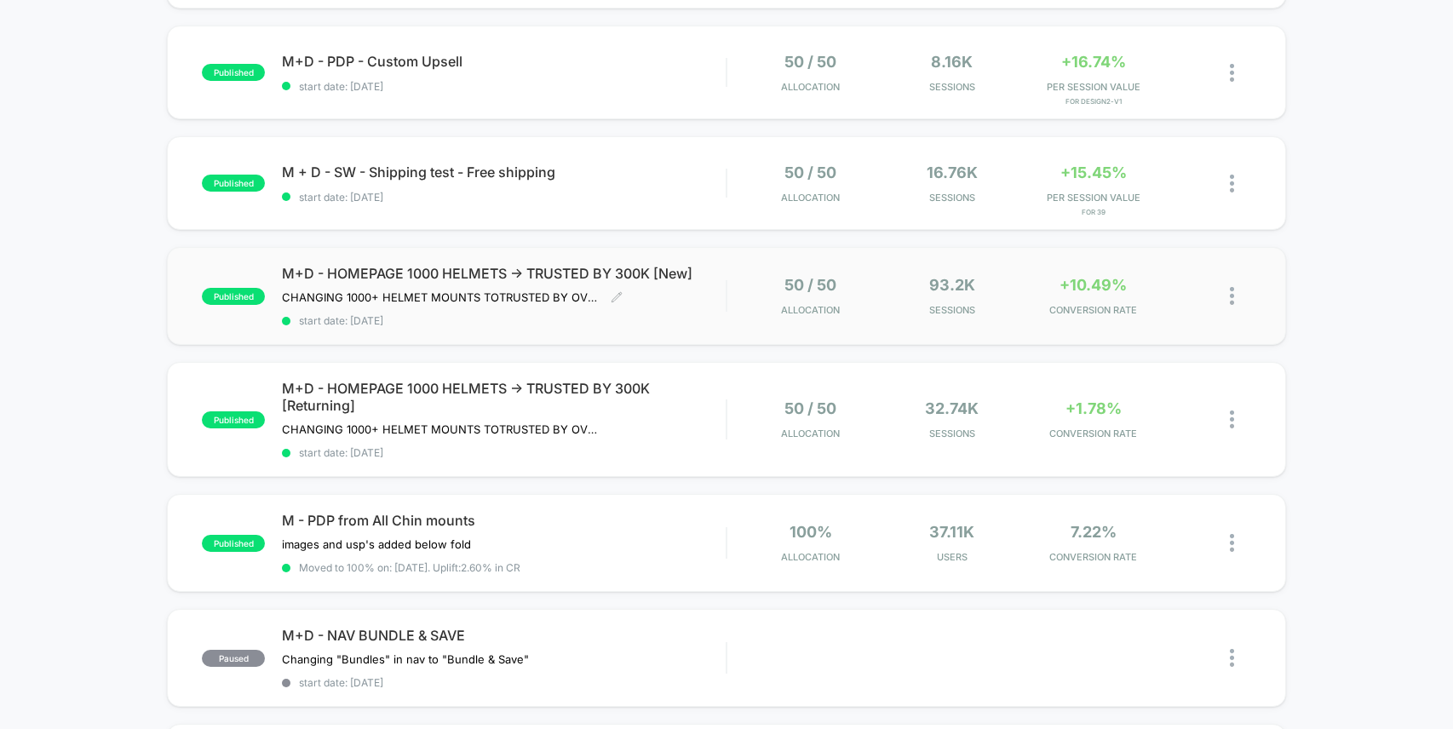
click at [682, 321] on span "start date: [DATE]" at bounding box center [504, 320] width 444 height 13
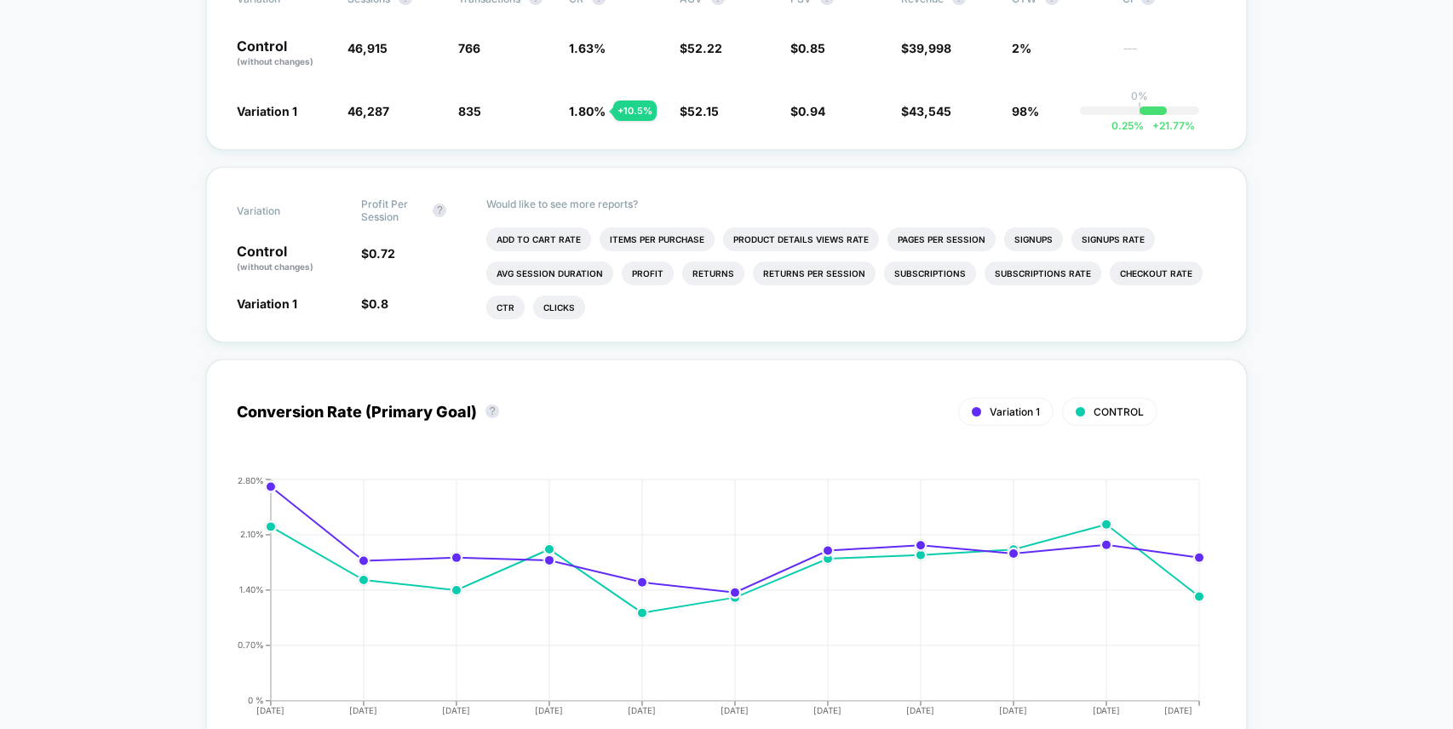
scroll to position [658, 0]
